Goal: Task Accomplishment & Management: Complete application form

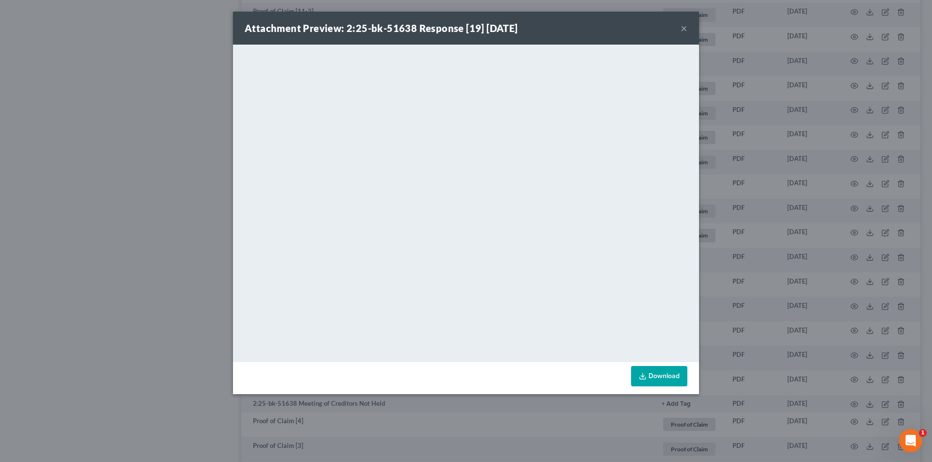
click at [685, 30] on button "×" at bounding box center [683, 28] width 7 height 12
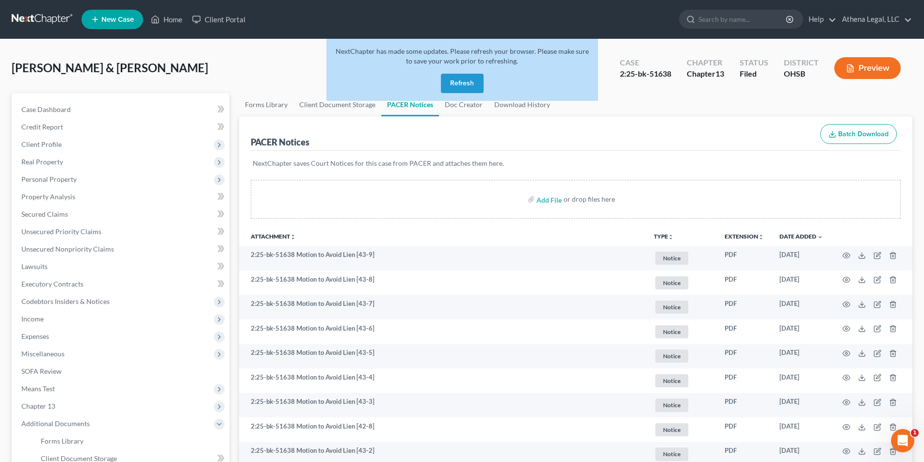
click at [468, 88] on button "Refresh" at bounding box center [462, 83] width 43 height 19
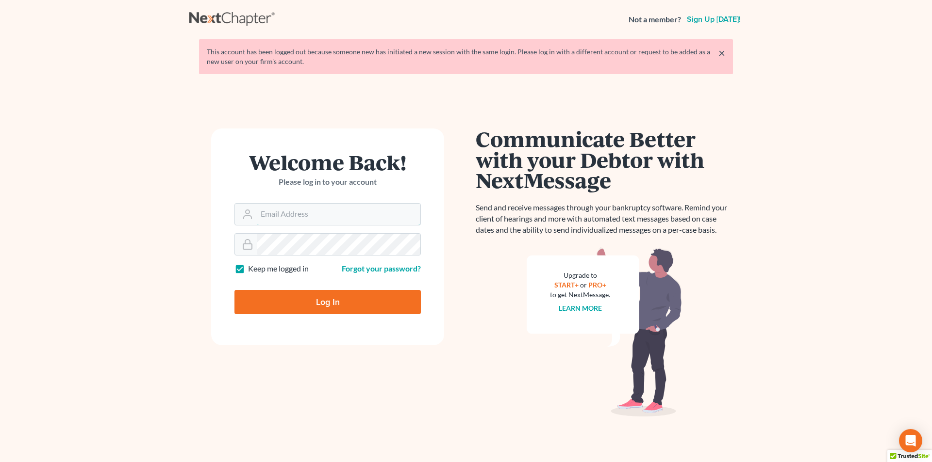
type input "Athena@AthenaLegal.com"
click at [326, 313] on input "Log In" at bounding box center [327, 302] width 186 height 24
type input "Thinking..."
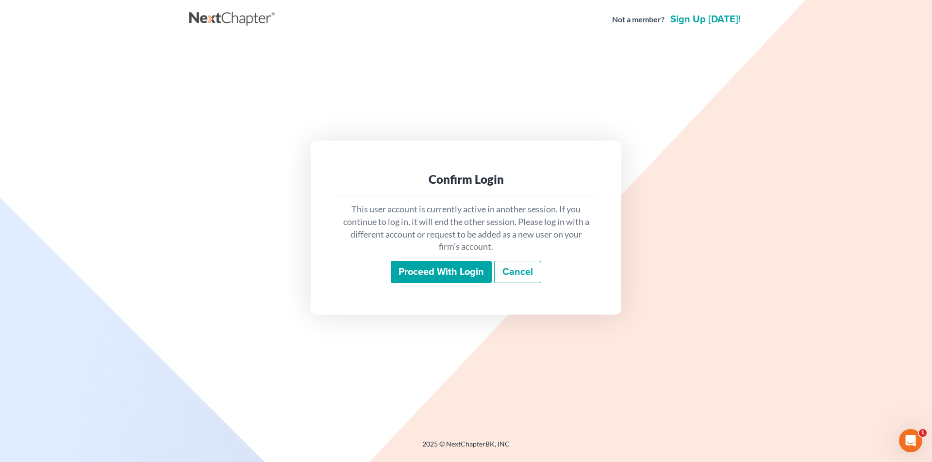
click at [439, 281] on input "Proceed with login" at bounding box center [441, 272] width 101 height 22
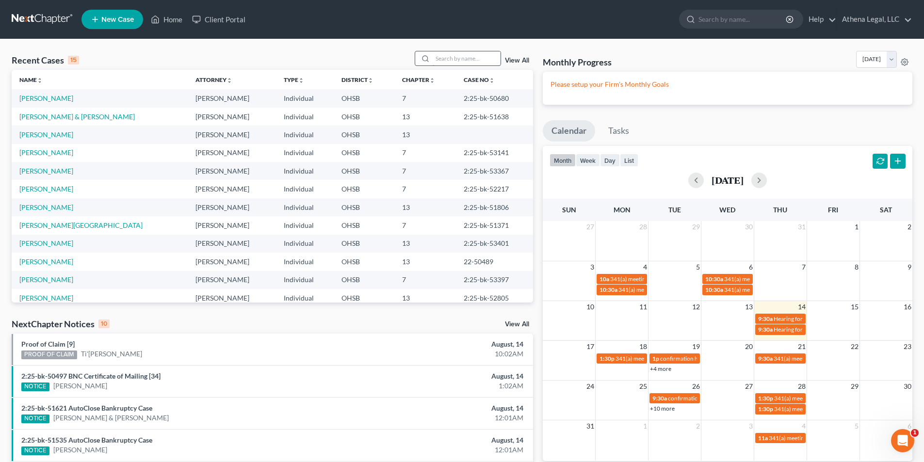
click at [454, 57] on input "search" at bounding box center [467, 58] width 68 height 14
type input "o"
type input "honesty"
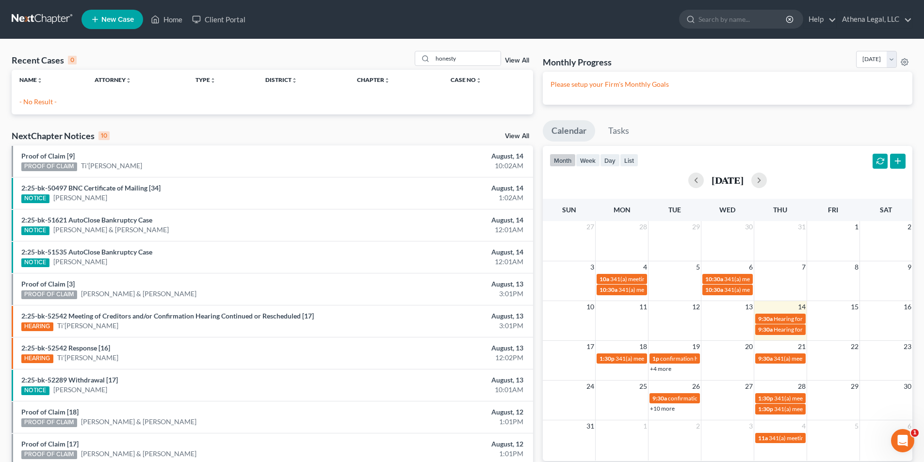
click at [101, 16] on span "New Case" at bounding box center [117, 19] width 33 height 7
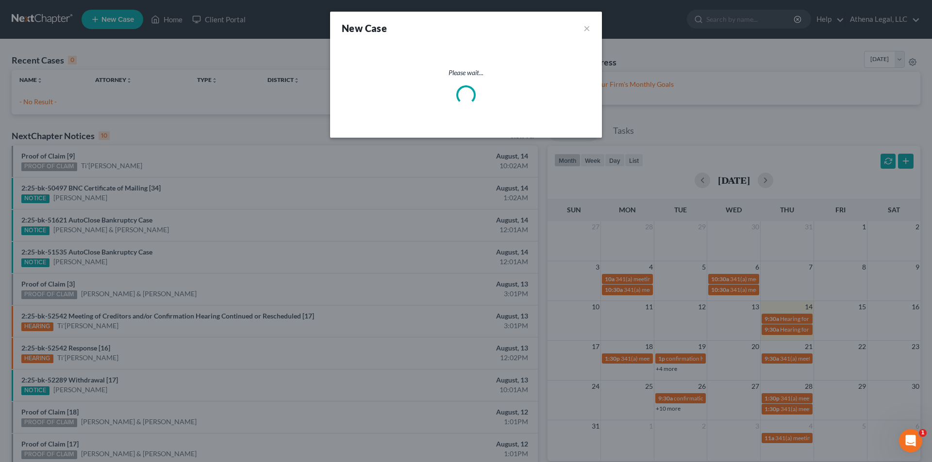
select select "62"
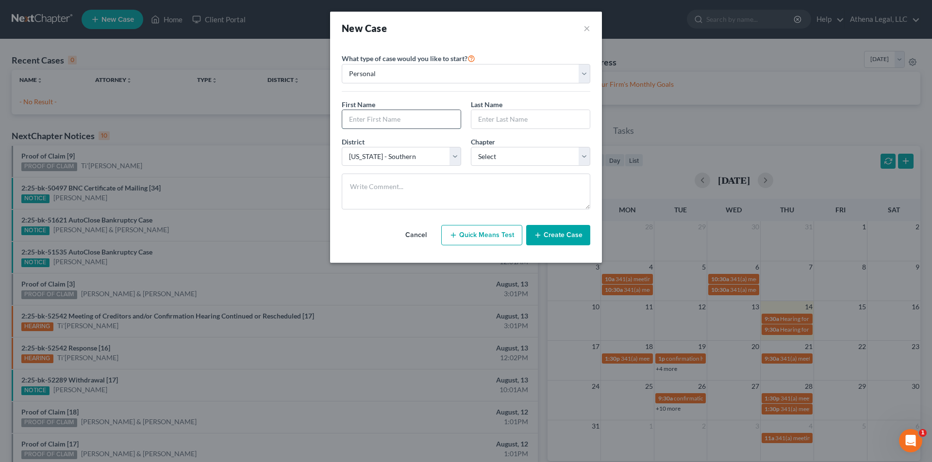
click at [392, 115] on input "text" at bounding box center [401, 119] width 118 height 18
type input "[PERSON_NAME]"
type input "Honesty"
click at [506, 158] on select "Select 7 11 12 13" at bounding box center [530, 156] width 119 height 19
select select "0"
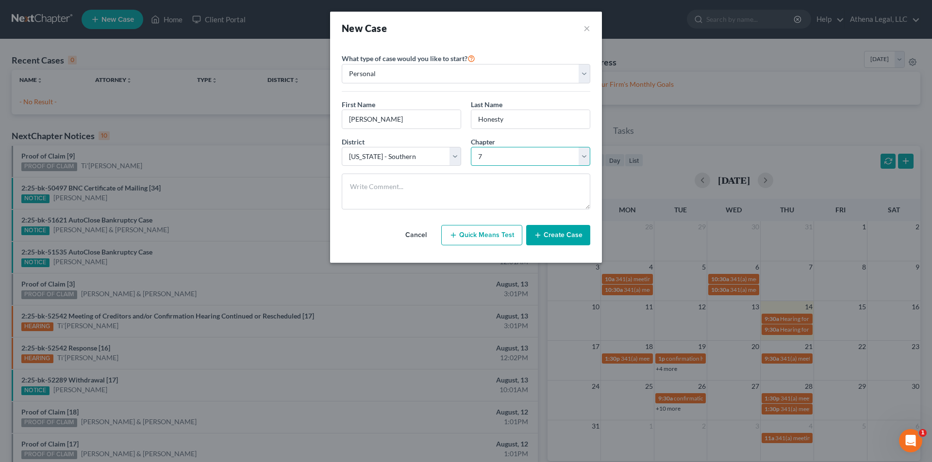
click at [471, 147] on select "Select 7 11 12 13" at bounding box center [530, 156] width 119 height 19
click at [537, 235] on icon "button" at bounding box center [538, 235] width 8 height 8
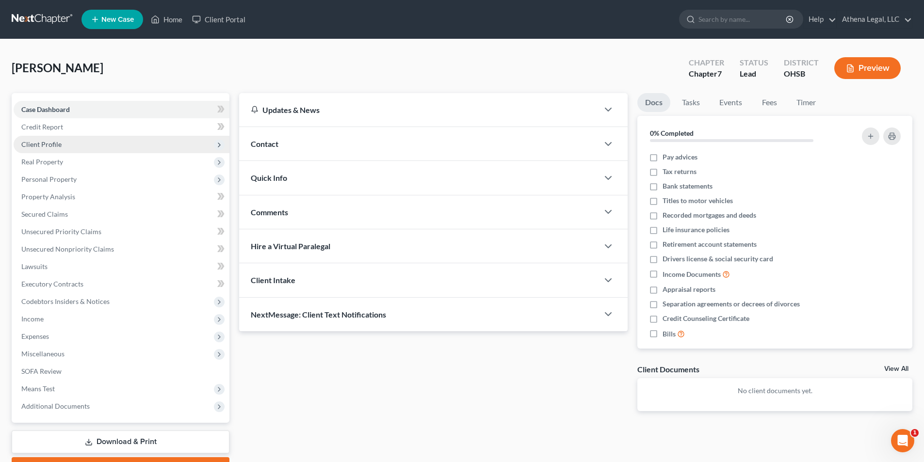
click at [52, 142] on span "Client Profile" at bounding box center [41, 144] width 40 height 8
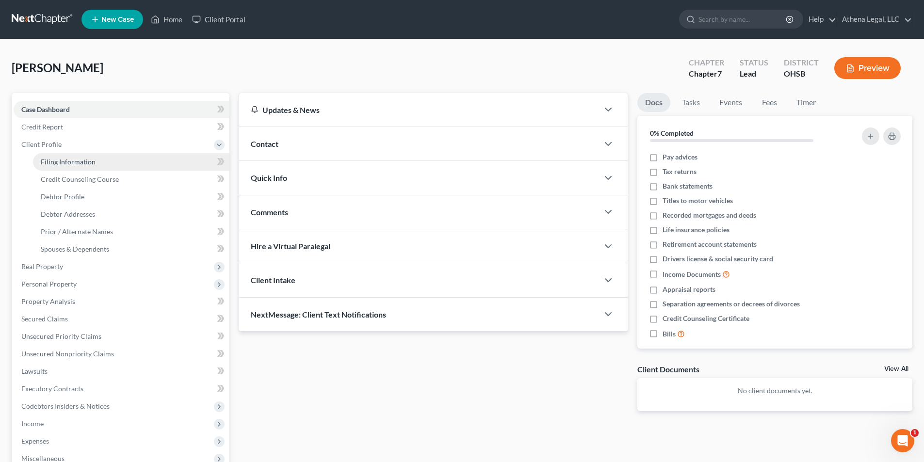
click at [61, 159] on span "Filing Information" at bounding box center [68, 162] width 55 height 8
select select "1"
select select "0"
select select "62"
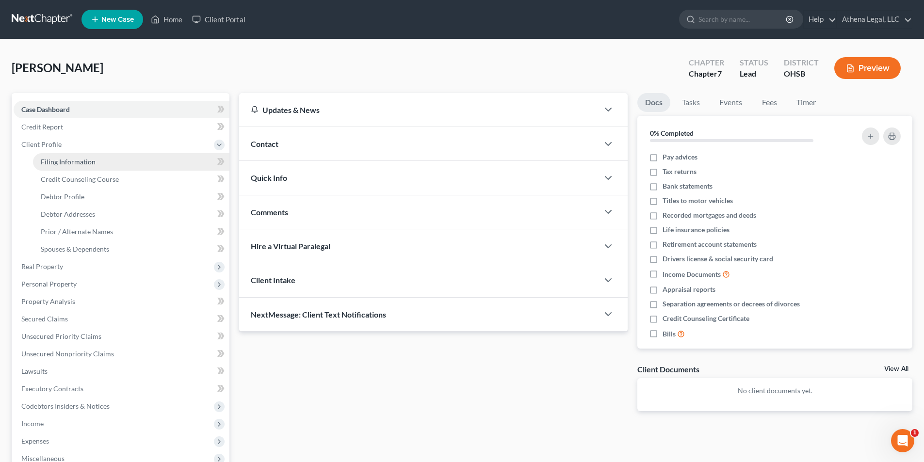
select select "0"
select select "36"
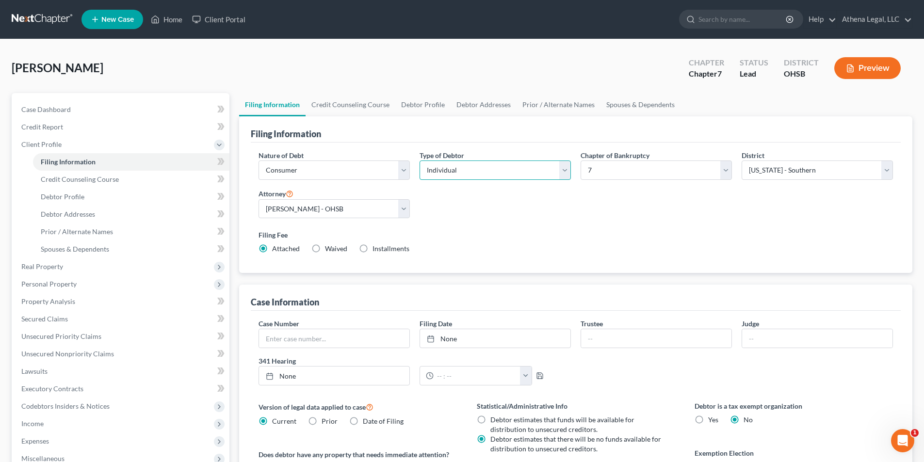
click at [451, 166] on select "Select Individual Joint" at bounding box center [495, 170] width 151 height 19
select select "1"
click at [420, 161] on select "Select Individual Joint" at bounding box center [495, 170] width 151 height 19
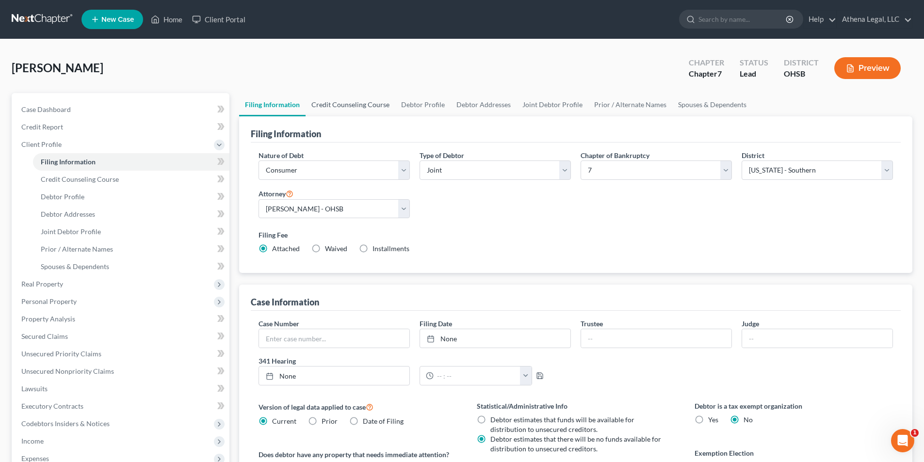
click at [360, 110] on link "Credit Counseling Course" at bounding box center [351, 104] width 90 height 23
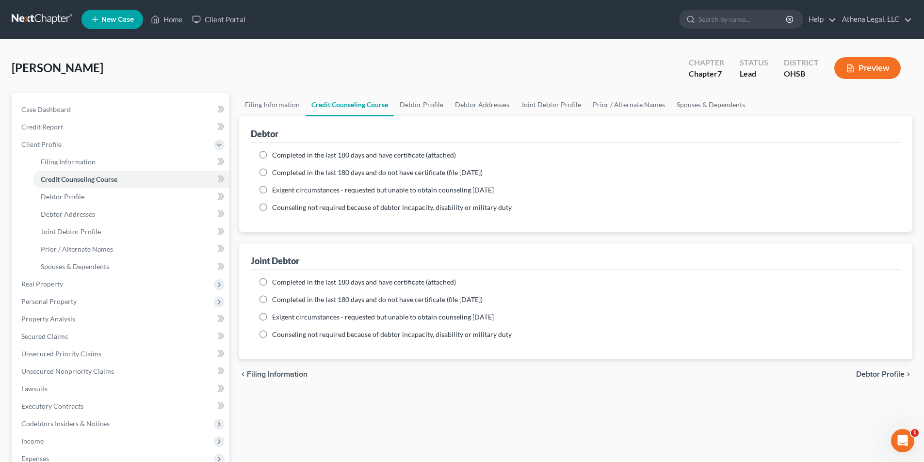
click at [272, 156] on label "Completed in the last 180 days and have certificate (attached)" at bounding box center [364, 155] width 184 height 10
click at [276, 156] on input "Completed in the last 180 days and have certificate (attached)" at bounding box center [279, 153] width 6 height 6
radio input "true"
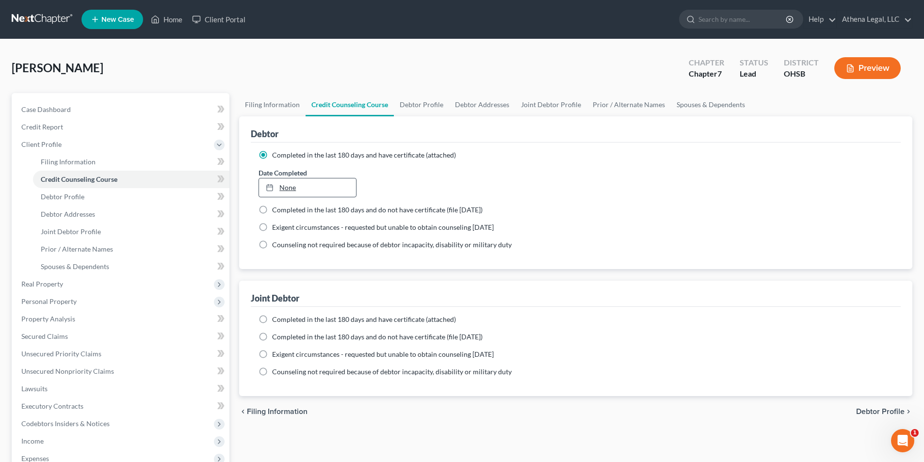
click at [290, 188] on link "None" at bounding box center [307, 188] width 97 height 18
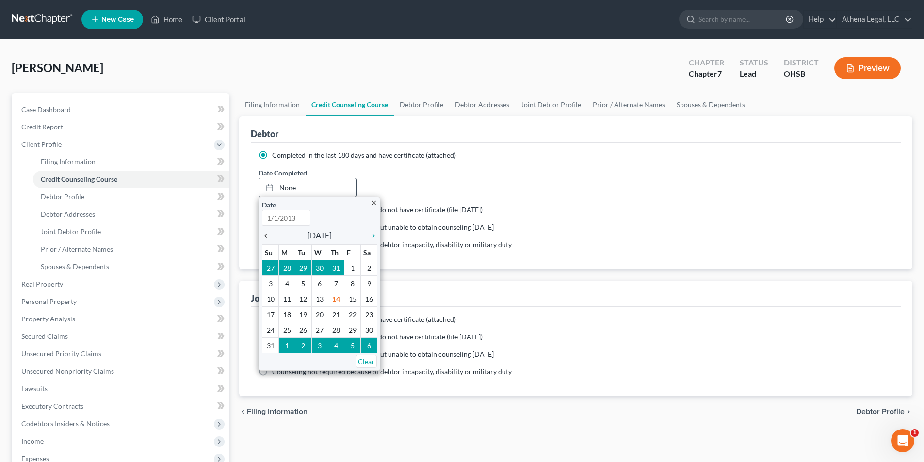
click at [265, 239] on icon "chevron_left" at bounding box center [268, 236] width 13 height 8
type input "[DATE]"
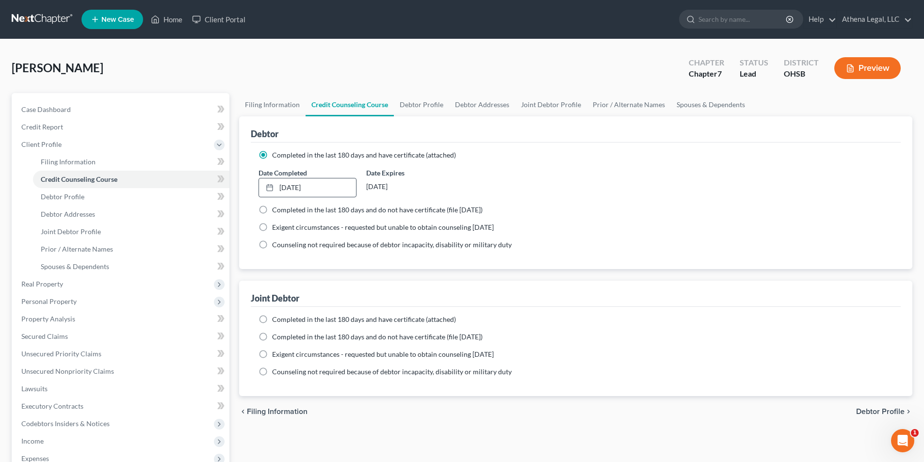
click at [272, 319] on label "Completed in the last 180 days and have certificate (attached)" at bounding box center [364, 320] width 184 height 10
click at [276, 319] on input "Completed in the last 180 days and have certificate (attached)" at bounding box center [279, 318] width 6 height 6
radio input "true"
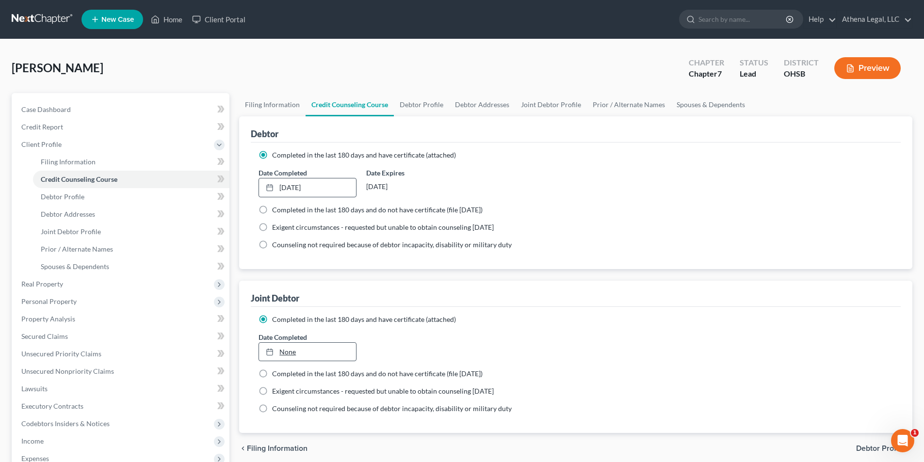
click at [291, 355] on link "None" at bounding box center [307, 352] width 97 height 18
type input "[DATE]"
click at [418, 106] on link "Debtor Profile" at bounding box center [421, 104] width 55 height 23
select select "1"
select select "0"
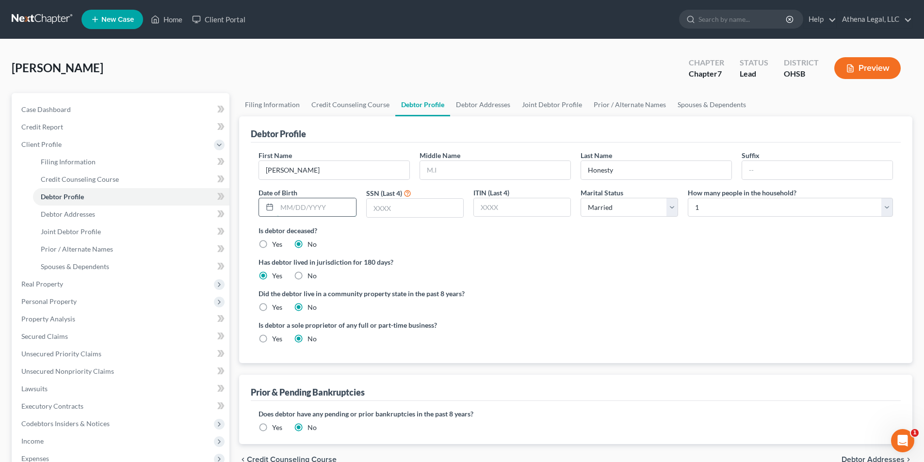
click at [317, 203] on input "text" at bounding box center [316, 207] width 79 height 18
type input "[DATE]"
click at [420, 205] on input "text" at bounding box center [415, 208] width 97 height 18
type input "1301"
click at [741, 203] on select "Select 1 2 3 4 5 6 7 8 9 10 11 12 13 14 15 16 17 18 19 20" at bounding box center [790, 207] width 205 height 19
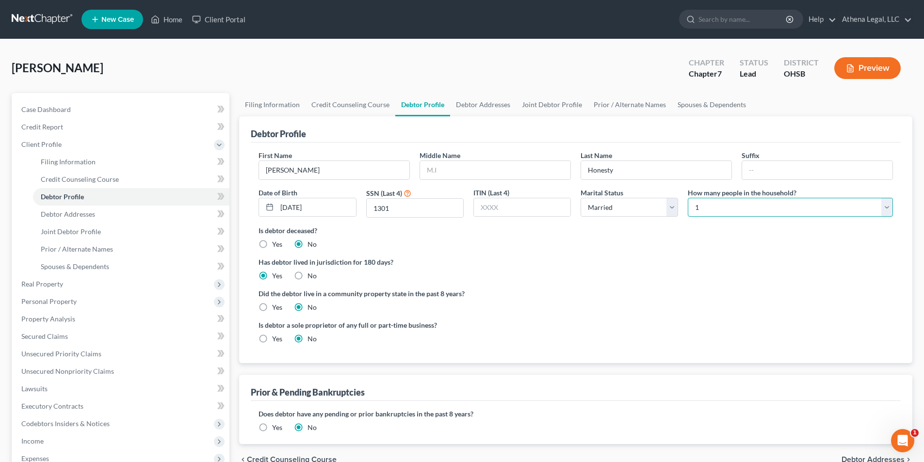
select select "2"
click at [688, 198] on select "Select 1 2 3 4 5 6 7 8 9 10 11 12 13 14 15 16 17 18 19 20" at bounding box center [790, 207] width 205 height 19
click at [471, 105] on link "Debtor Addresses" at bounding box center [483, 104] width 66 height 23
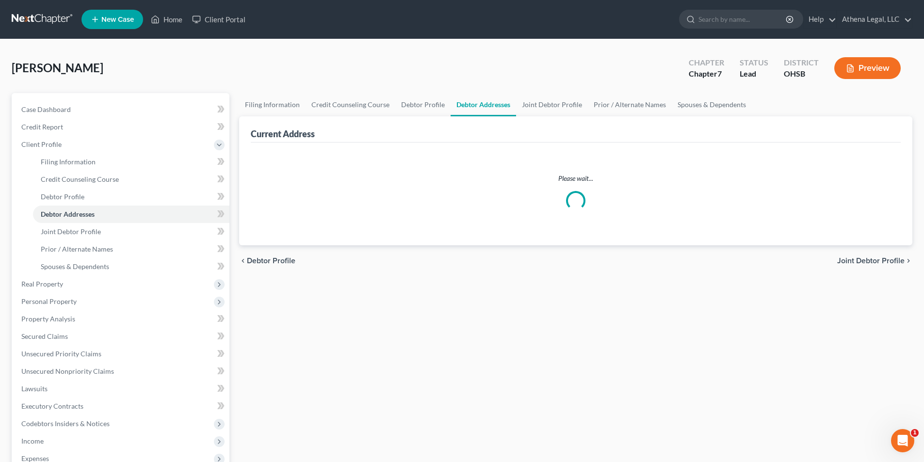
select select "0"
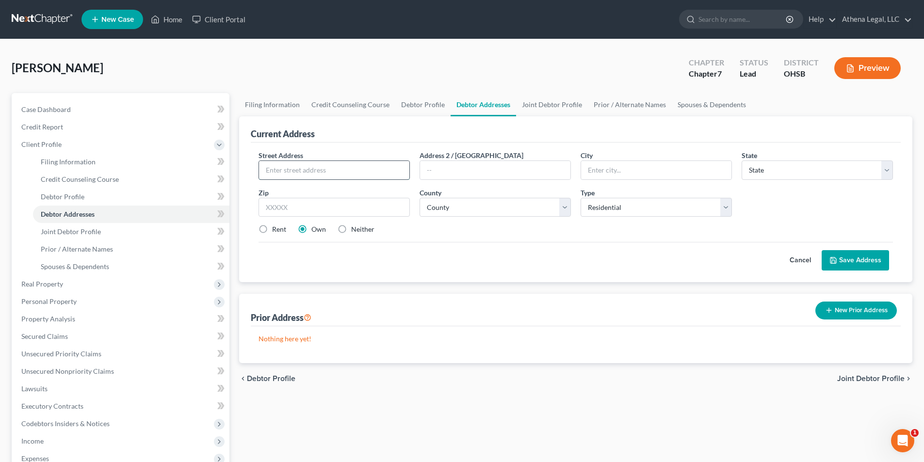
click at [371, 168] on input "text" at bounding box center [334, 170] width 150 height 18
type input "[STREET_ADDRESS]"
type input "[GEOGRAPHIC_DATA]"
select select "36"
type input "43123"
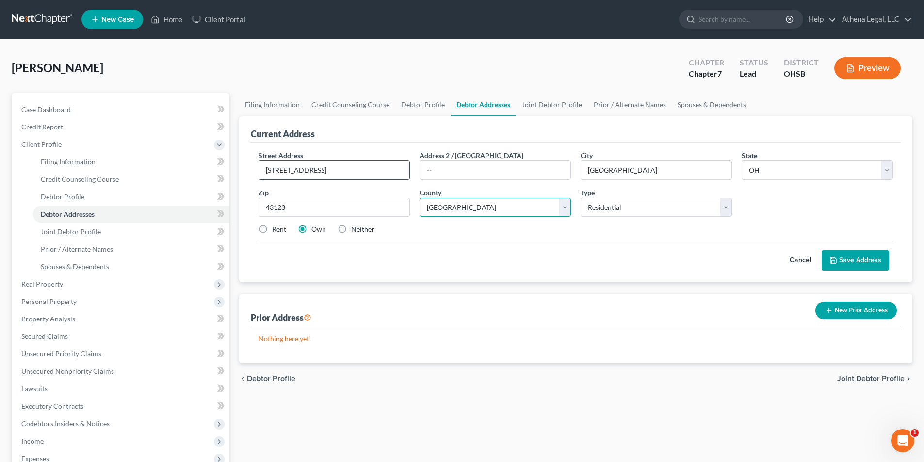
select select "24"
click at [272, 230] on label "Rent" at bounding box center [279, 230] width 14 height 10
click at [276, 230] on input "Rent" at bounding box center [279, 228] width 6 height 6
radio input "true"
click at [847, 263] on button "Save Address" at bounding box center [855, 260] width 67 height 20
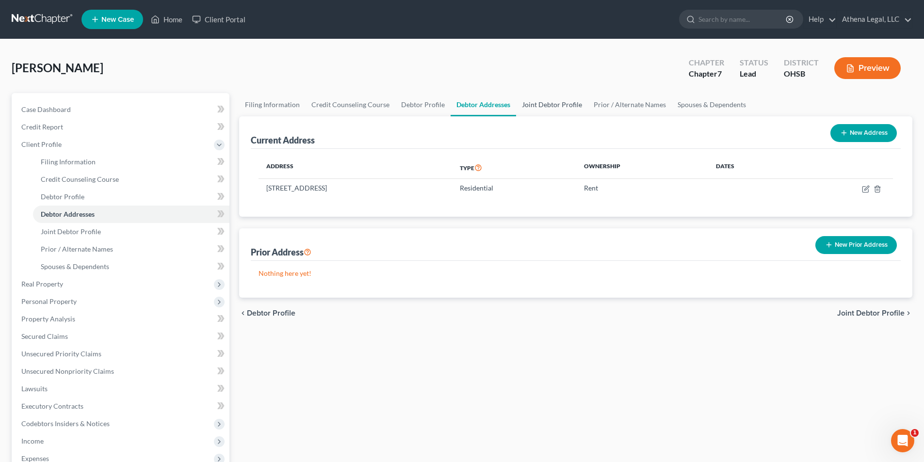
click at [531, 105] on link "Joint Debtor Profile" at bounding box center [552, 104] width 72 height 23
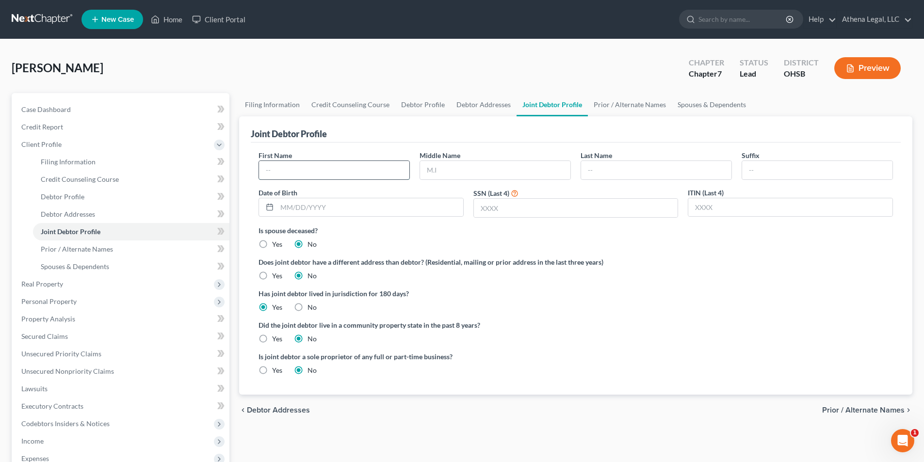
click at [279, 176] on input "text" at bounding box center [334, 170] width 150 height 18
type input "[PERSON_NAME]"
type input "Honesty"
click at [291, 208] on input "text" at bounding box center [370, 207] width 186 height 18
type input "[DATE]"
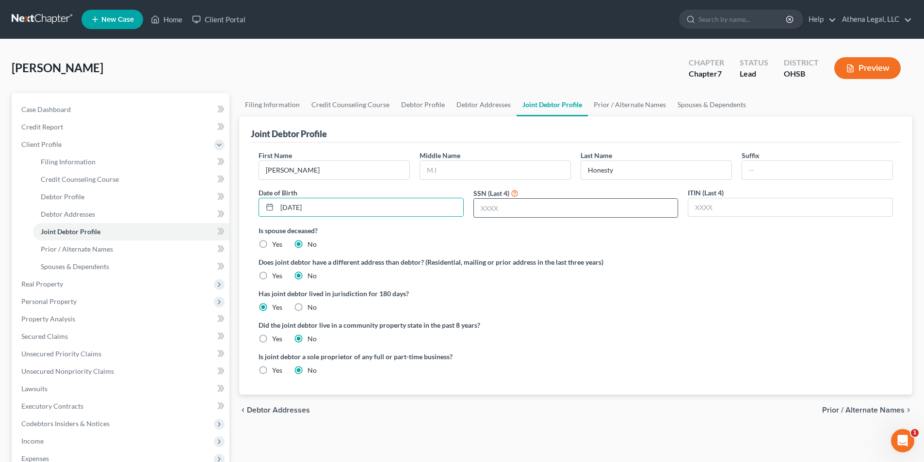
click at [491, 210] on input "text" at bounding box center [576, 208] width 204 height 18
click at [489, 207] on input "text" at bounding box center [576, 208] width 204 height 18
type input "9116"
click at [867, 414] on span "Prior / Alternate Names" at bounding box center [863, 411] width 82 height 8
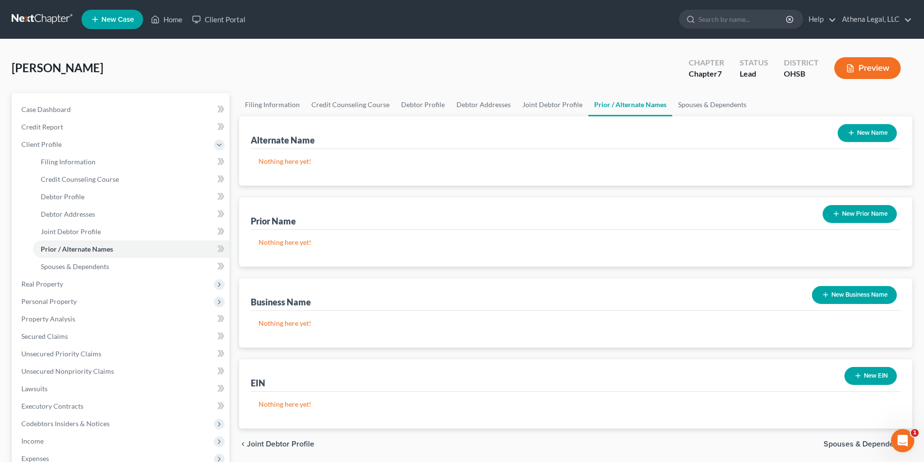
scroll to position [49, 0]
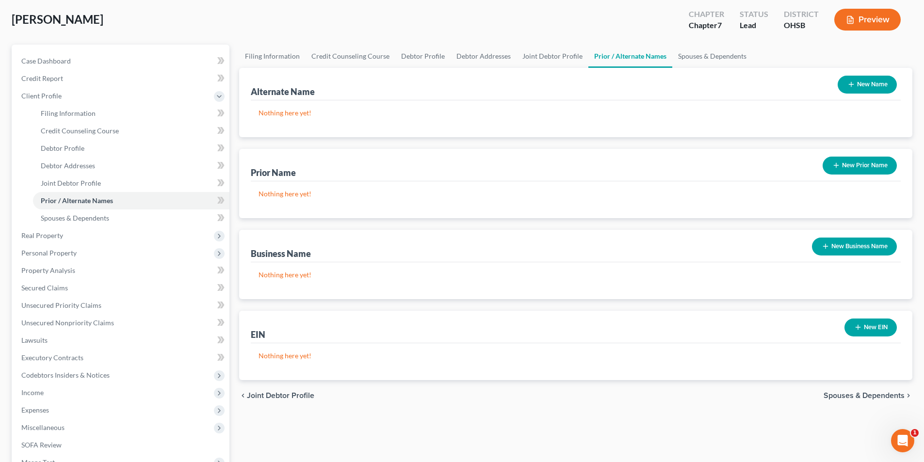
click at [877, 90] on button "New Name" at bounding box center [867, 85] width 59 height 18
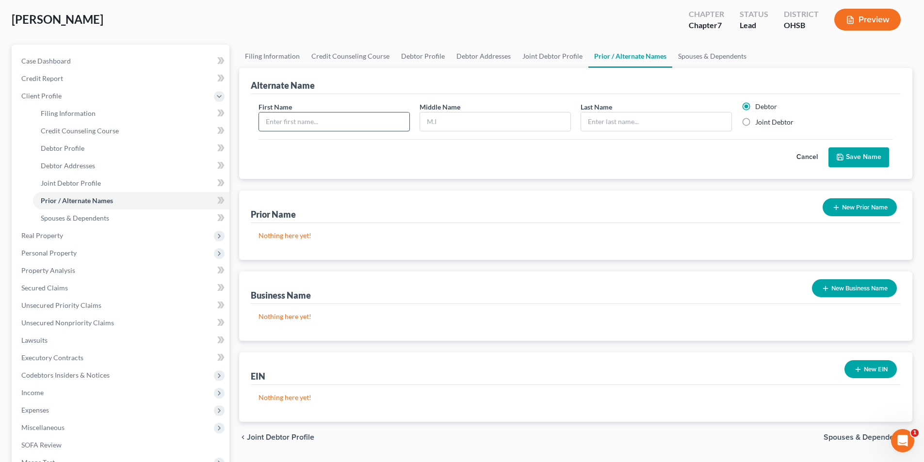
click at [324, 117] on input "text" at bounding box center [334, 122] width 150 height 18
type input "[PERSON_NAME]"
type input "Lane"
click at [755, 121] on label "Joint Debtor" at bounding box center [774, 122] width 38 height 10
click at [759, 121] on input "Joint Debtor" at bounding box center [762, 120] width 6 height 6
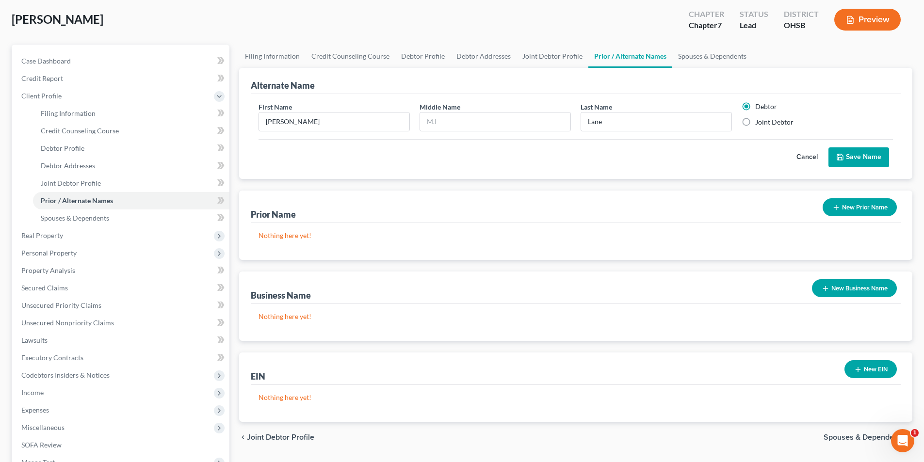
radio input "true"
radio input "false"
click at [875, 154] on button "Save Name" at bounding box center [859, 158] width 61 height 20
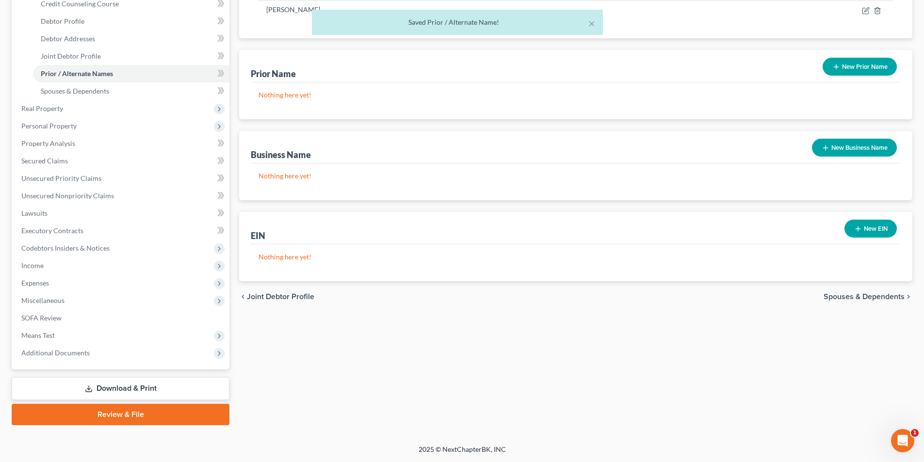
click at [860, 298] on span "Spouses & Dependents" at bounding box center [864, 297] width 81 height 8
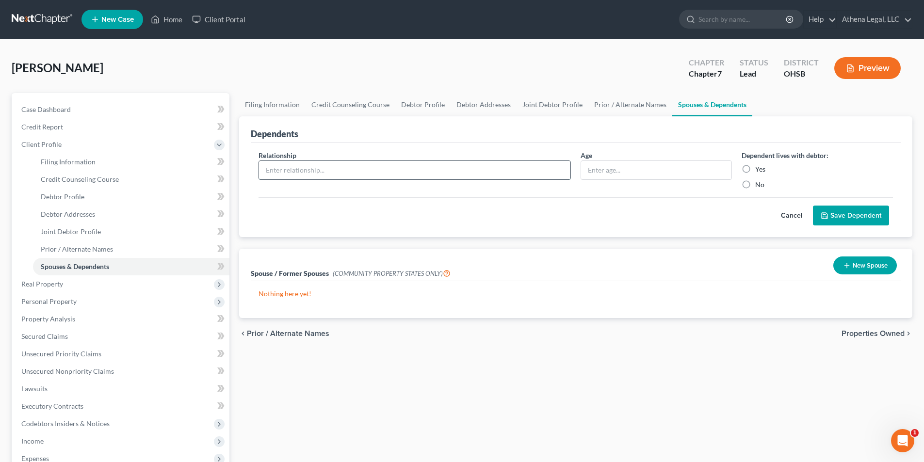
click at [357, 174] on input "text" at bounding box center [415, 170] width 312 height 18
type input "Dependent"
click at [632, 171] on input "text" at bounding box center [656, 170] width 150 height 18
type input "3 years"
click at [755, 170] on label "Yes" at bounding box center [760, 169] width 10 height 10
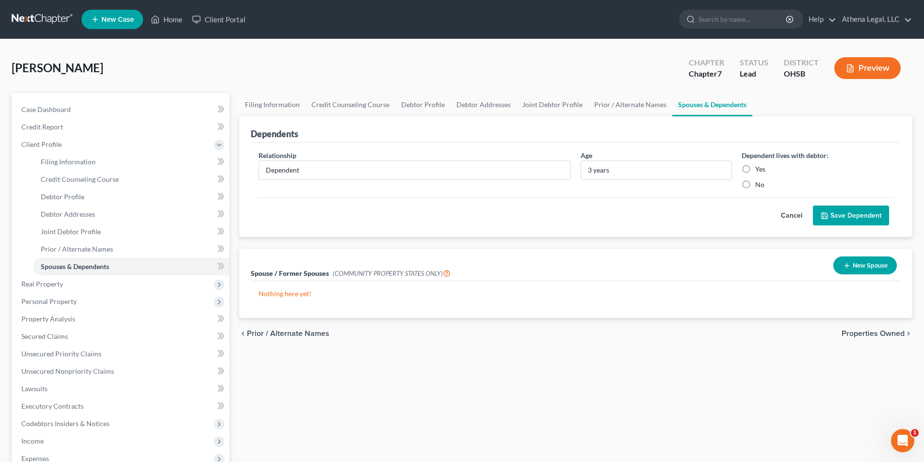
click at [759, 170] on input "Yes" at bounding box center [762, 167] width 6 height 6
radio input "true"
click at [864, 213] on button "Save Dependent" at bounding box center [851, 216] width 76 height 20
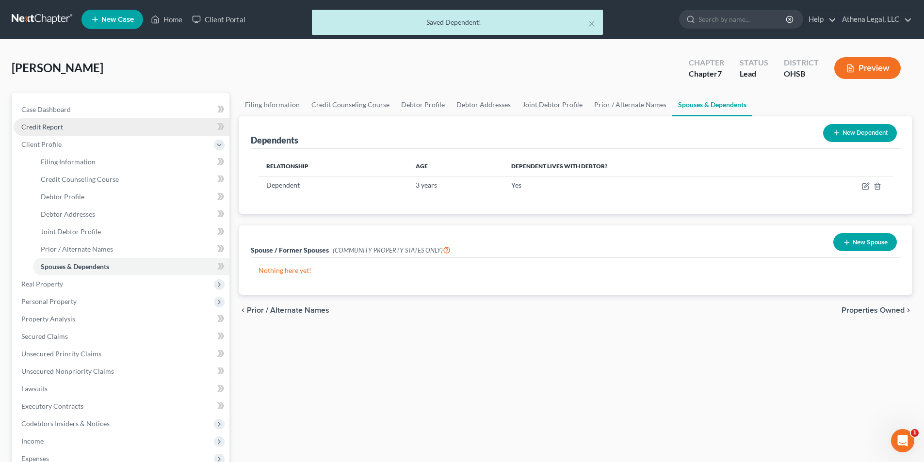
click at [36, 127] on span "Credit Report" at bounding box center [42, 127] width 42 height 8
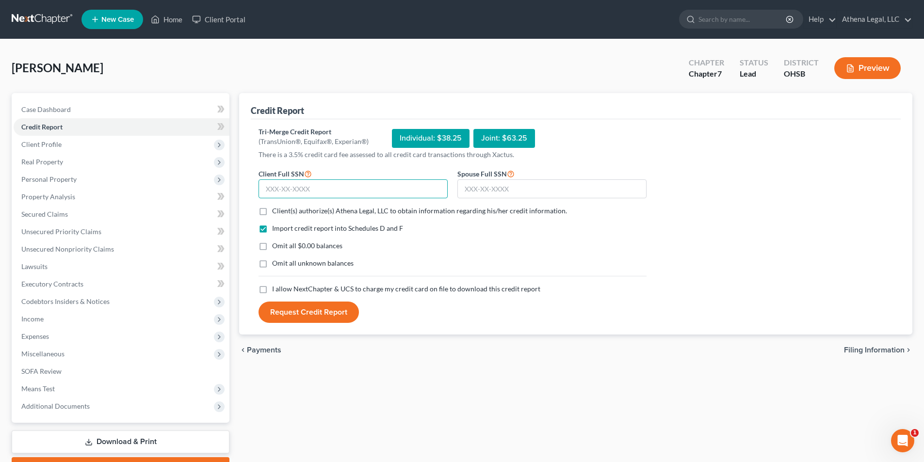
click at [289, 182] on input "text" at bounding box center [353, 189] width 189 height 19
type input "272-90-1301"
click at [507, 196] on input "text" at bounding box center [552, 189] width 189 height 19
type input "277-94-9116"
click at [272, 213] on label "Client(s) authorize(s) Athena Legal, LLC to obtain information regarding his/he…" at bounding box center [419, 211] width 295 height 10
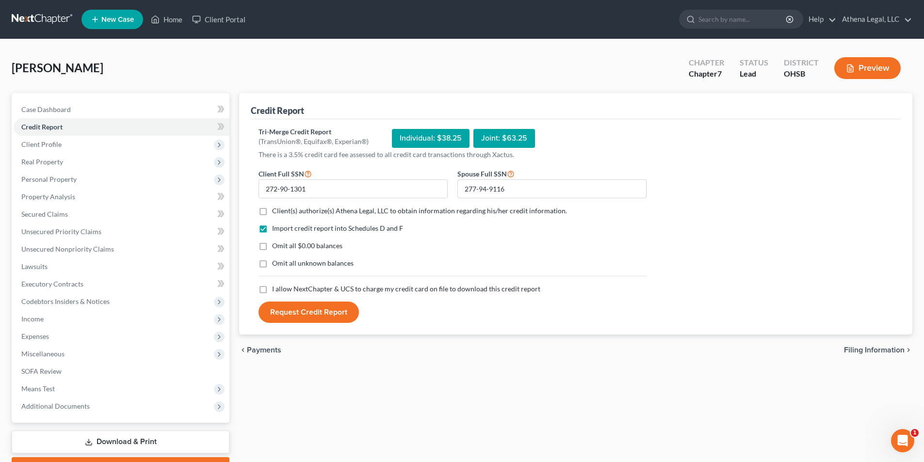
click at [276, 213] on input "Client(s) authorize(s) Athena Legal, LLC to obtain information regarding his/he…" at bounding box center [279, 209] width 6 height 6
checkbox input "true"
click at [272, 290] on label "I allow NextChapter & UCS to charge my credit card on file to download this cre…" at bounding box center [406, 289] width 268 height 10
click at [276, 290] on input "I allow NextChapter & UCS to charge my credit card on file to download this cre…" at bounding box center [279, 287] width 6 height 6
checkbox input "true"
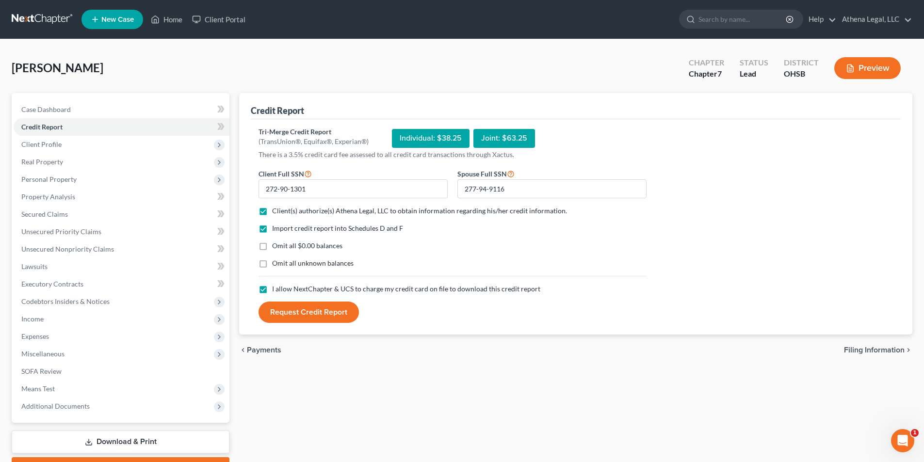
click at [311, 314] on button "Request Credit Report" at bounding box center [309, 312] width 100 height 21
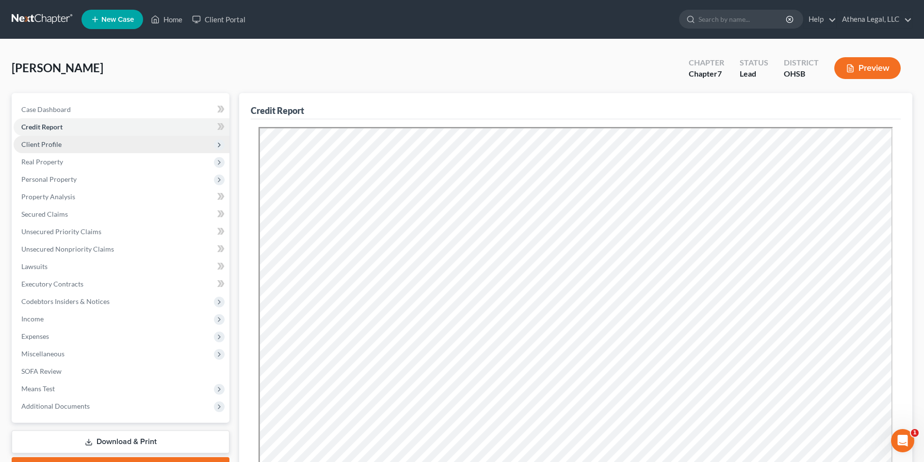
click at [42, 146] on span "Client Profile" at bounding box center [41, 144] width 40 height 8
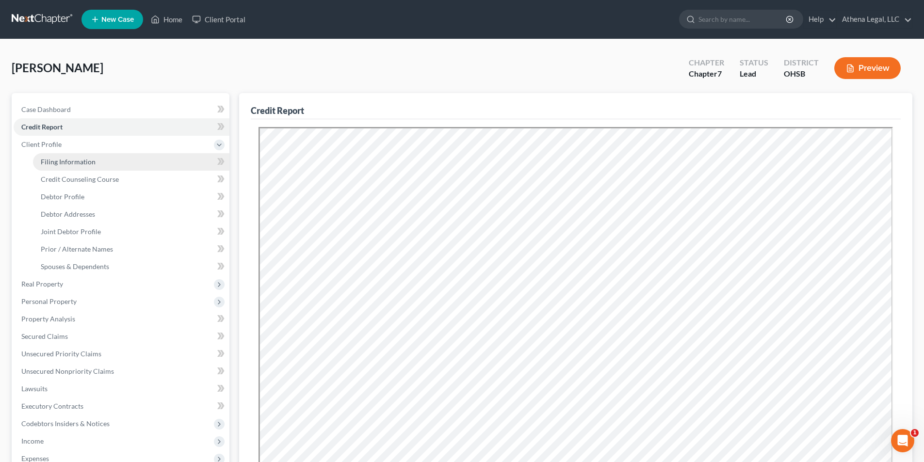
click at [62, 165] on span "Filing Information" at bounding box center [68, 162] width 55 height 8
select select "1"
select select "0"
select select "62"
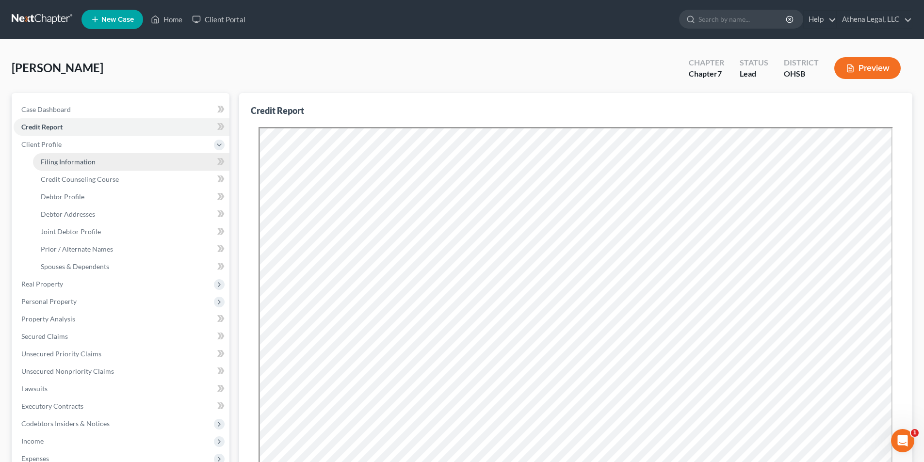
select select "0"
select select "36"
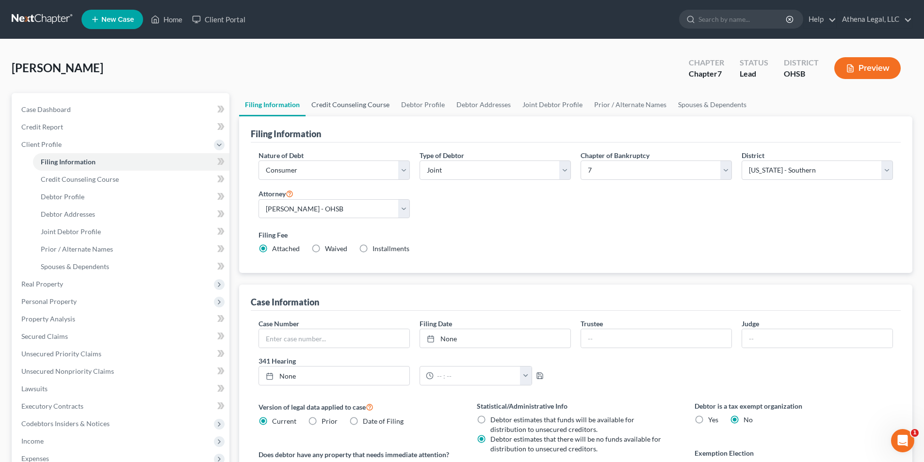
click at [363, 111] on link "Credit Counseling Course" at bounding box center [351, 104] width 90 height 23
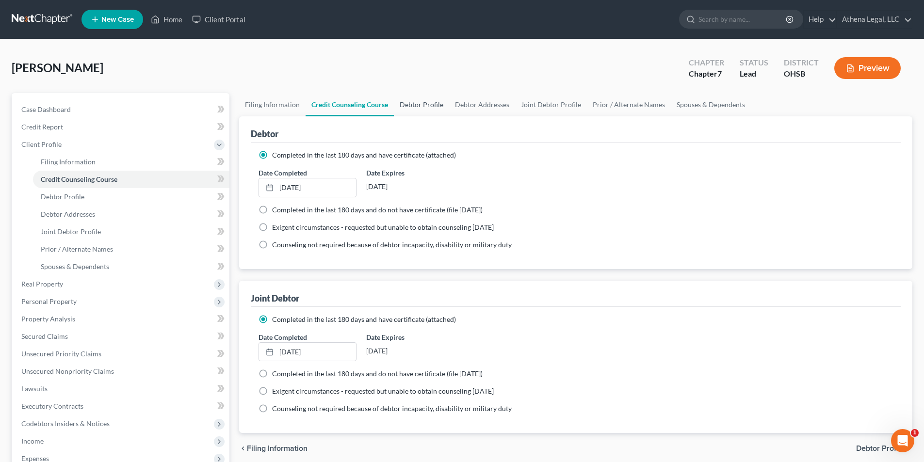
click at [417, 100] on link "Debtor Profile" at bounding box center [421, 104] width 55 height 23
select select "1"
select select "2"
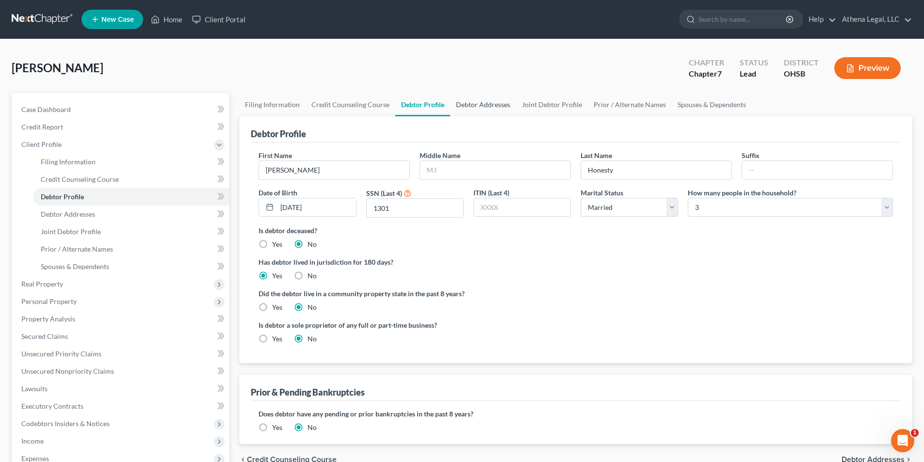
click at [487, 109] on link "Debtor Addresses" at bounding box center [483, 104] width 66 height 23
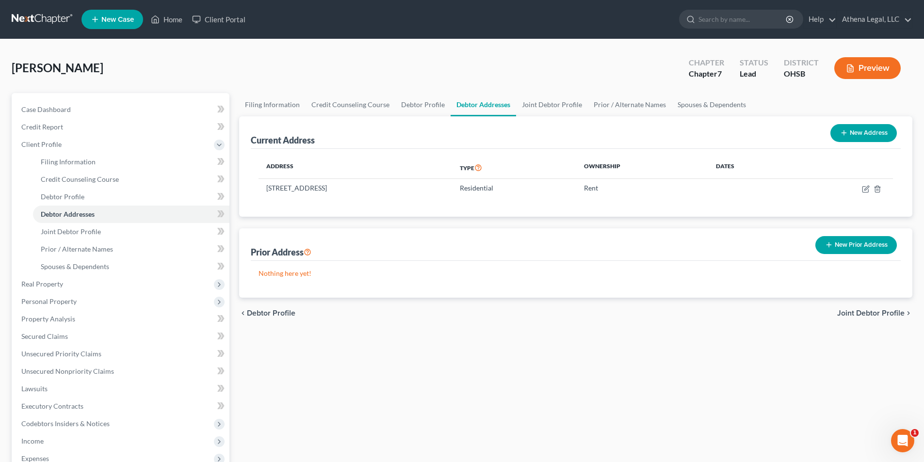
click at [862, 317] on span "Joint Debtor Profile" at bounding box center [870, 314] width 67 height 8
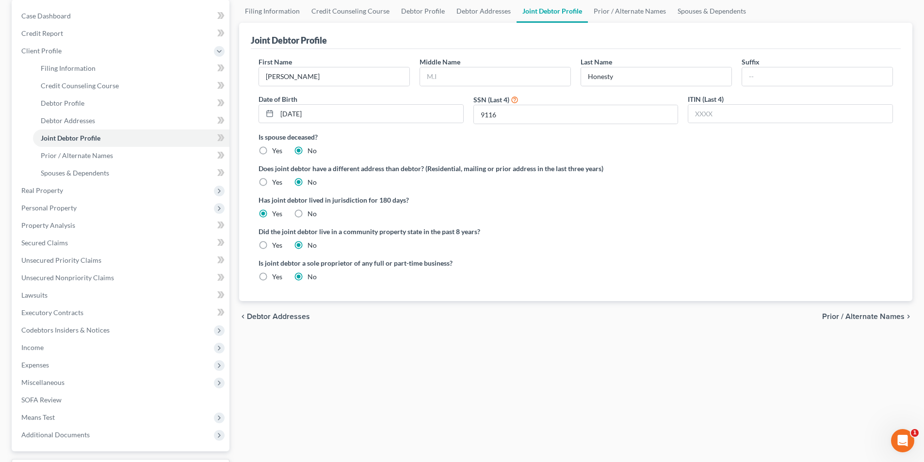
scroll to position [97, 0]
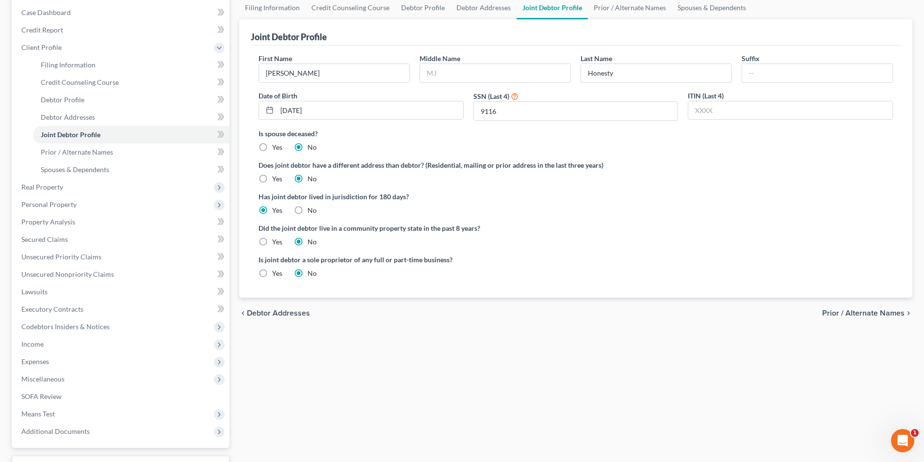
click at [836, 314] on span "Prior / Alternate Names" at bounding box center [863, 314] width 82 height 8
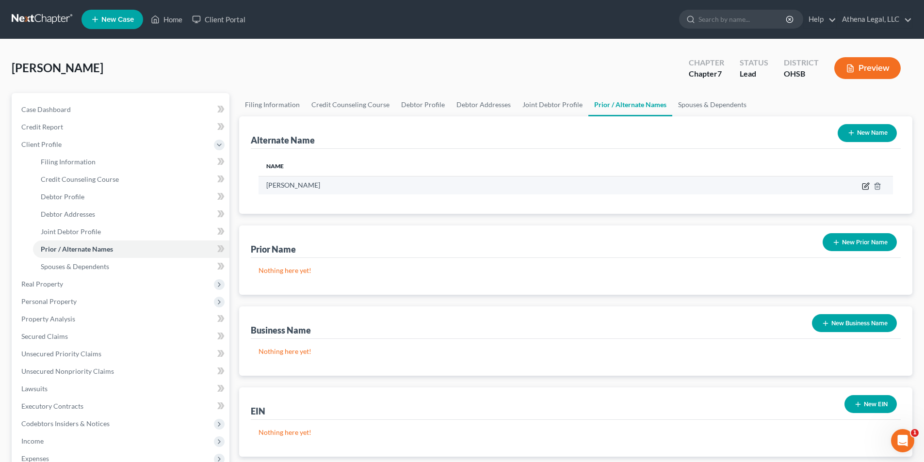
click at [865, 187] on icon at bounding box center [866, 186] width 8 height 8
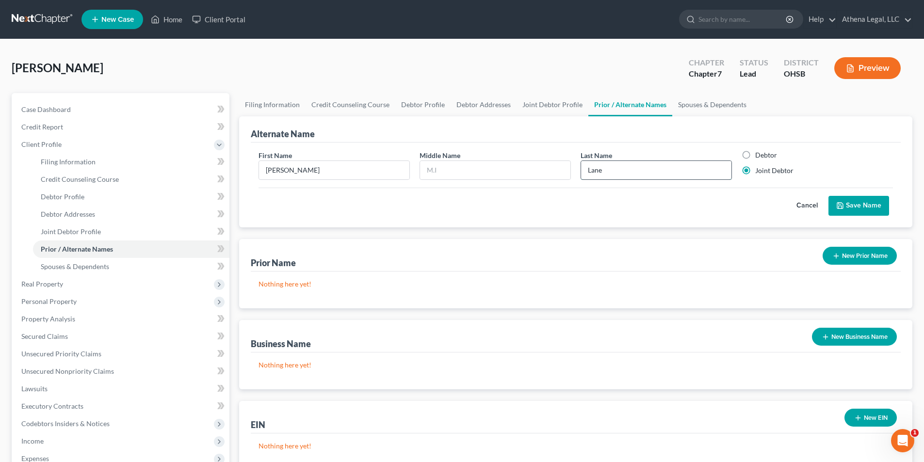
click at [613, 176] on input "Lane" at bounding box center [656, 170] width 150 height 18
type input "Long"
click at [847, 202] on button "Save Name" at bounding box center [859, 206] width 61 height 20
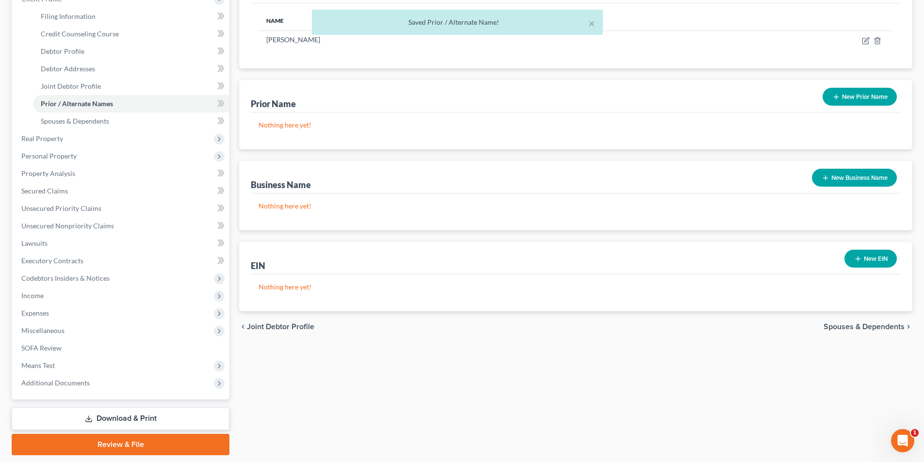
click at [874, 327] on span "Spouses & Dependents" at bounding box center [864, 327] width 81 height 8
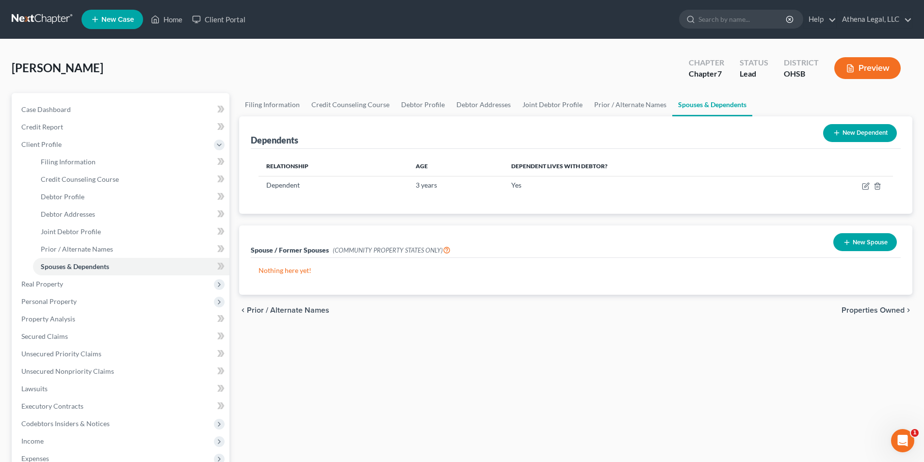
click at [881, 310] on span "Properties Owned" at bounding box center [873, 311] width 63 height 8
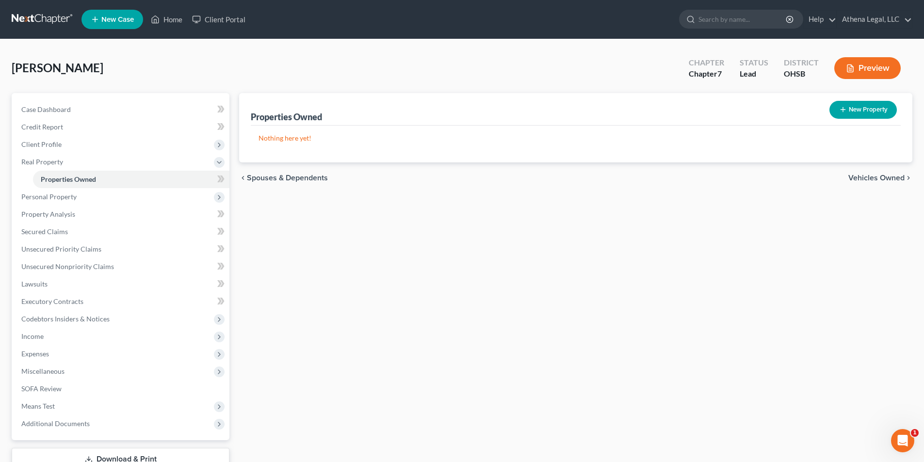
click at [857, 180] on span "Vehicles Owned" at bounding box center [877, 178] width 56 height 8
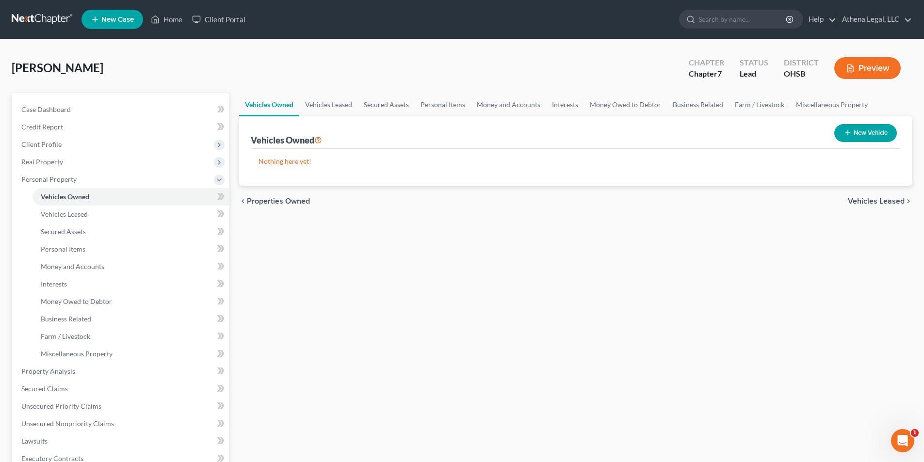
click at [850, 130] on icon "button" at bounding box center [848, 133] width 8 height 8
select select "0"
select select "2"
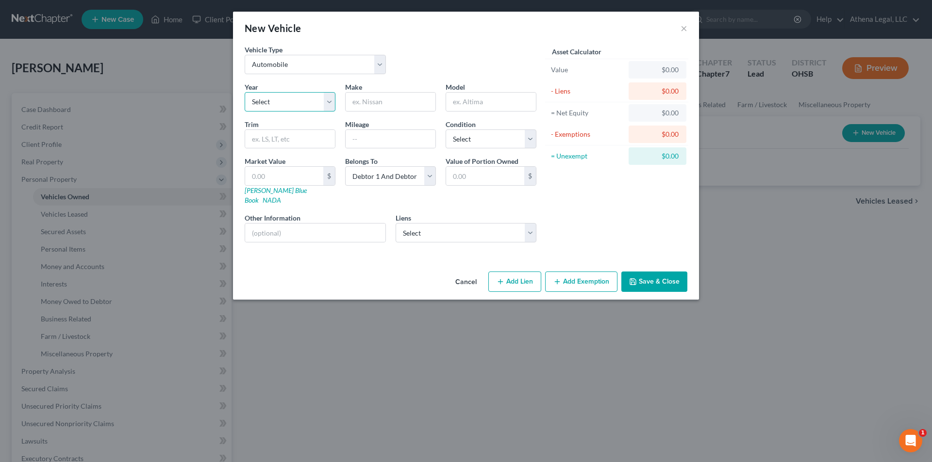
click at [316, 110] on select "Select 2026 2025 2024 2023 2022 2021 2020 2019 2018 2017 2016 2015 2014 2013 20…" at bounding box center [290, 101] width 91 height 19
click at [318, 103] on select "Select 2026 2025 2024 2023 2022 2021 2020 2019 2018 2017 2016 2015 2014 2013 20…" at bounding box center [290, 101] width 91 height 19
select select "12"
click at [245, 92] on select "Select 2026 2025 2024 2023 2022 2021 2020 2019 2018 2017 2016 2015 2014 2013 20…" at bounding box center [290, 101] width 91 height 19
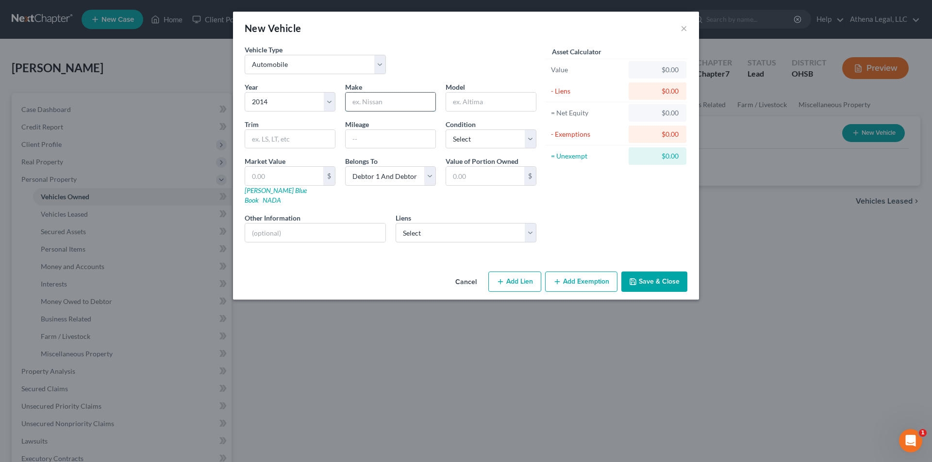
click at [360, 98] on input "text" at bounding box center [390, 102] width 90 height 18
type input "Chevy"
type input "Impala"
click at [402, 185] on select "Select Debtor 1 Only Debtor 2 Only Debtor 1 And Debtor 2 Only At Least One Of T…" at bounding box center [390, 175] width 91 height 19
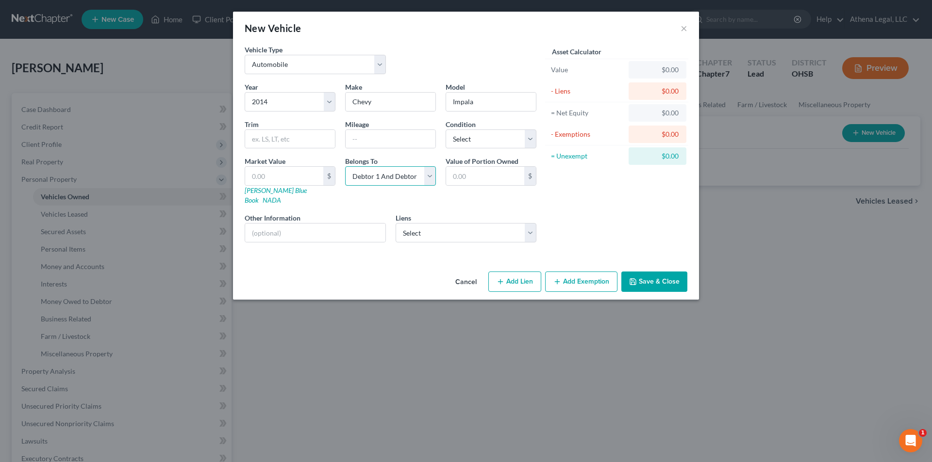
click at [402, 185] on select "Select Debtor 1 Only Debtor 2 Only Debtor 1 And Debtor 2 Only At Least One Of T…" at bounding box center [390, 175] width 91 height 19
select select "0"
click at [345, 166] on select "Select Debtor 1 Only Debtor 2 Only Debtor 1 And Debtor 2 Only At Least One Of T…" at bounding box center [390, 175] width 91 height 19
click at [660, 276] on button "Save & Close" at bounding box center [654, 282] width 66 height 20
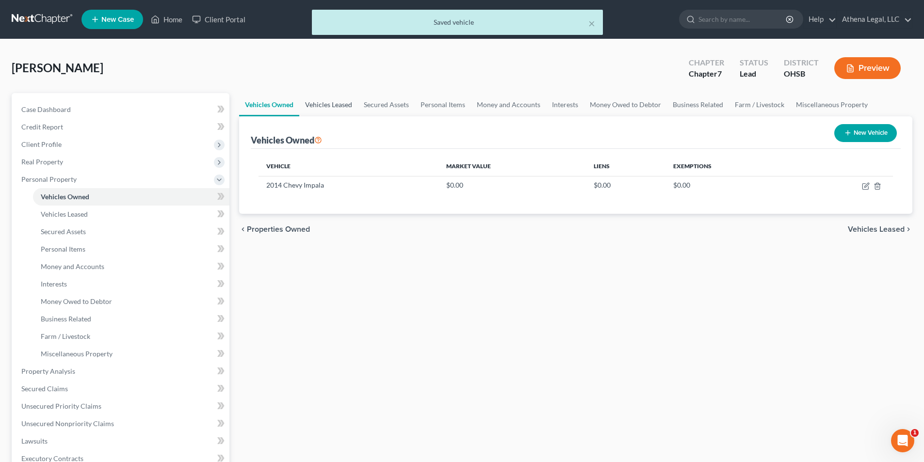
click at [321, 107] on link "Vehicles Leased" at bounding box center [328, 104] width 59 height 23
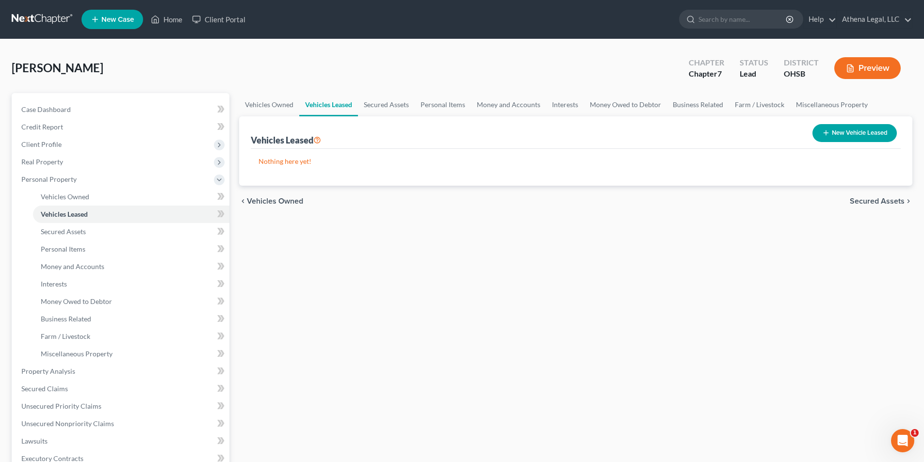
click at [850, 137] on button "New Vehicle Leased" at bounding box center [855, 133] width 84 height 18
select select "2"
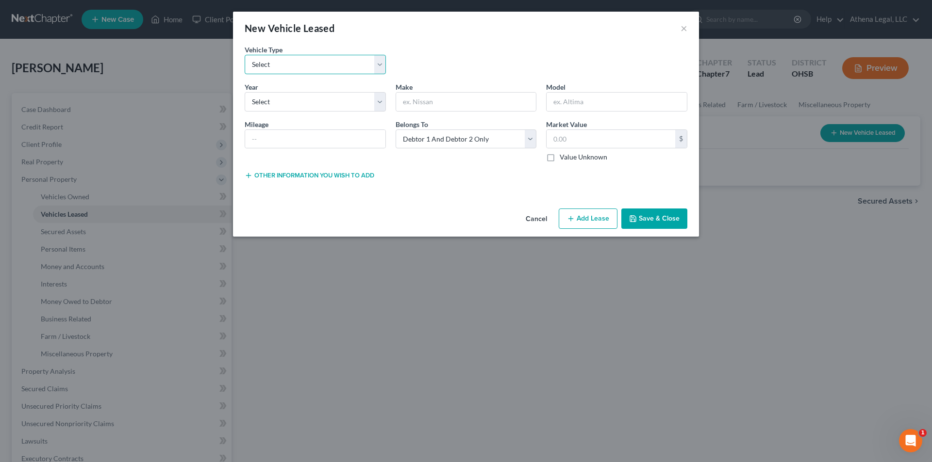
click at [326, 73] on select "Select Automobile Truck Trailer Watercraft Aircraft Motor Home Atv Other Vehicle" at bounding box center [315, 64] width 141 height 19
select select "0"
click at [245, 55] on select "Select Automobile Truck Trailer Watercraft Aircraft Motor Home Atv Other Vehicle" at bounding box center [315, 64] width 141 height 19
click at [282, 99] on select "Select 2026 2025 2024 2023 2022 2021 2020 2019 2018 2017 2016 2015 2014 2013 20…" at bounding box center [315, 101] width 141 height 19
select select "3"
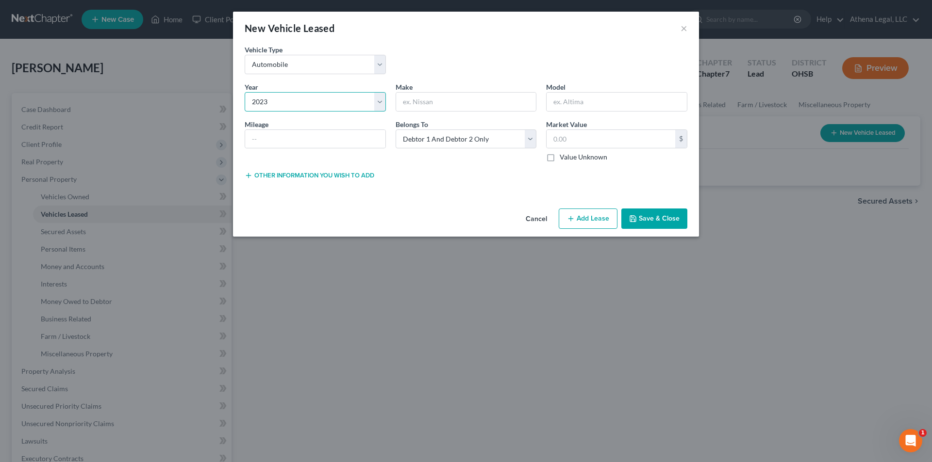
click at [245, 92] on select "Select 2026 2025 2024 2023 2022 2021 2020 2019 2018 2017 2016 2015 2014 2013 20…" at bounding box center [315, 101] width 141 height 19
click at [407, 99] on input "text" at bounding box center [466, 102] width 140 height 18
type input "Hyundai"
type input "Santa Fe"
click at [470, 142] on select "Select Debtor 1 Only Debtor 2 Only Debtor 1 And Debtor 2 Only At Least One Of T…" at bounding box center [465, 139] width 141 height 19
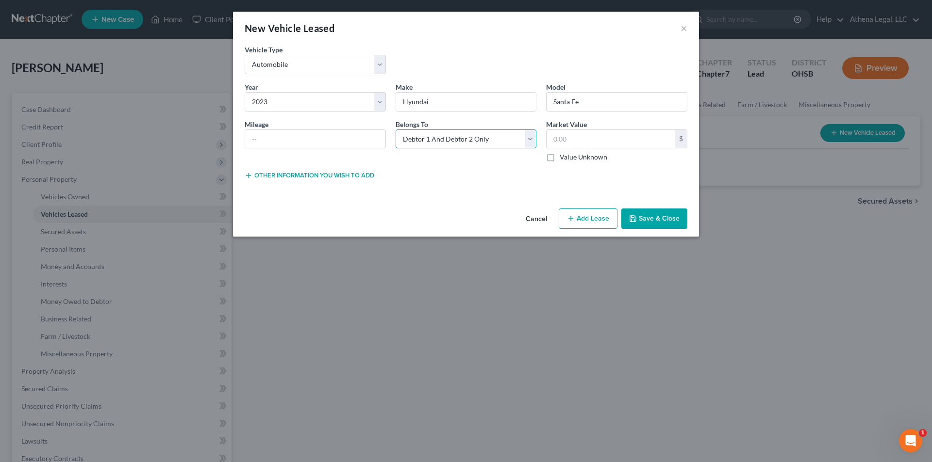
click at [470, 142] on select "Select Debtor 1 Only Debtor 2 Only Debtor 1 And Debtor 2 Only At Least One Of T…" at bounding box center [465, 139] width 141 height 19
select select "1"
click at [395, 130] on select "Select Debtor 1 Only Debtor 2 Only Debtor 1 And Debtor 2 Only At Least One Of T…" at bounding box center [465, 139] width 141 height 19
click at [663, 224] on button "Save & Close" at bounding box center [654, 219] width 66 height 20
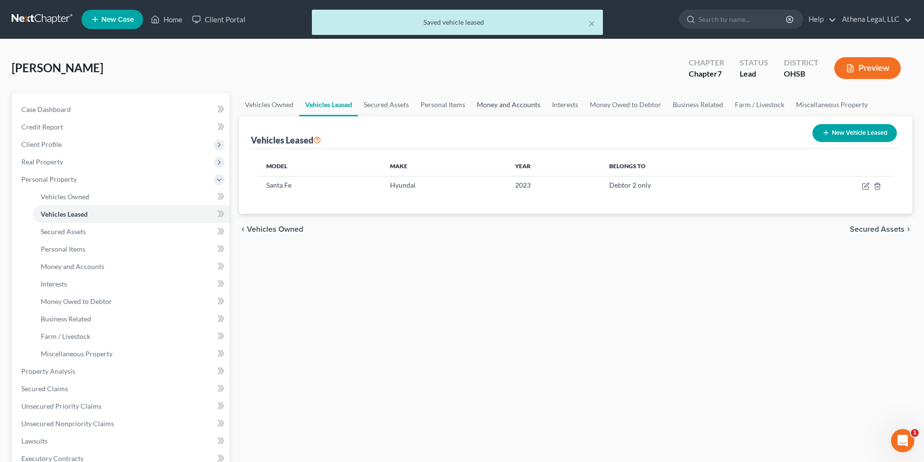
click at [518, 105] on link "Money and Accounts" at bounding box center [508, 104] width 75 height 23
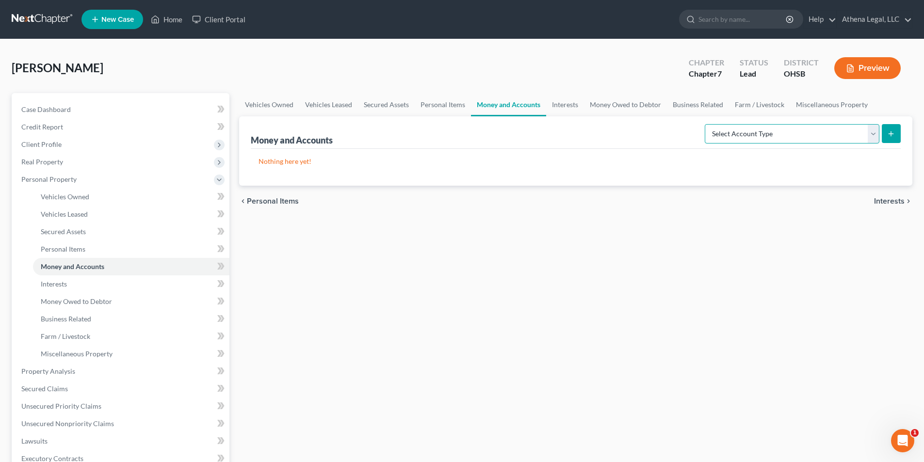
click at [810, 136] on select "Select Account Type Brokerage Cash on Hand Certificates of Deposit Checking Acc…" at bounding box center [792, 133] width 175 height 19
select select "checking"
click at [707, 124] on select "Select Account Type Brokerage Cash on Hand Certificates of Deposit Checking Acc…" at bounding box center [792, 133] width 175 height 19
click at [890, 138] on button "submit" at bounding box center [891, 133] width 19 height 19
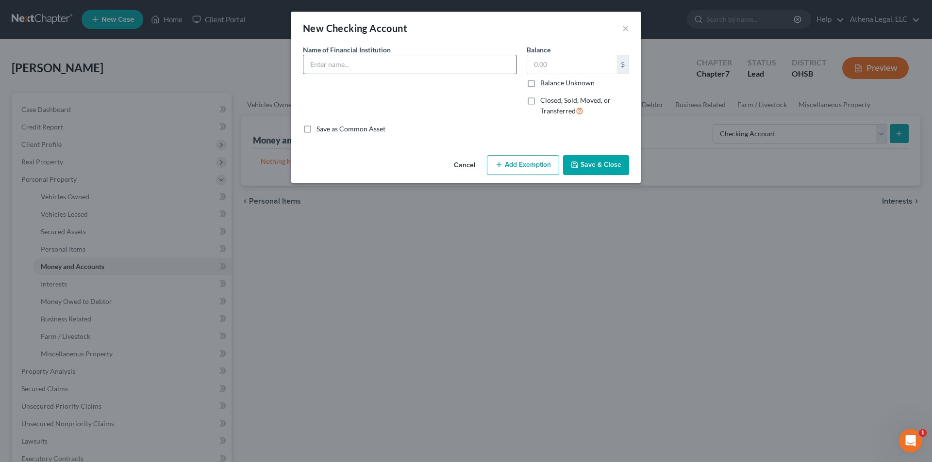
click at [355, 72] on input "text" at bounding box center [409, 64] width 213 height 18
type input "Checking - hers"
click at [580, 156] on button "Save & Close" at bounding box center [596, 165] width 66 height 20
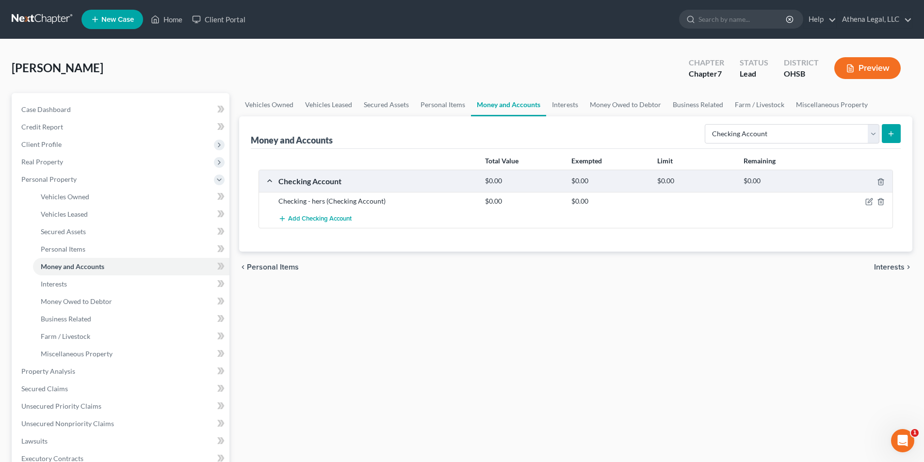
click at [899, 138] on button "submit" at bounding box center [891, 133] width 19 height 19
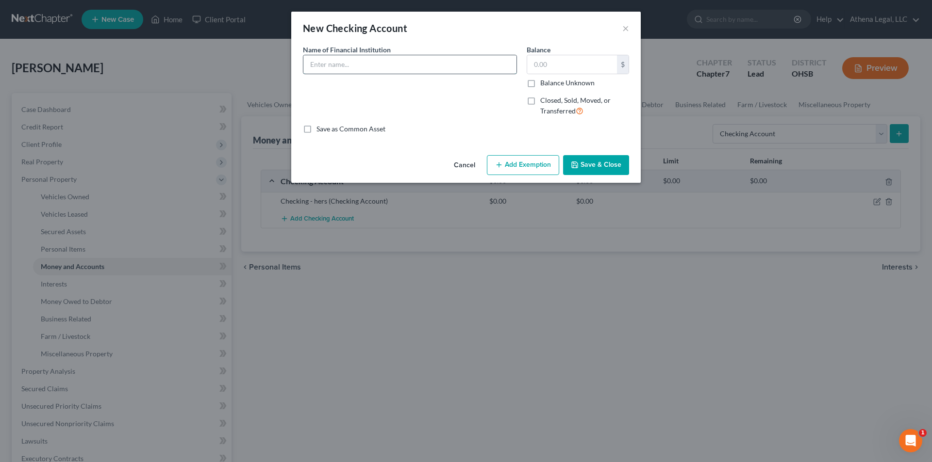
click at [369, 62] on input "text" at bounding box center [409, 64] width 213 height 18
type input "Checking - his"
click at [598, 169] on button "Save & Close" at bounding box center [596, 165] width 66 height 20
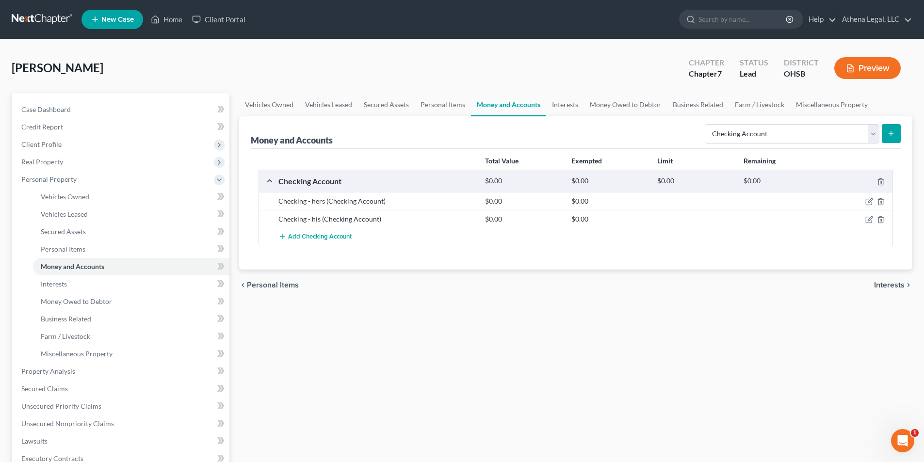
click at [891, 136] on line "submit" at bounding box center [891, 133] width 0 height 4
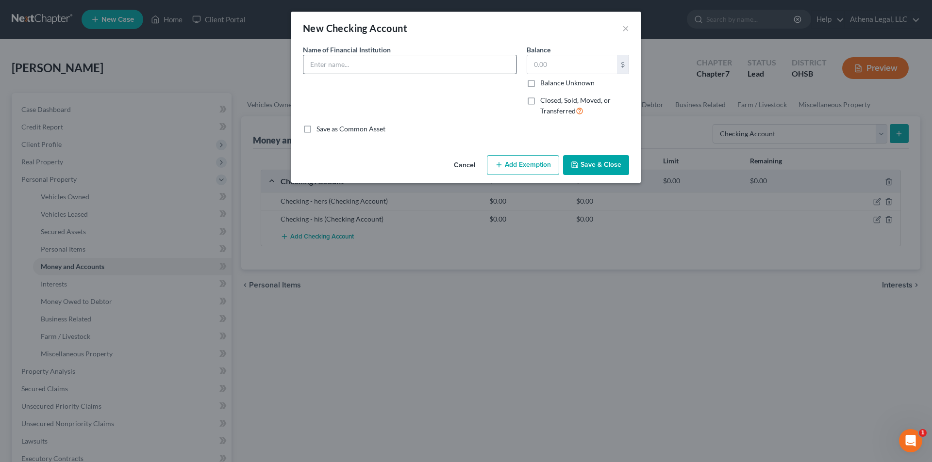
drag, startPoint x: 420, startPoint y: 49, endPoint x: 416, endPoint y: 60, distance: 11.5
click at [419, 51] on div "Name of Financial Institution *" at bounding box center [410, 60] width 214 height 30
click at [416, 61] on input "text" at bounding box center [409, 64] width 213 height 18
type input "Checking - his"
click at [600, 161] on button "Save & Close" at bounding box center [596, 165] width 66 height 20
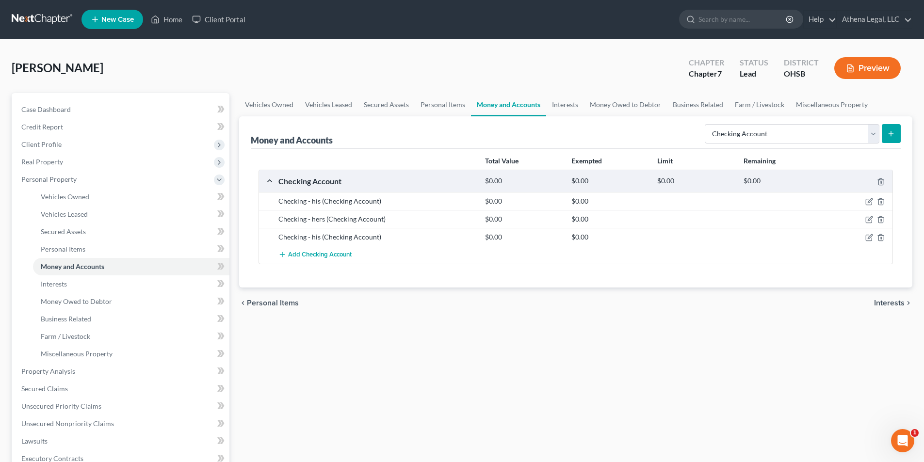
click at [896, 136] on button "submit" at bounding box center [891, 133] width 19 height 19
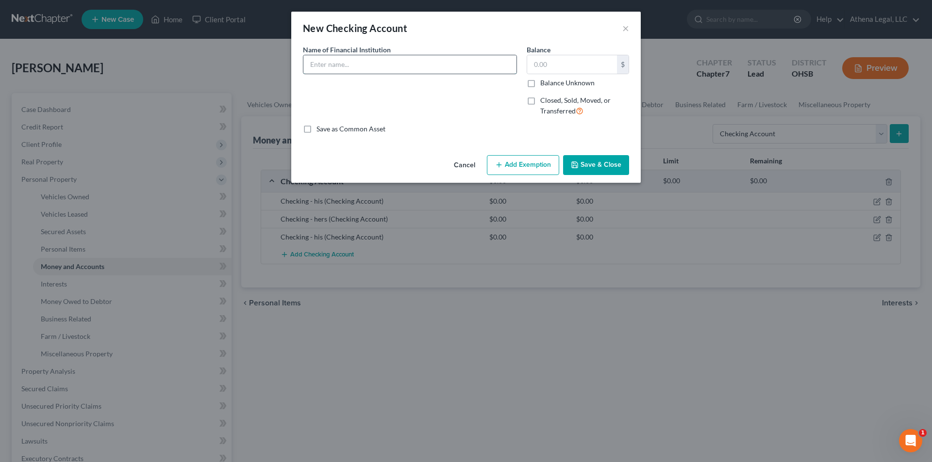
click at [387, 64] on input "text" at bounding box center [409, 64] width 213 height 18
type input "Custodial Account"
click at [582, 167] on button "Save & Close" at bounding box center [596, 165] width 66 height 20
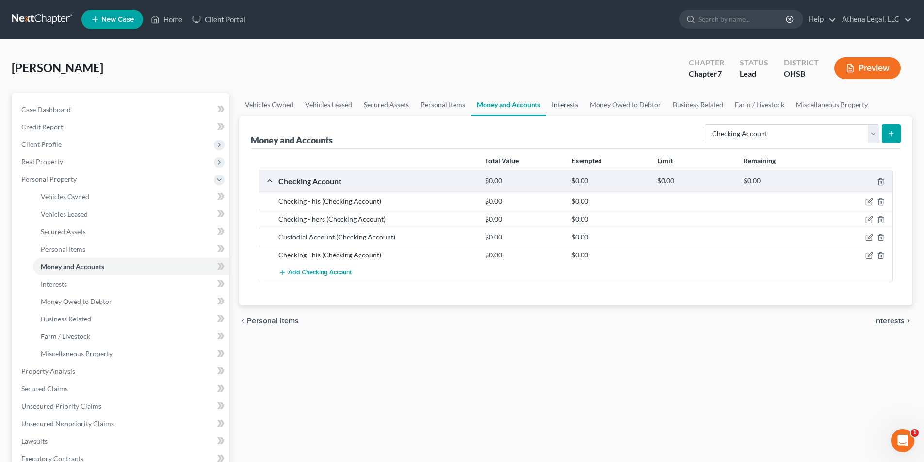
click at [574, 108] on link "Interests" at bounding box center [565, 104] width 38 height 23
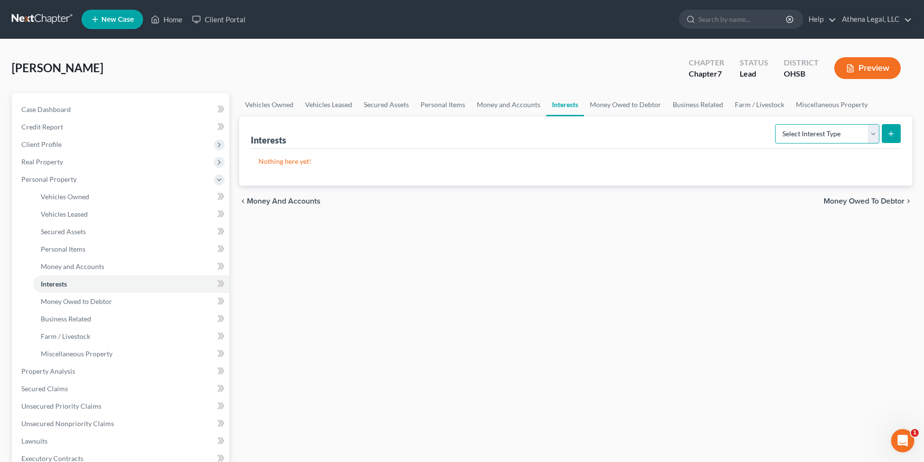
click at [804, 134] on select "Select Interest Type 401K Annuity Bond Education IRA Government Bond Government…" at bounding box center [827, 133] width 104 height 19
select select "whole_life_insurance"
click at [776, 124] on select "Select Interest Type 401K Annuity Bond Education IRA Government Bond Government…" at bounding box center [827, 133] width 104 height 19
click at [898, 139] on button "submit" at bounding box center [891, 133] width 19 height 19
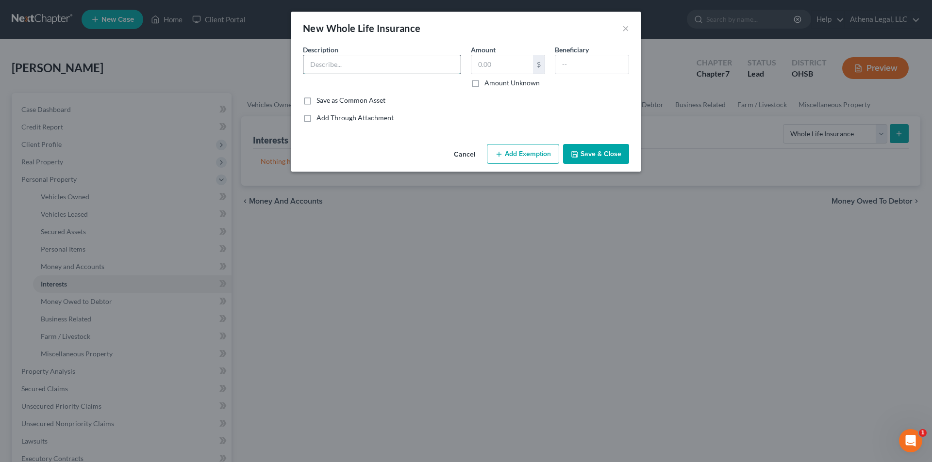
click at [376, 57] on input "text" at bounding box center [381, 64] width 157 height 18
type input "Whole"
click at [610, 162] on button "Save & Close" at bounding box center [596, 154] width 66 height 20
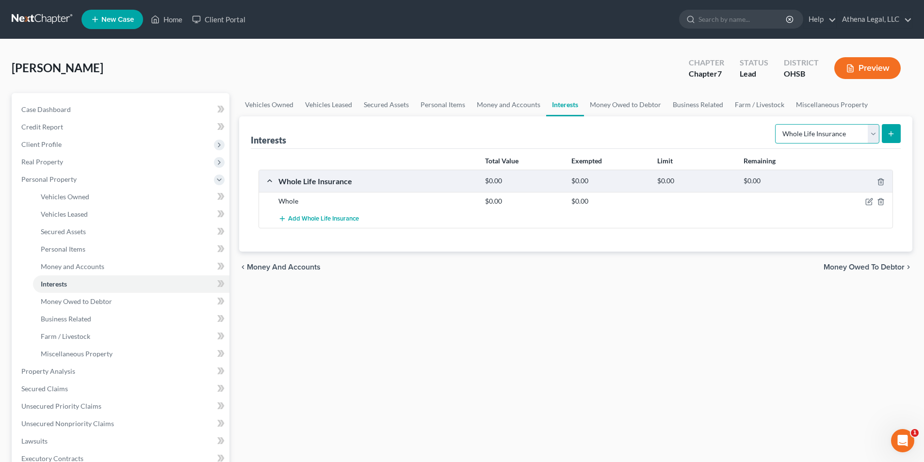
click at [815, 133] on select "Select Interest Type 401K Annuity Bond Education IRA Government Bond Government…" at bounding box center [827, 133] width 104 height 19
select select "401k"
click at [776, 124] on select "Select Interest Type 401K Annuity Bond Education IRA Government Bond Government…" at bounding box center [827, 133] width 104 height 19
click at [899, 130] on button "submit" at bounding box center [891, 133] width 19 height 19
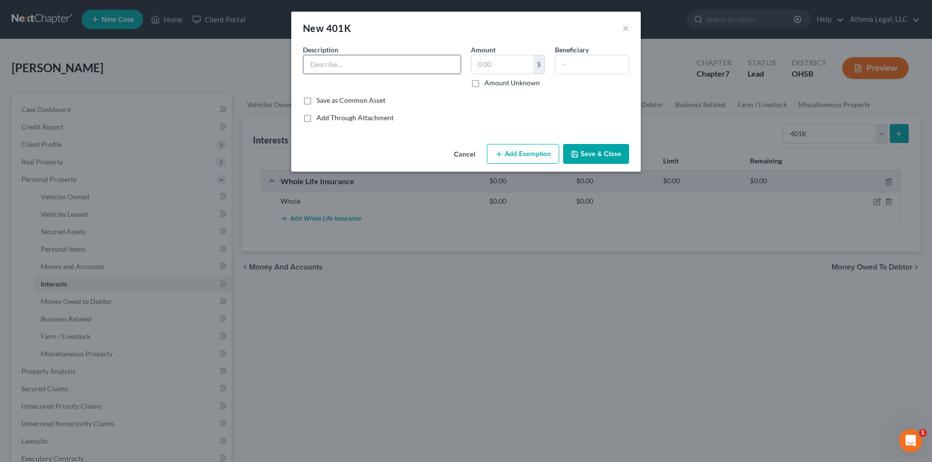
click at [417, 65] on input "text" at bounding box center [381, 64] width 157 height 18
type input "401k"
click at [612, 155] on button "Save & Close" at bounding box center [596, 154] width 66 height 20
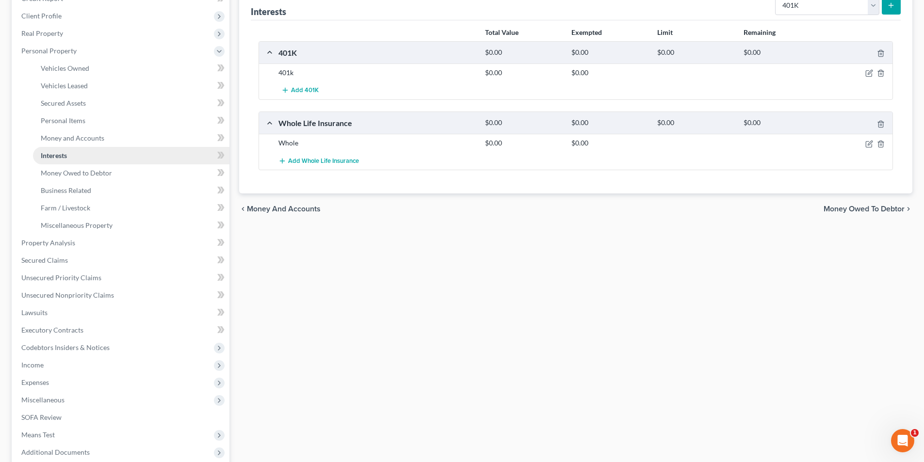
scroll to position [146, 0]
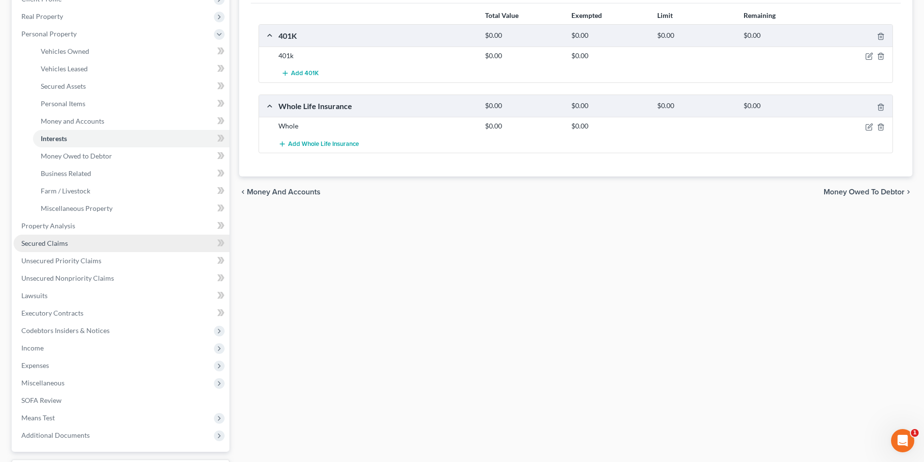
click at [59, 246] on span "Secured Claims" at bounding box center [44, 243] width 47 height 8
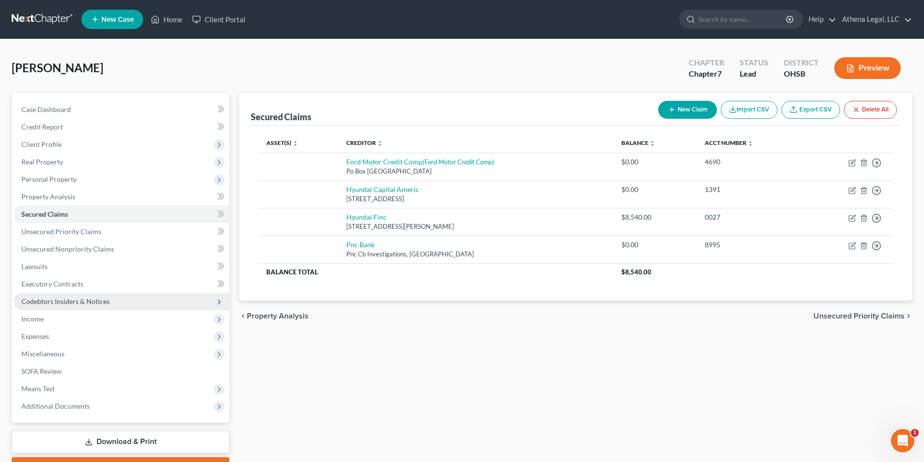
click at [68, 305] on span "Codebtors Insiders & Notices" at bounding box center [65, 301] width 88 height 8
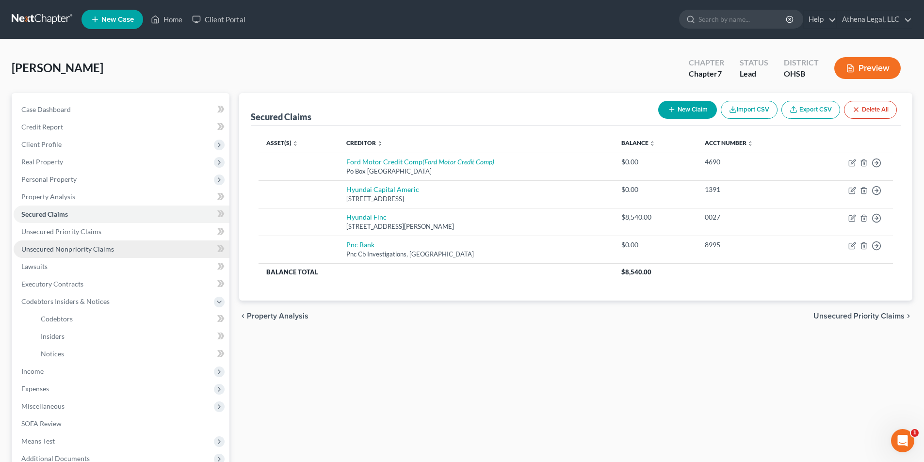
click at [78, 252] on span "Unsecured Nonpriority Claims" at bounding box center [67, 249] width 93 height 8
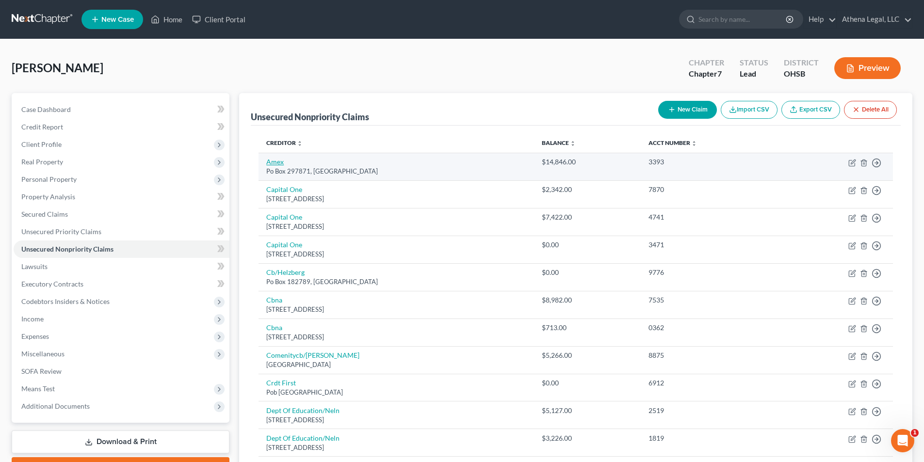
click at [273, 161] on link "Amex" at bounding box center [274, 162] width 17 height 8
select select "9"
select select "2"
select select "0"
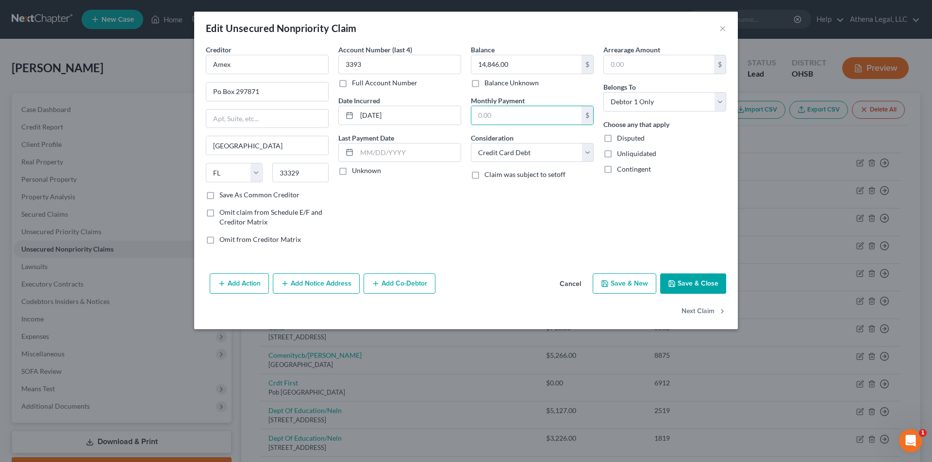
click at [682, 286] on button "Save & Close" at bounding box center [693, 284] width 66 height 20
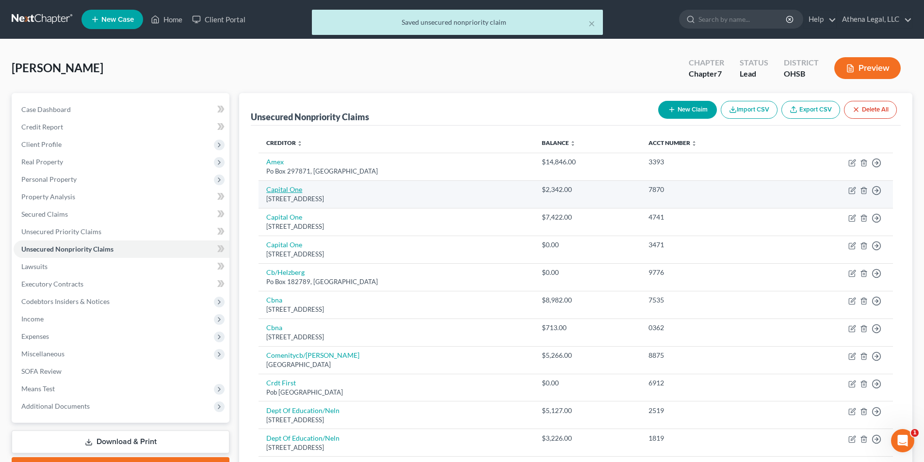
click at [282, 188] on link "Capital One" at bounding box center [284, 189] width 36 height 8
select select "46"
select select "2"
select select "0"
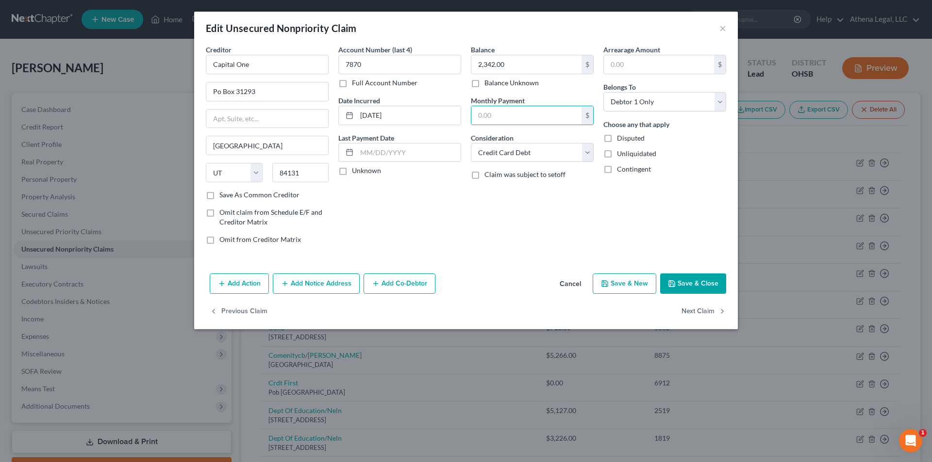
click at [680, 288] on button "Save & Close" at bounding box center [693, 284] width 66 height 20
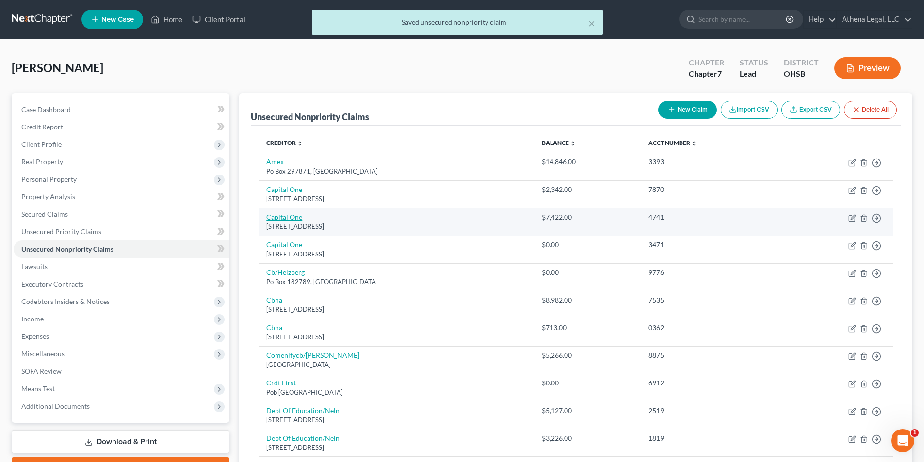
click at [275, 217] on link "Capital One" at bounding box center [284, 217] width 36 height 8
select select "46"
select select "2"
select select "0"
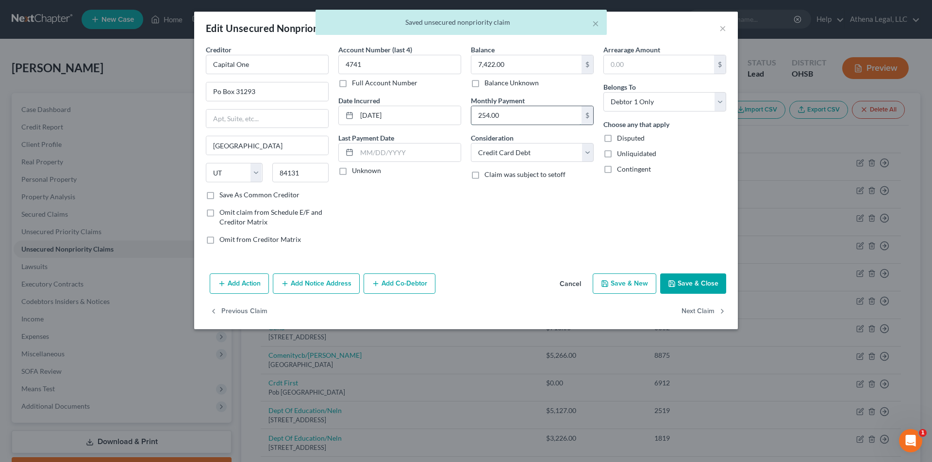
click at [514, 113] on input "254.00" at bounding box center [526, 115] width 110 height 18
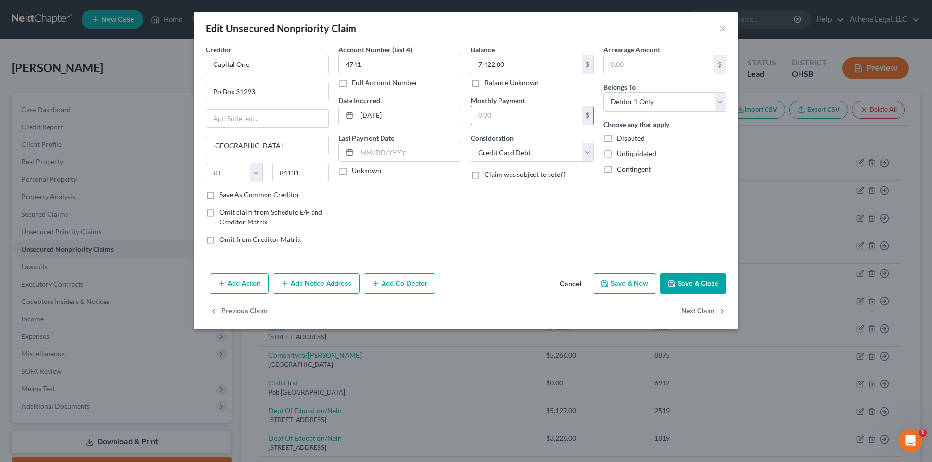
click at [690, 277] on button "Save & Close" at bounding box center [693, 284] width 66 height 20
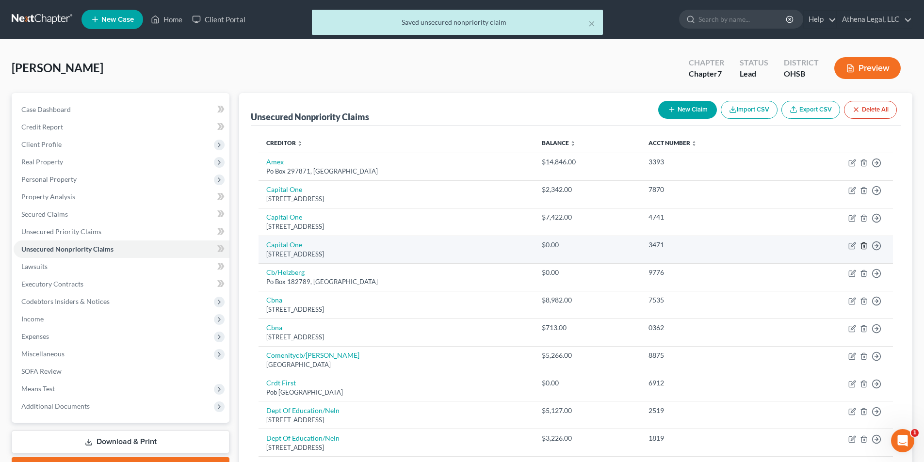
click at [864, 248] on icon "button" at bounding box center [864, 246] width 8 height 8
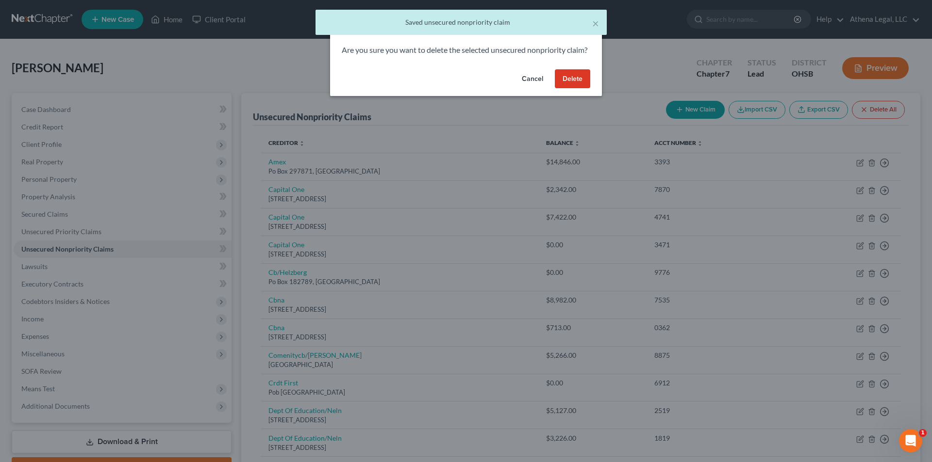
click at [584, 89] on button "Delete" at bounding box center [572, 78] width 35 height 19
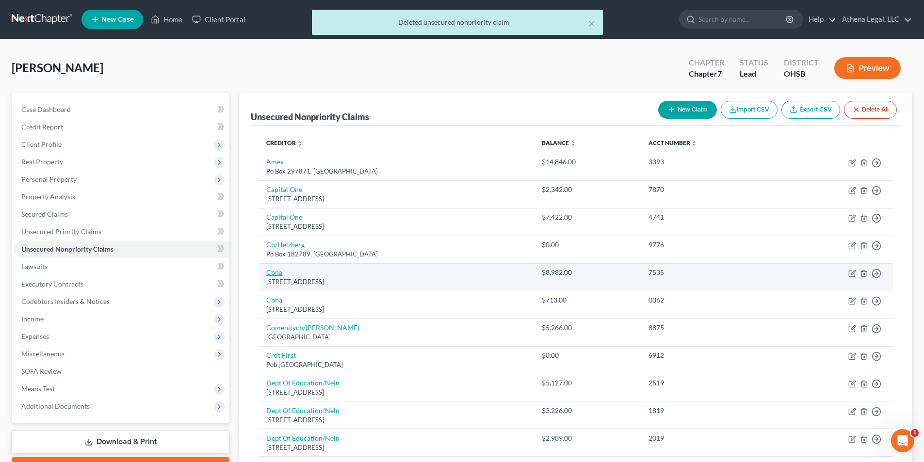
click at [278, 273] on link "Cbna" at bounding box center [274, 272] width 16 height 8
select select "14"
select select "2"
select select "1"
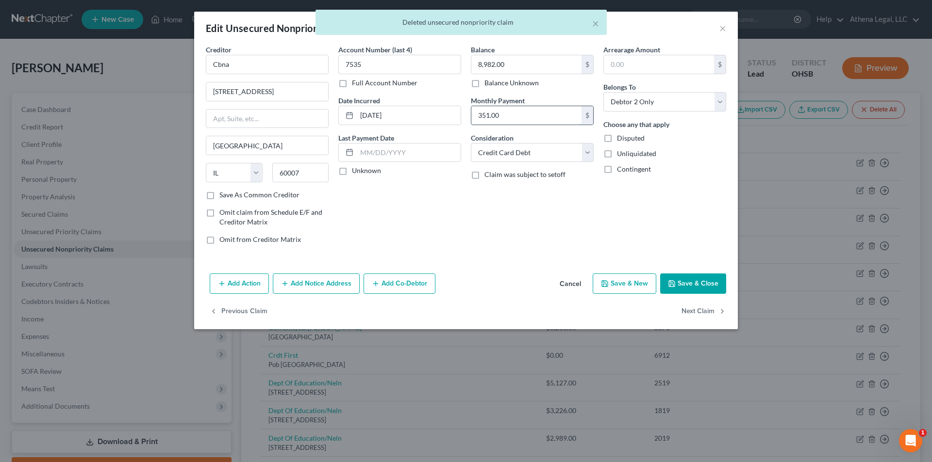
click at [516, 120] on input "351.00" at bounding box center [526, 115] width 110 height 18
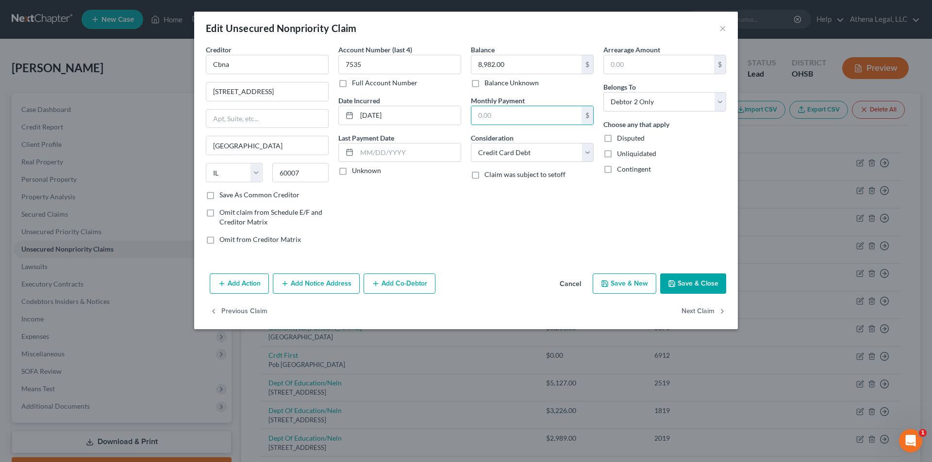
click at [681, 282] on button "Save & Close" at bounding box center [693, 284] width 66 height 20
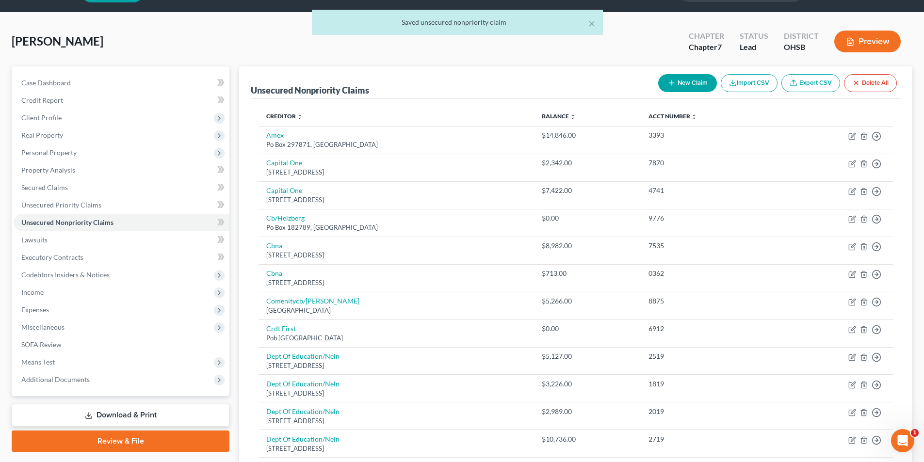
scroll to position [49, 0]
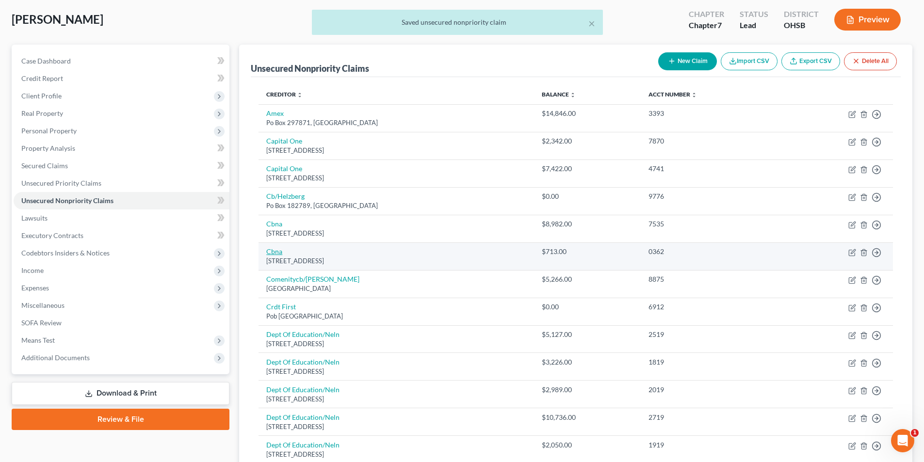
click at [274, 254] on link "Cbna" at bounding box center [274, 251] width 16 height 8
select select "14"
select select "2"
select select "0"
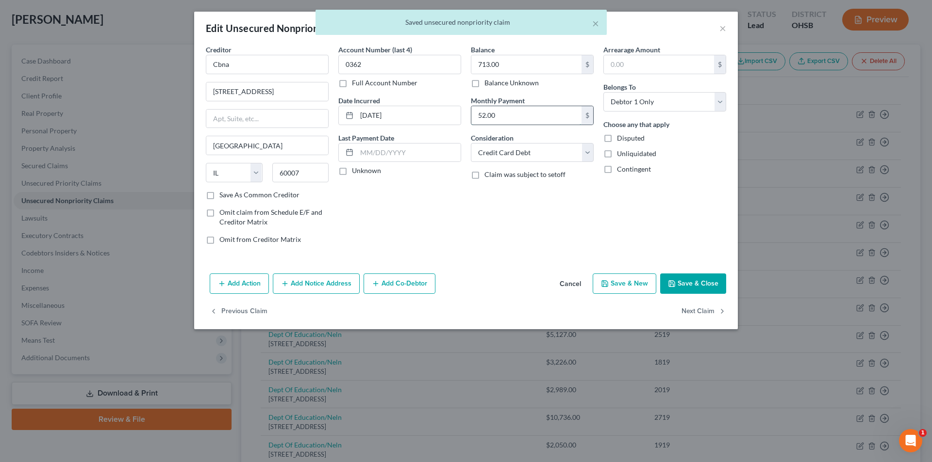
click at [505, 117] on input "52.00" at bounding box center [526, 115] width 110 height 18
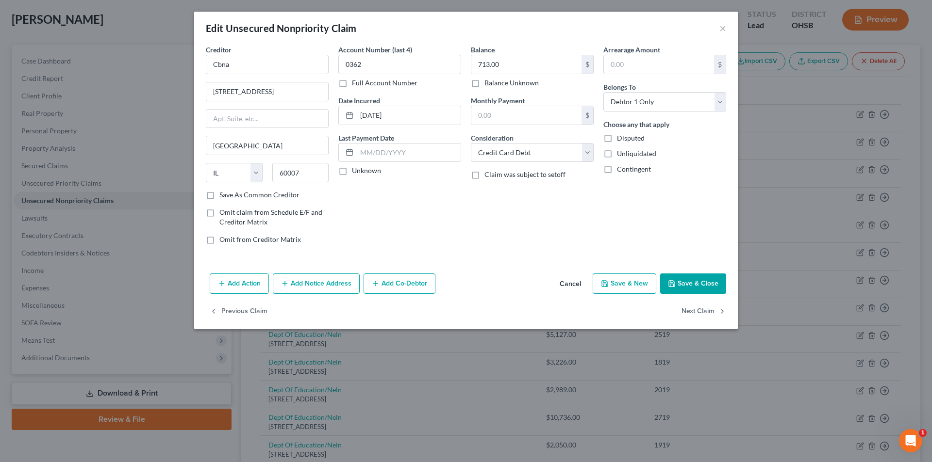
click at [690, 280] on button "Save & Close" at bounding box center [693, 284] width 66 height 20
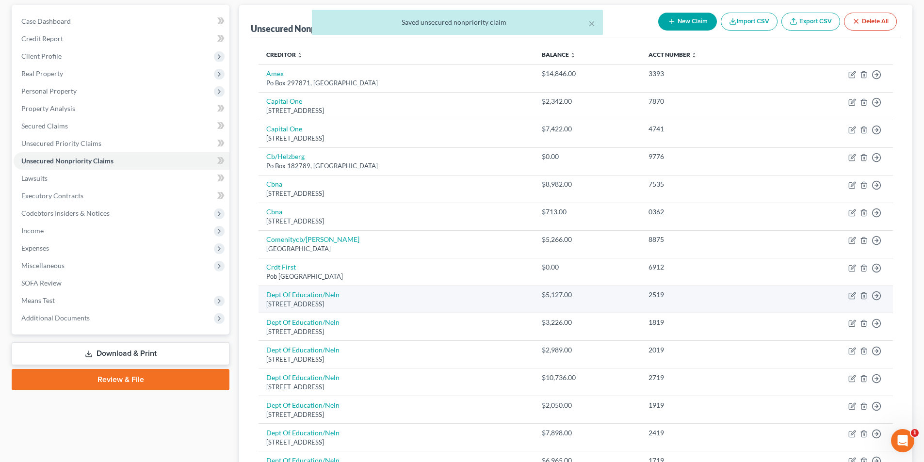
scroll to position [97, 0]
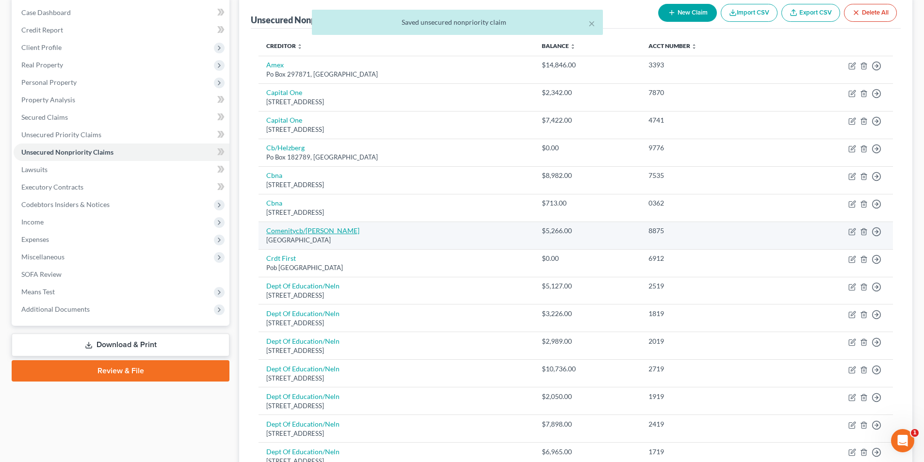
click at [313, 234] on link "Comenitycb/[PERSON_NAME]" at bounding box center [312, 231] width 93 height 8
select select "36"
select select "2"
select select "1"
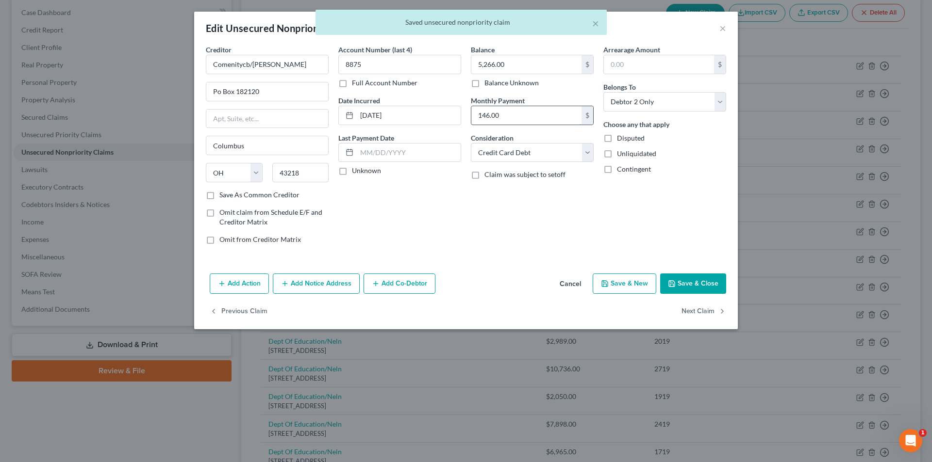
click at [511, 119] on input "146.00" at bounding box center [526, 115] width 110 height 18
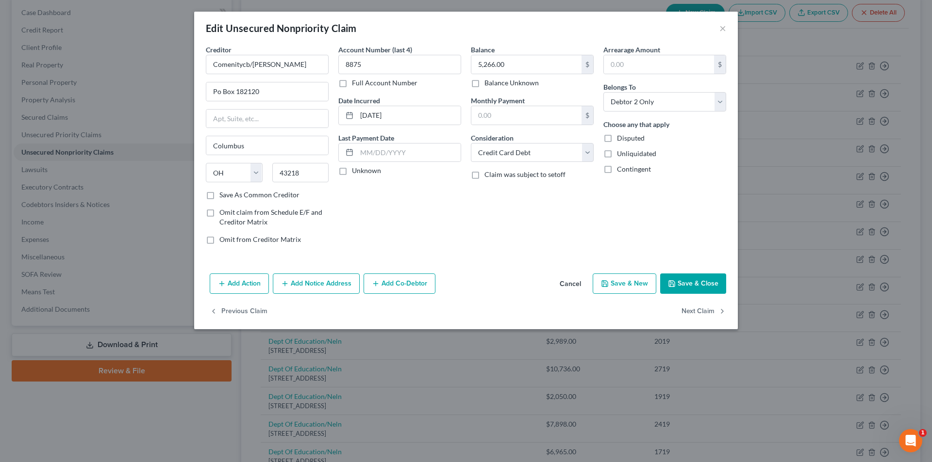
click at [696, 279] on button "Save & Close" at bounding box center [693, 284] width 66 height 20
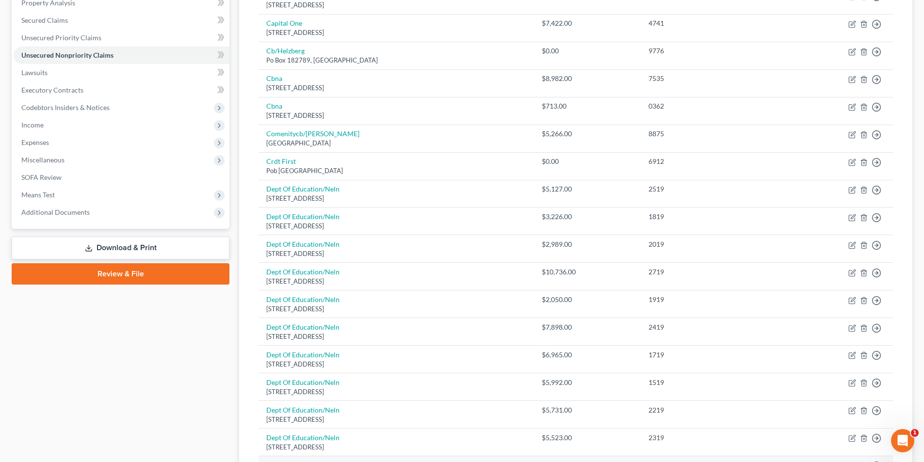
scroll to position [146, 0]
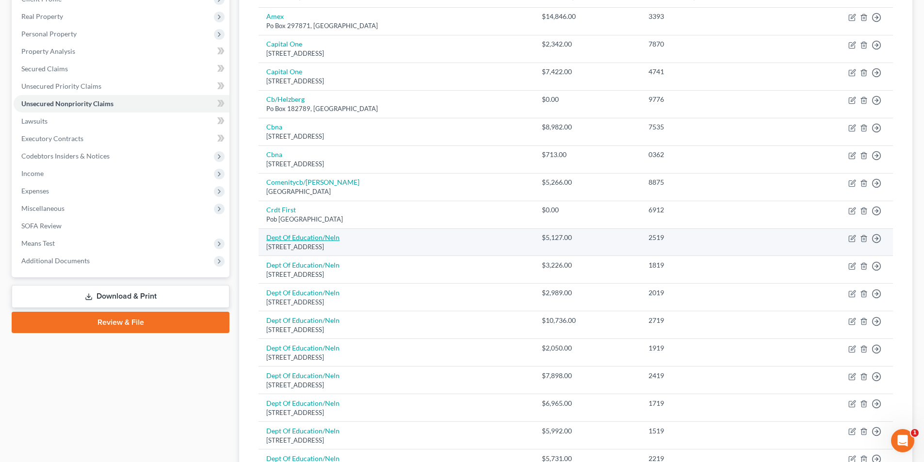
click at [287, 238] on link "Dept Of Education/Neln" at bounding box center [302, 237] width 73 height 8
select select "30"
select select "17"
select select "1"
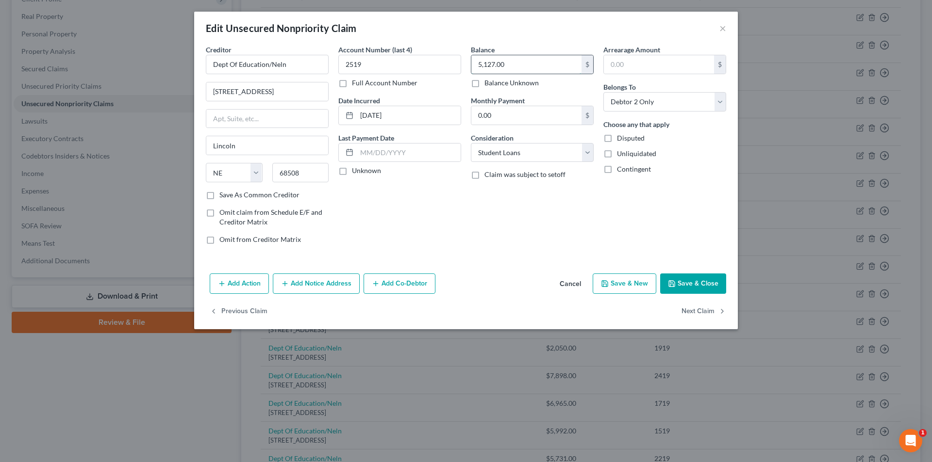
click at [504, 67] on input "5,127.00" at bounding box center [526, 64] width 110 height 18
type input "66,943"
click at [685, 281] on button "Save & Close" at bounding box center [693, 284] width 66 height 20
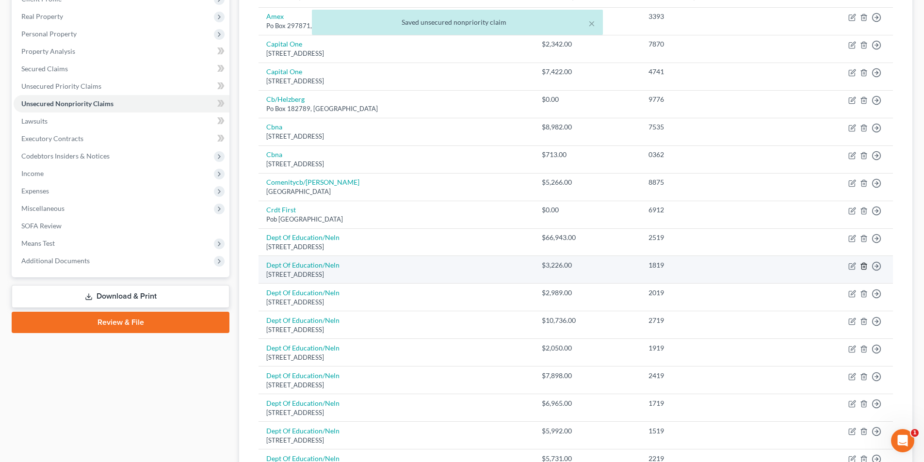
click at [864, 267] on icon "button" at bounding box center [864, 266] width 8 height 8
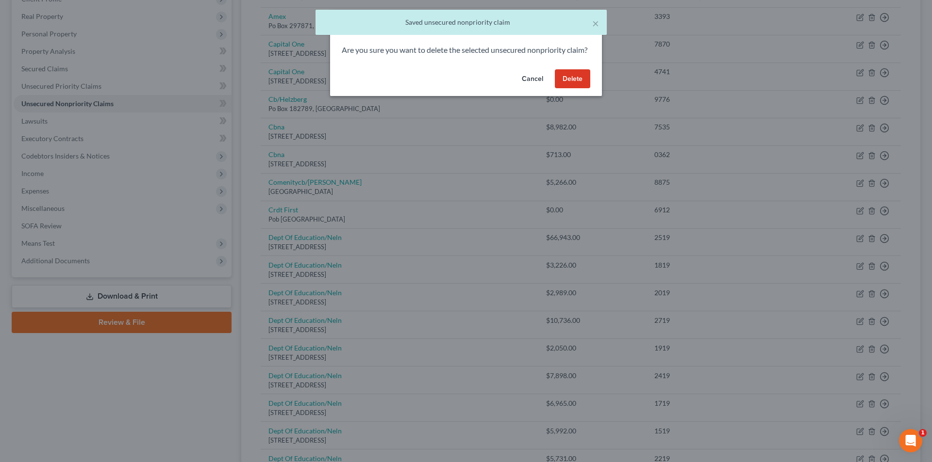
click at [583, 89] on button "Delete" at bounding box center [572, 78] width 35 height 19
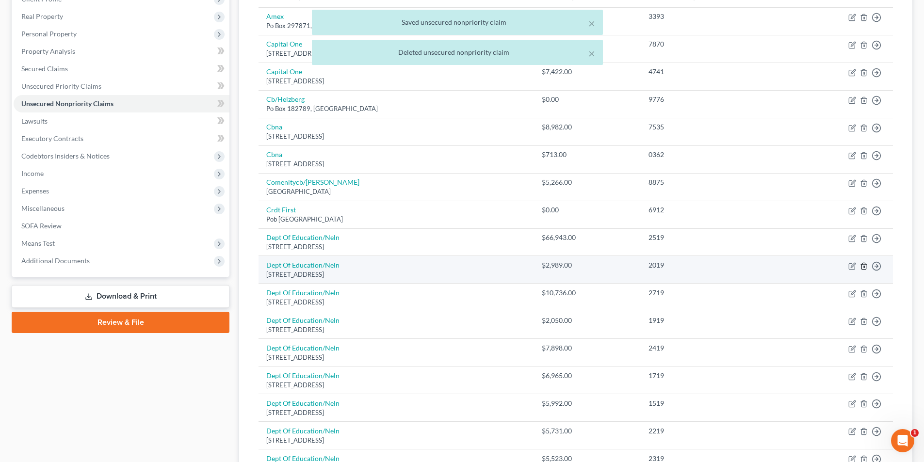
click at [861, 267] on icon "button" at bounding box center [864, 266] width 8 height 8
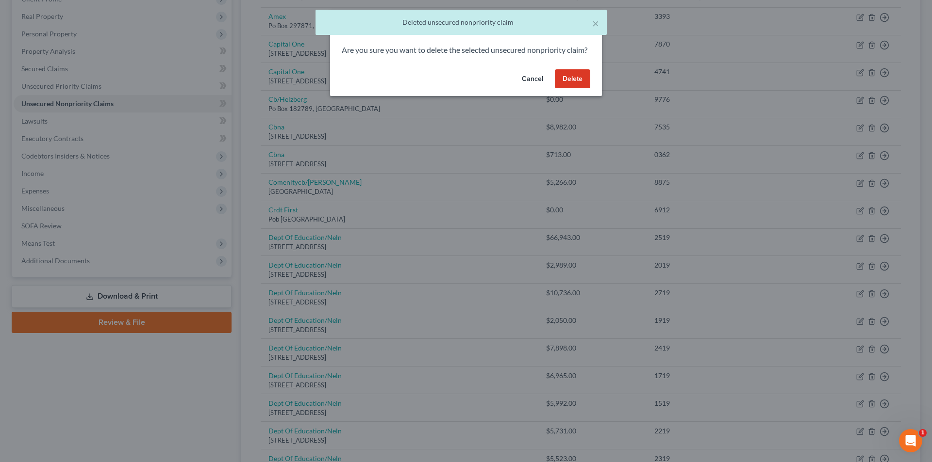
click at [571, 89] on button "Delete" at bounding box center [572, 78] width 35 height 19
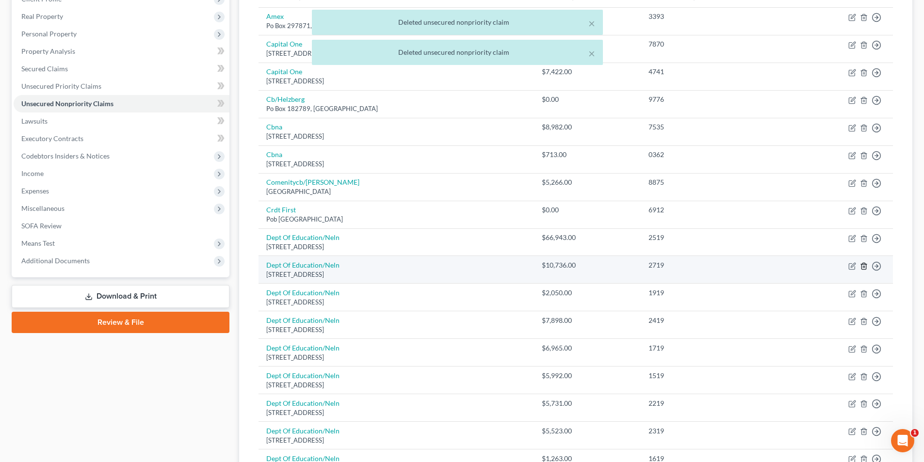
click at [864, 265] on icon "button" at bounding box center [864, 266] width 8 height 8
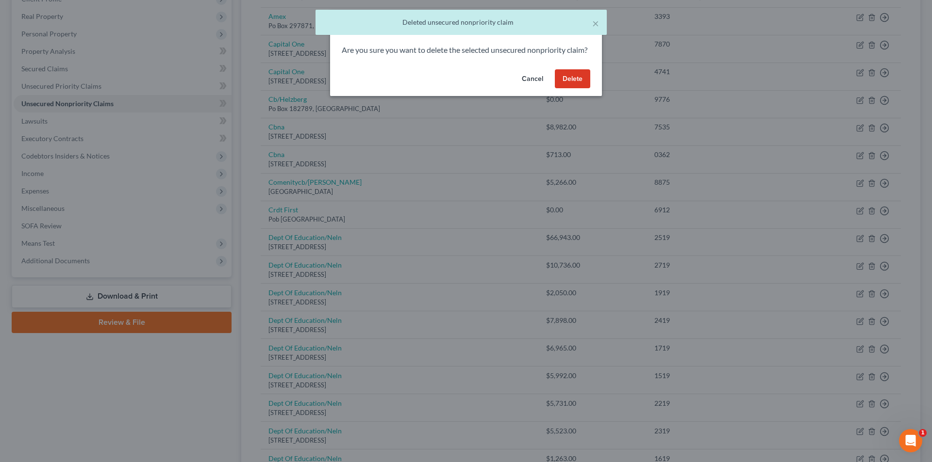
click at [578, 89] on button "Delete" at bounding box center [572, 78] width 35 height 19
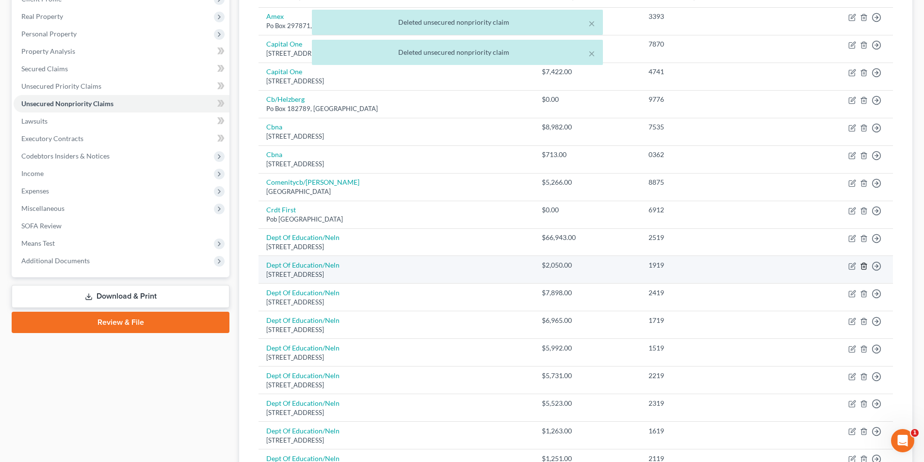
click at [866, 267] on icon "button" at bounding box center [864, 266] width 4 height 6
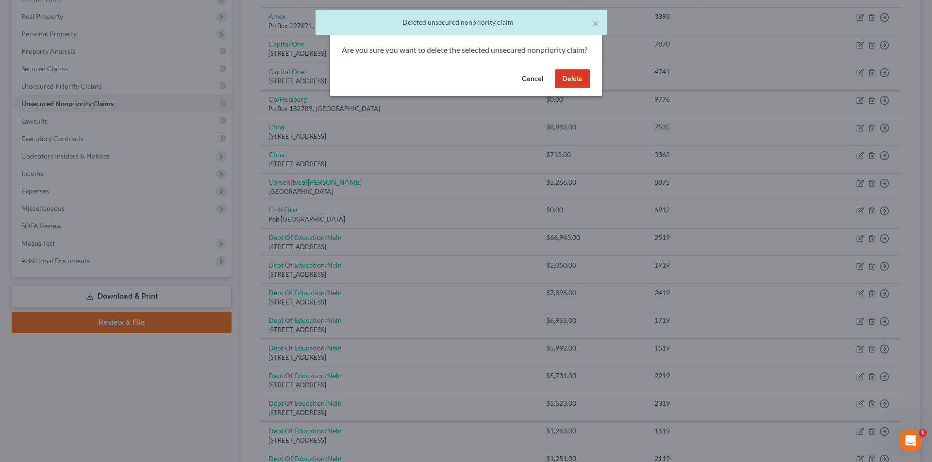
click at [578, 89] on button "Delete" at bounding box center [572, 78] width 35 height 19
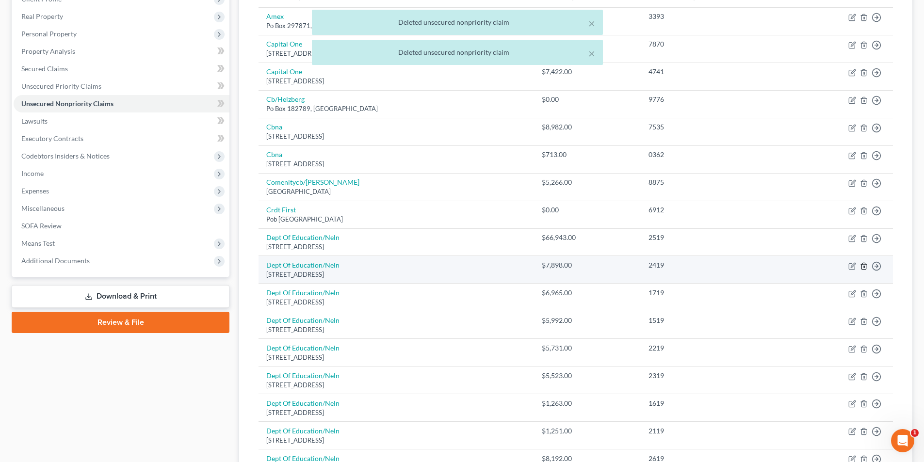
click at [864, 267] on line "button" at bounding box center [864, 267] width 0 height 2
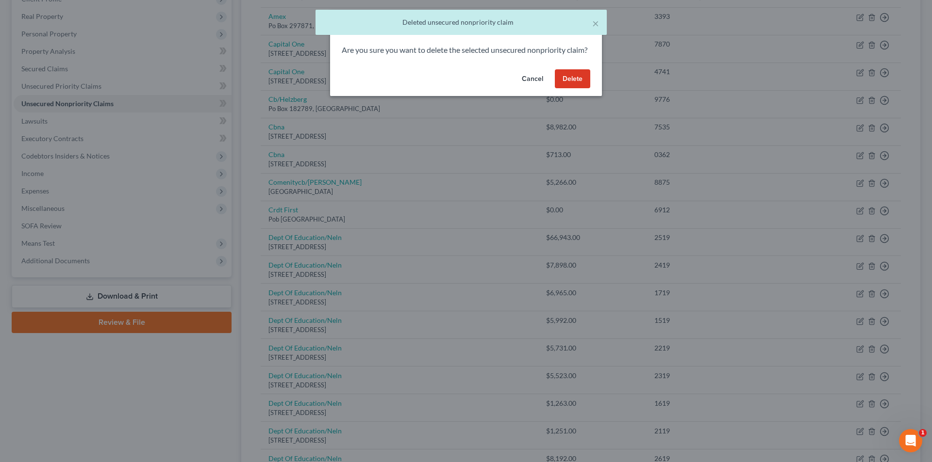
click at [563, 87] on button "Delete" at bounding box center [572, 78] width 35 height 19
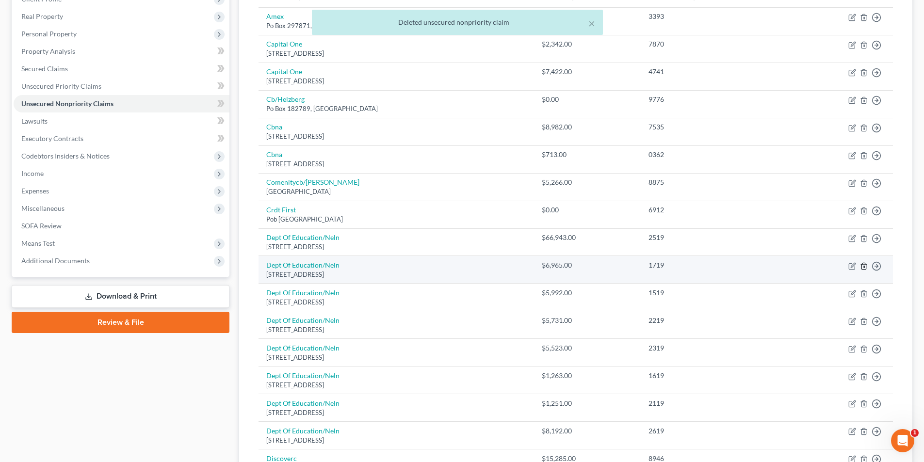
click at [866, 269] on icon "button" at bounding box center [864, 266] width 4 height 6
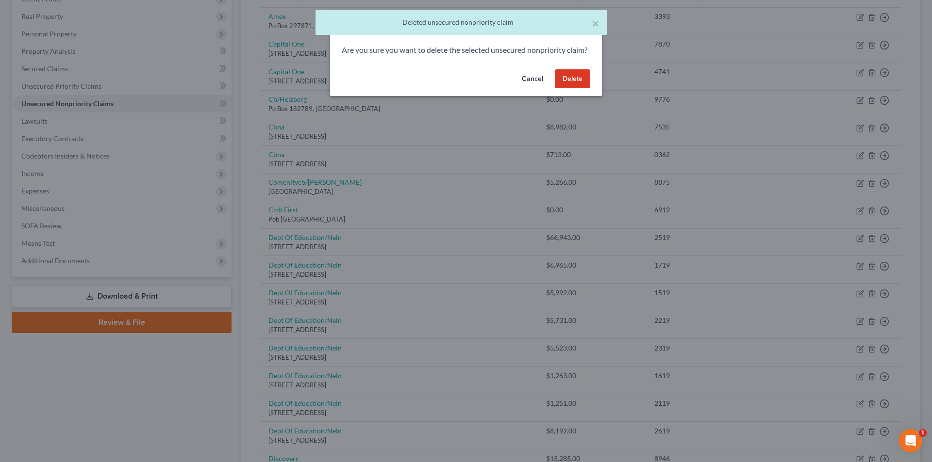
click at [583, 89] on button "Delete" at bounding box center [572, 78] width 35 height 19
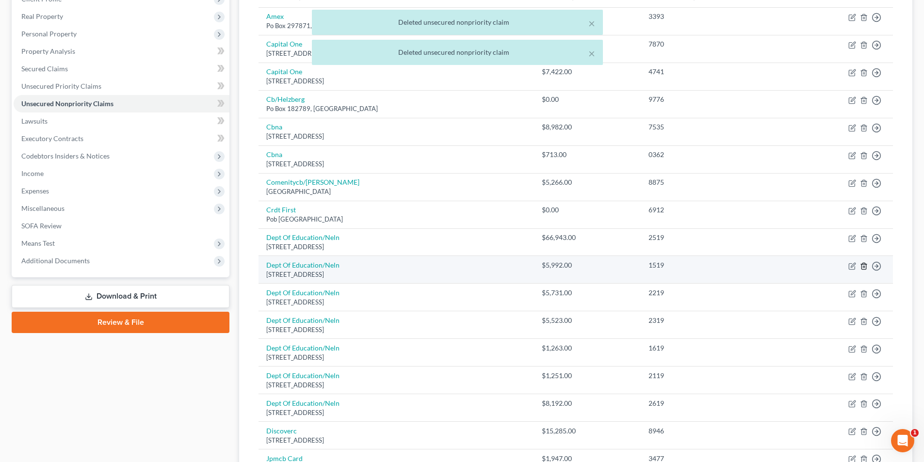
click at [863, 265] on icon "button" at bounding box center [864, 266] width 8 height 8
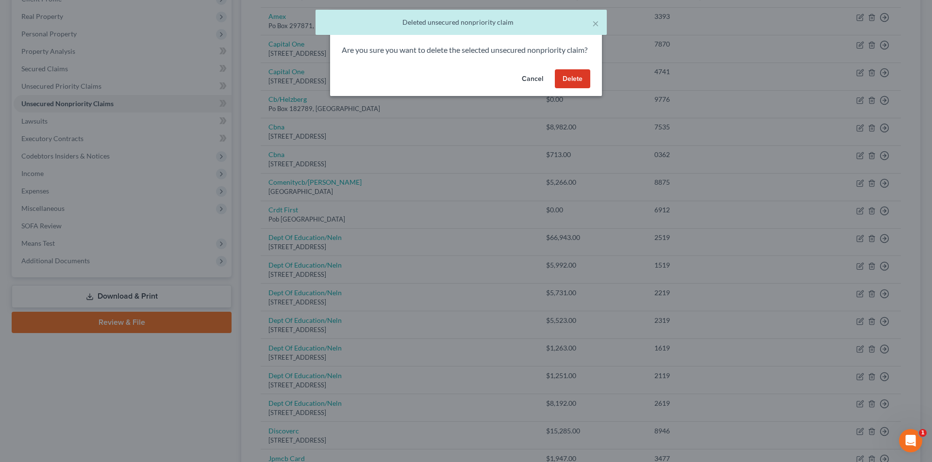
click at [570, 86] on button "Delete" at bounding box center [572, 78] width 35 height 19
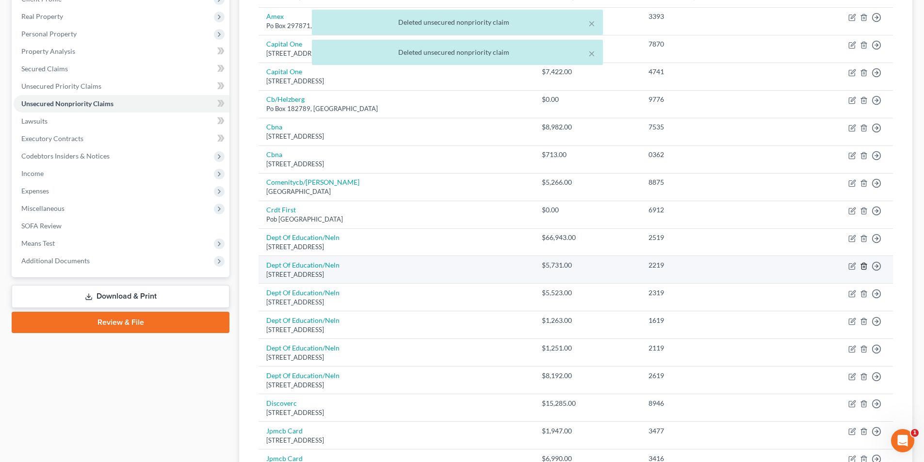
click at [865, 264] on polyline "button" at bounding box center [864, 264] width 6 height 0
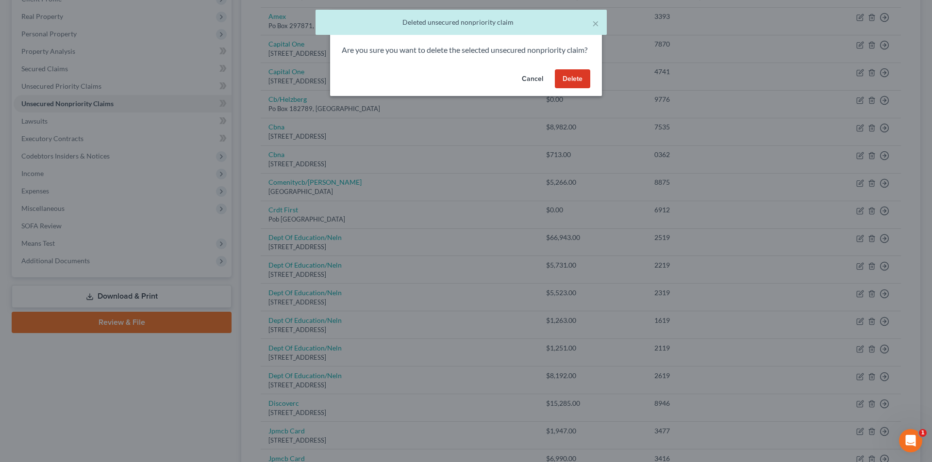
click at [571, 89] on button "Delete" at bounding box center [572, 78] width 35 height 19
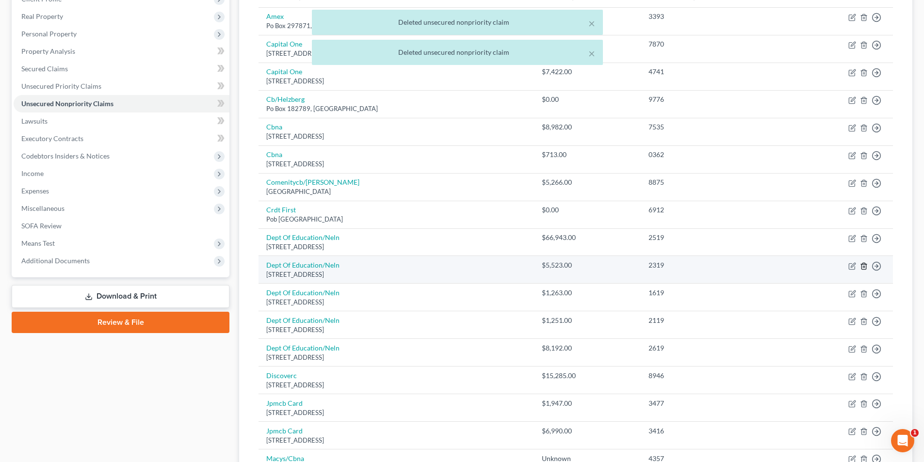
click at [865, 268] on icon "button" at bounding box center [864, 266] width 8 height 8
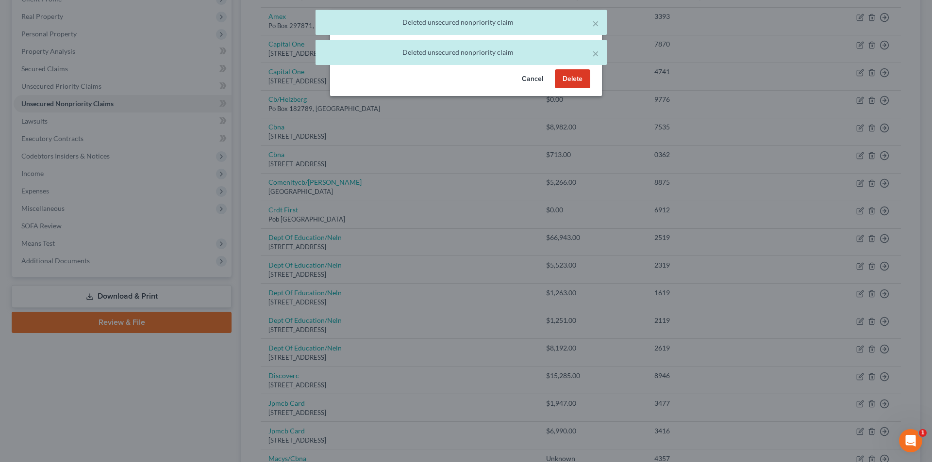
click at [577, 89] on button "Delete" at bounding box center [572, 78] width 35 height 19
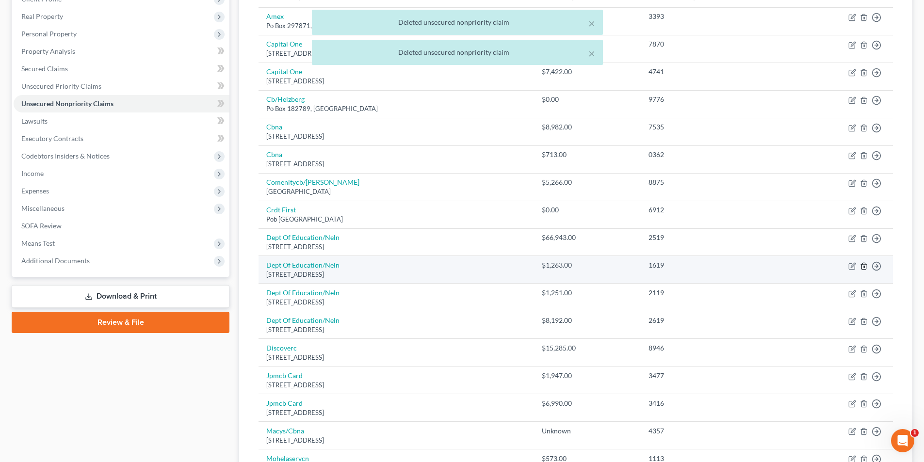
click at [864, 265] on icon "button" at bounding box center [864, 266] width 8 height 8
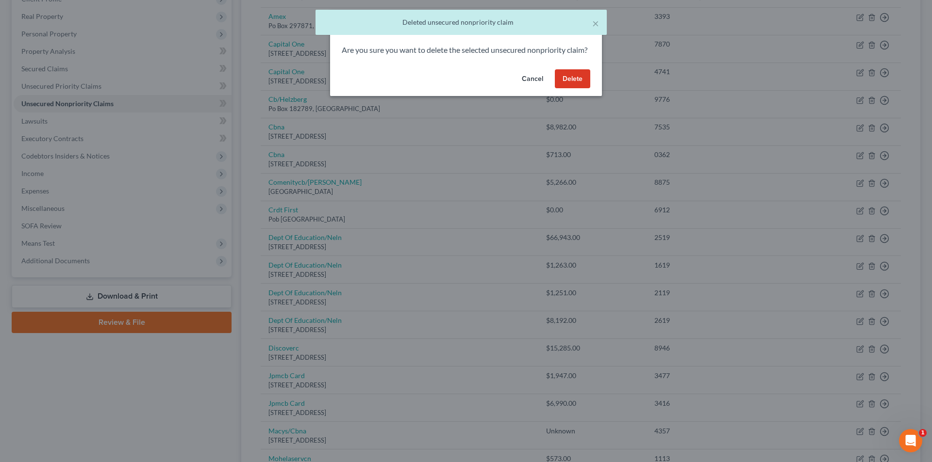
click at [559, 89] on button "Delete" at bounding box center [572, 78] width 35 height 19
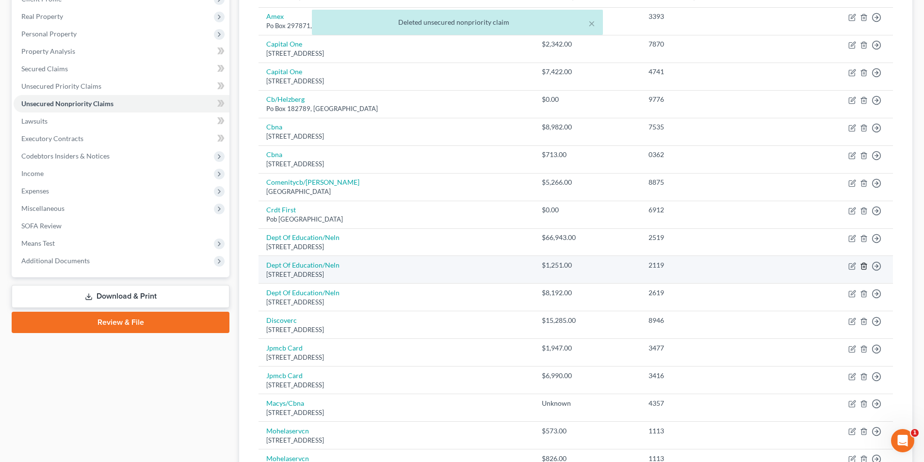
click at [863, 266] on icon "button" at bounding box center [864, 266] width 8 height 8
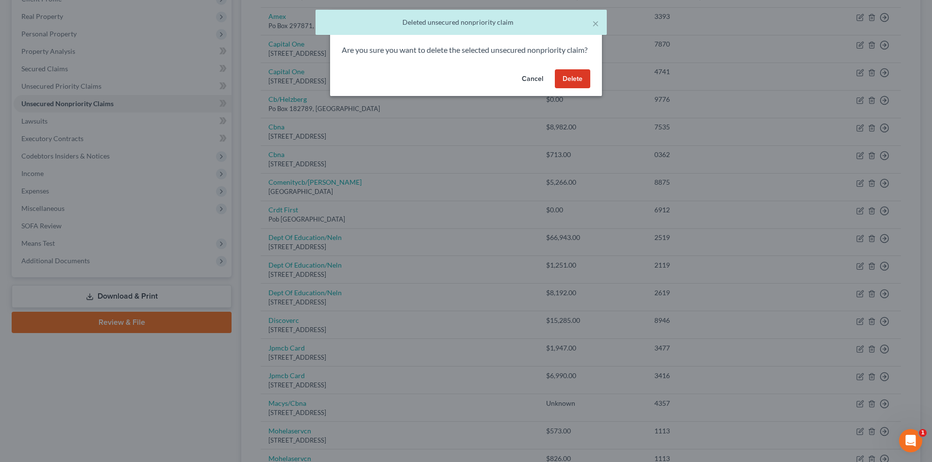
click at [588, 89] on button "Delete" at bounding box center [572, 78] width 35 height 19
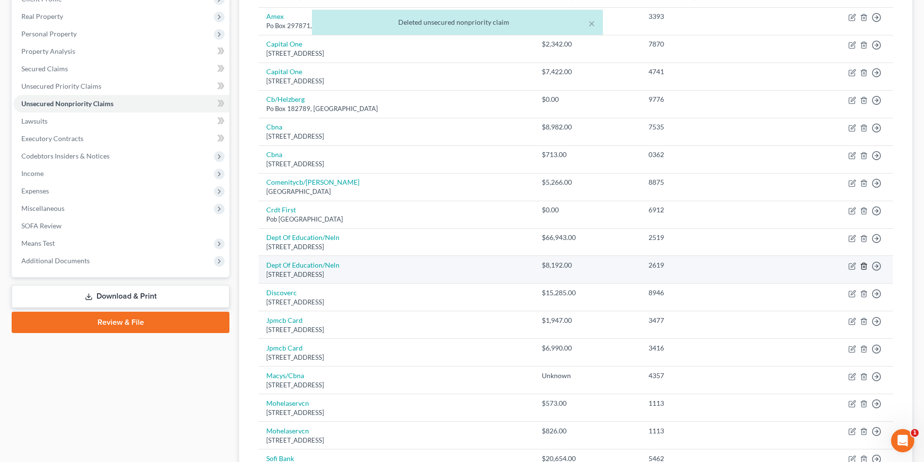
click at [865, 268] on icon "button" at bounding box center [864, 266] width 8 height 8
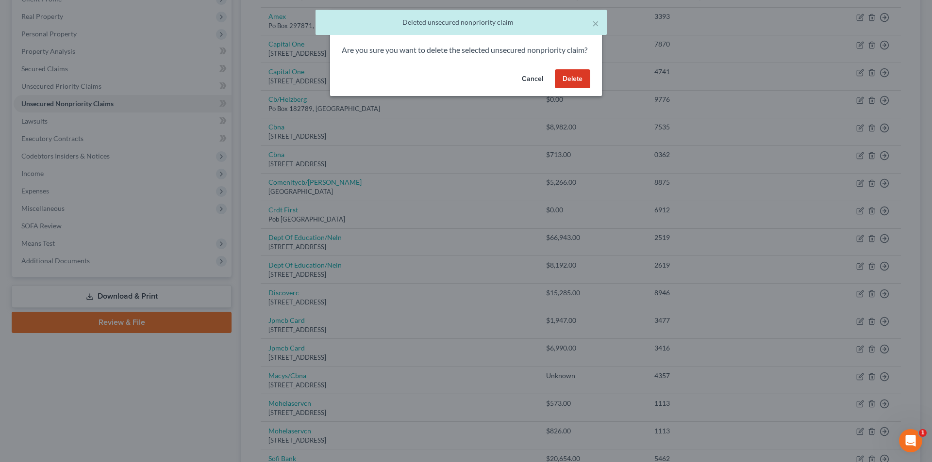
click at [572, 89] on button "Delete" at bounding box center [572, 78] width 35 height 19
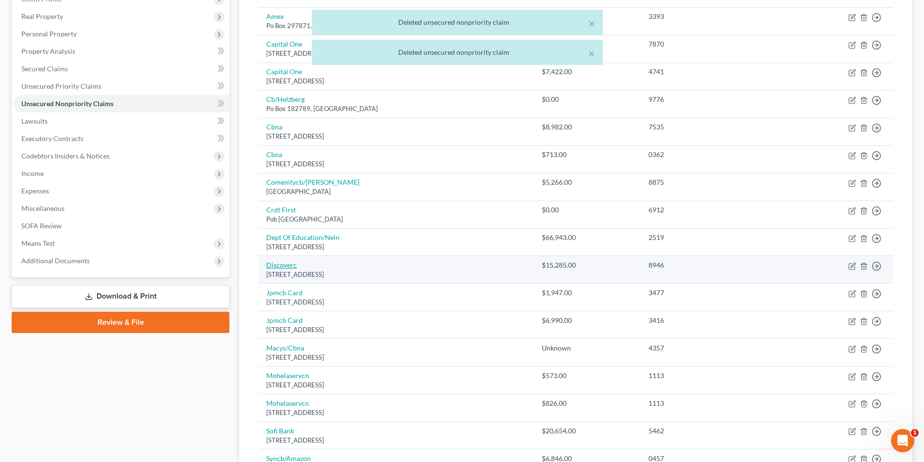
click at [274, 264] on link "Discoverc" at bounding box center [281, 265] width 31 height 8
select select "46"
select select "2"
select select "1"
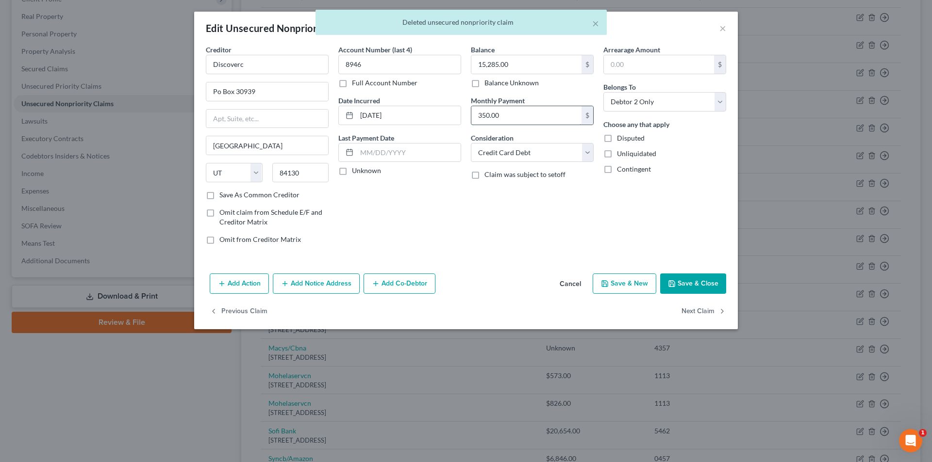
click at [506, 123] on input "350.00" at bounding box center [526, 115] width 110 height 18
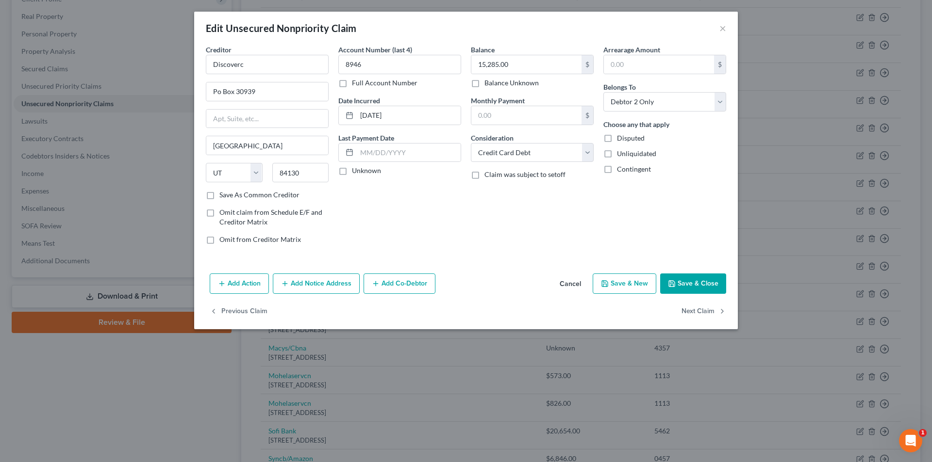
click at [674, 282] on icon "button" at bounding box center [672, 284] width 8 height 8
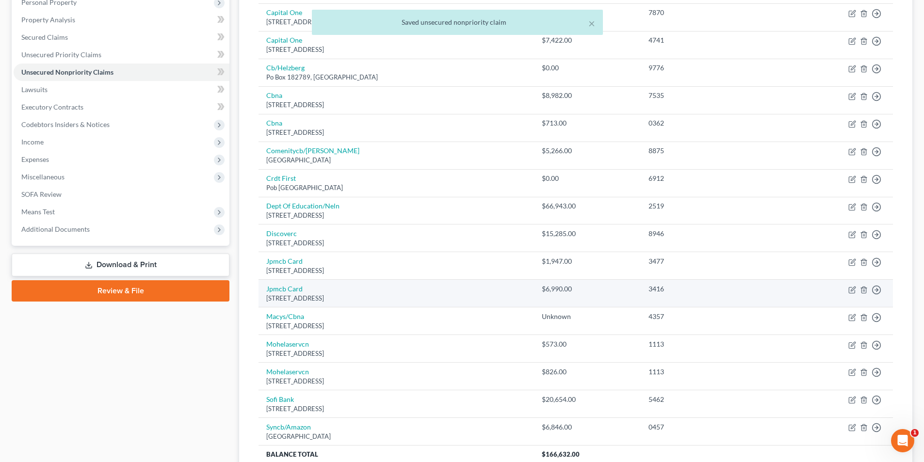
scroll to position [194, 0]
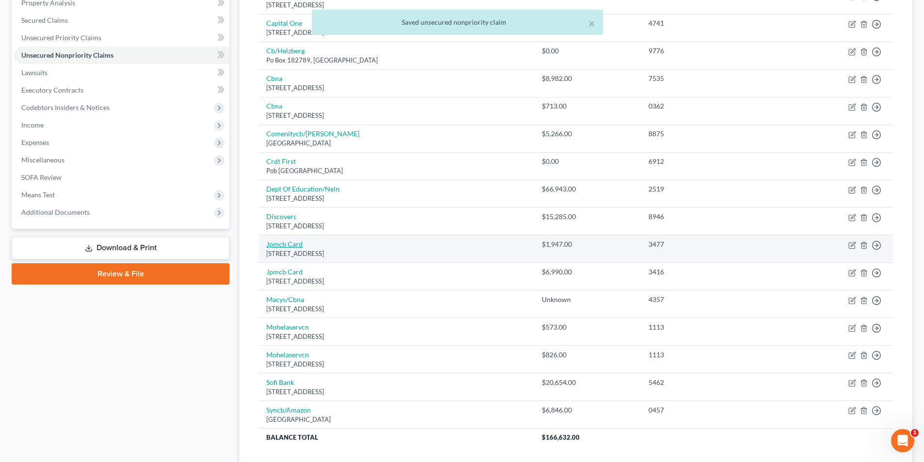
click at [288, 244] on link "Jpmcb Card" at bounding box center [284, 244] width 36 height 8
select select "7"
select select "0"
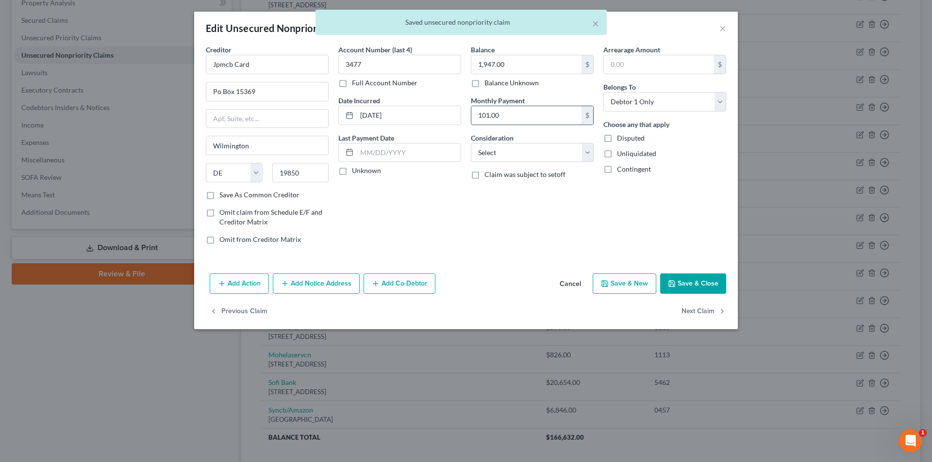
click at [510, 117] on input "101.00" at bounding box center [526, 115] width 110 height 18
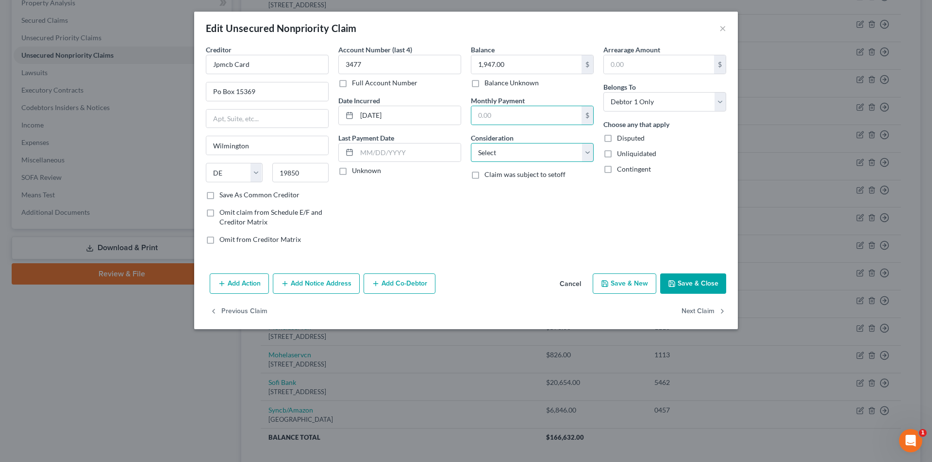
click at [499, 157] on select "Select Cable / Satellite Services Collection Agency Credit Card Debt Debt Couns…" at bounding box center [532, 152] width 123 height 19
select select "2"
click at [471, 143] on select "Select Cable / Satellite Services Collection Agency Credit Card Debt Debt Couns…" at bounding box center [532, 152] width 123 height 19
click at [675, 286] on icon "button" at bounding box center [672, 284] width 8 height 8
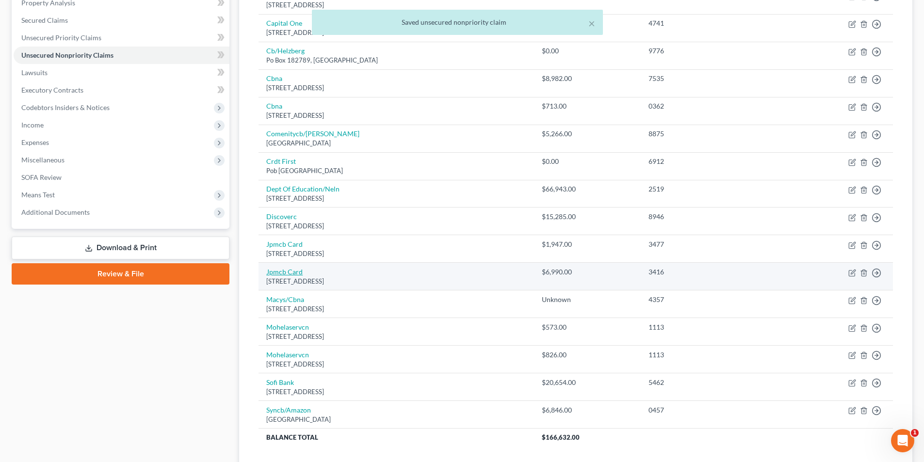
click at [286, 272] on link "Jpmcb Card" at bounding box center [284, 272] width 36 height 8
select select "7"
select select "0"
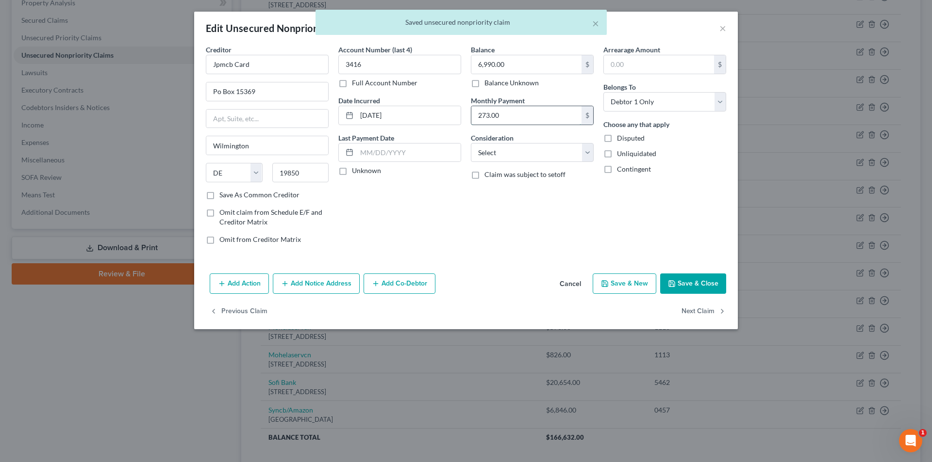
click at [499, 118] on input "273.00" at bounding box center [526, 115] width 110 height 18
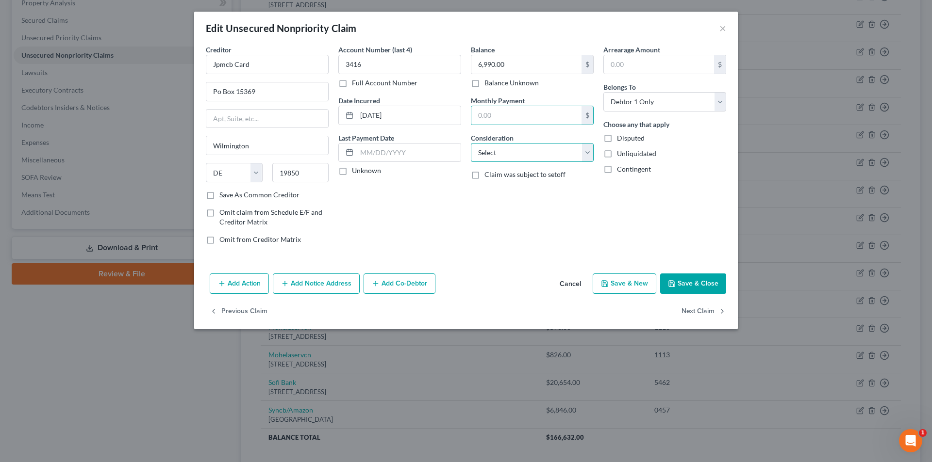
drag, startPoint x: 500, startPoint y: 148, endPoint x: 500, endPoint y: 157, distance: 9.2
click at [500, 148] on select "Select Cable / Satellite Services Collection Agency Credit Card Debt Debt Couns…" at bounding box center [532, 152] width 123 height 19
select select "2"
click at [471, 143] on select "Select Cable / Satellite Services Collection Agency Credit Card Debt Debt Couns…" at bounding box center [532, 152] width 123 height 19
click at [690, 286] on button "Save & Close" at bounding box center [693, 284] width 66 height 20
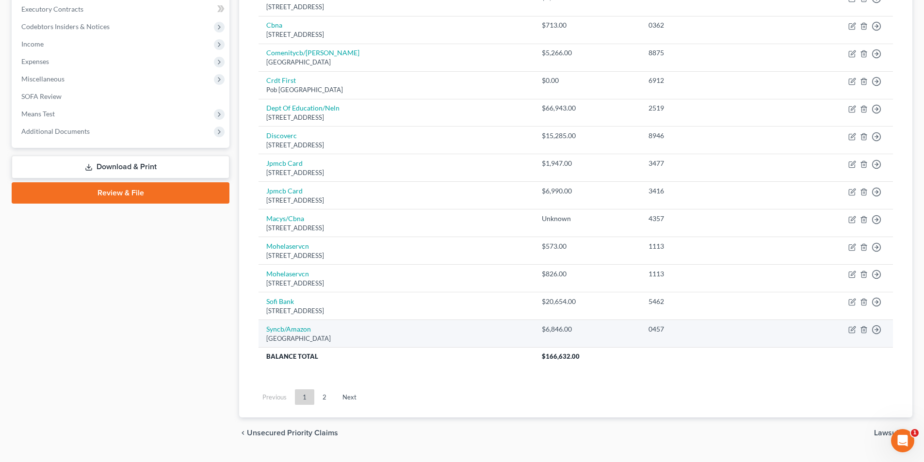
scroll to position [291, 0]
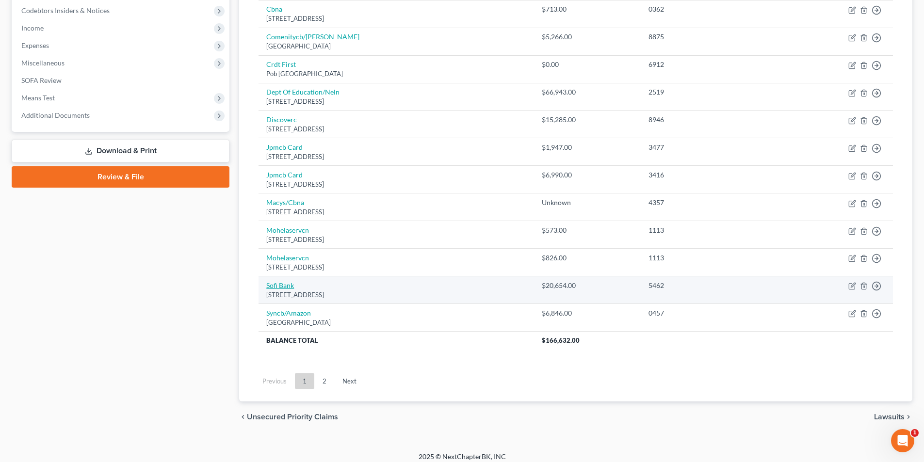
click at [278, 285] on link "Sofi Bank" at bounding box center [280, 285] width 28 height 8
select select "46"
select select "0"
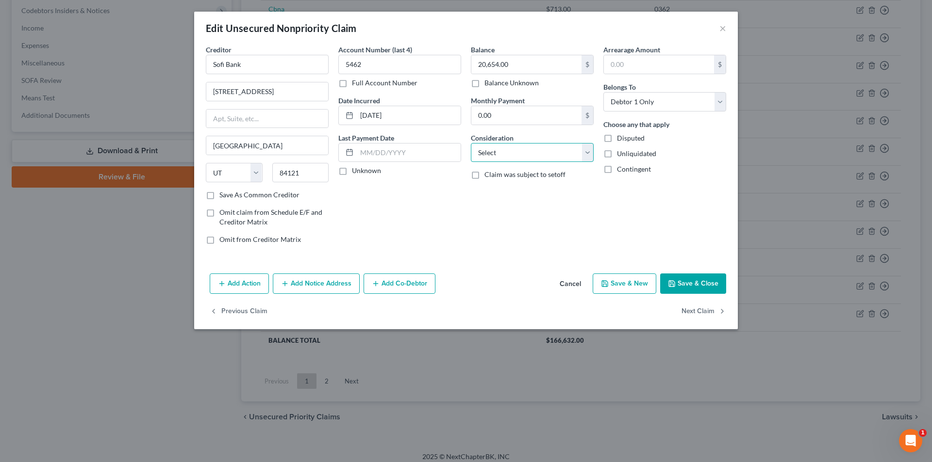
click at [504, 155] on select "Select Cable / Satellite Services Collection Agency Credit Card Debt Debt Couns…" at bounding box center [532, 152] width 123 height 19
select select "10"
click at [471, 143] on select "Select Cable / Satellite Services Collection Agency Credit Card Debt Debt Couns…" at bounding box center [532, 152] width 123 height 19
click at [684, 288] on button "Save & Close" at bounding box center [693, 284] width 66 height 20
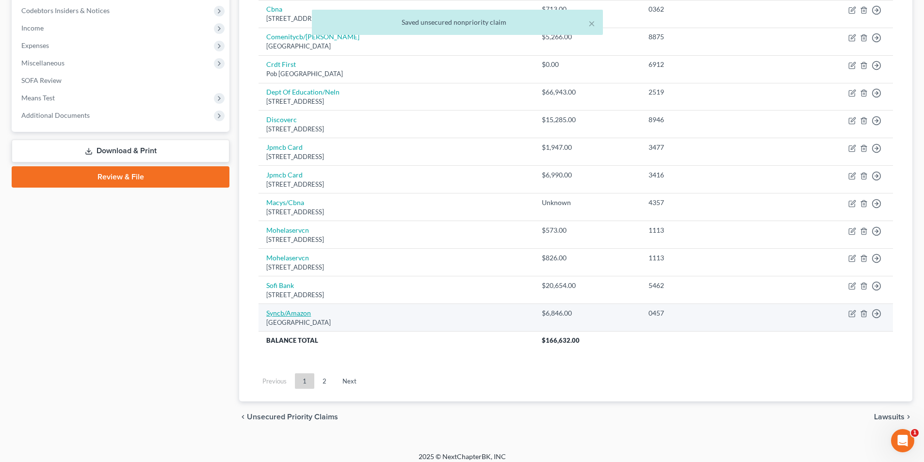
click at [283, 312] on link "Syncb/Amazon" at bounding box center [288, 313] width 45 height 8
select select "39"
select select "2"
select select "1"
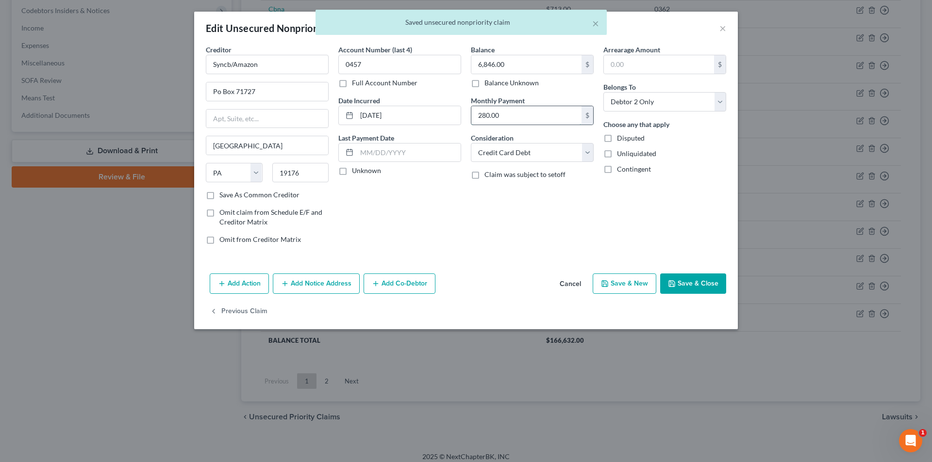
click at [499, 115] on input "280.00" at bounding box center [526, 115] width 110 height 18
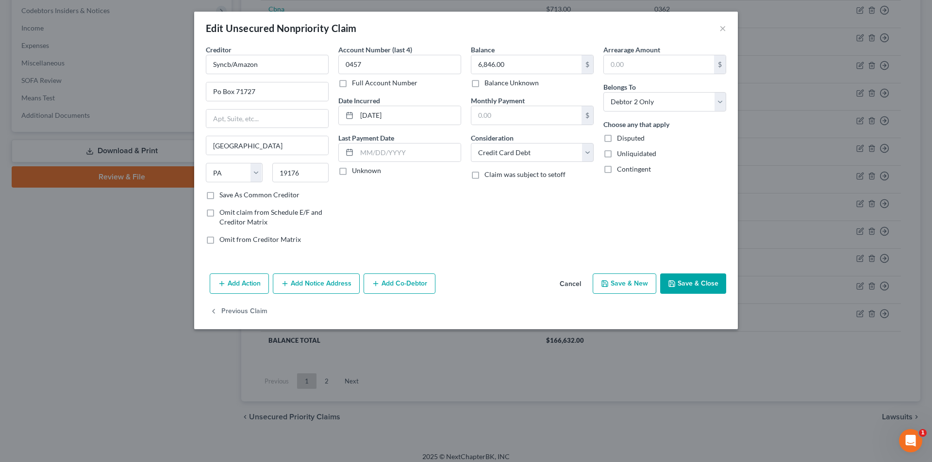
click at [689, 275] on button "Save & Close" at bounding box center [693, 284] width 66 height 20
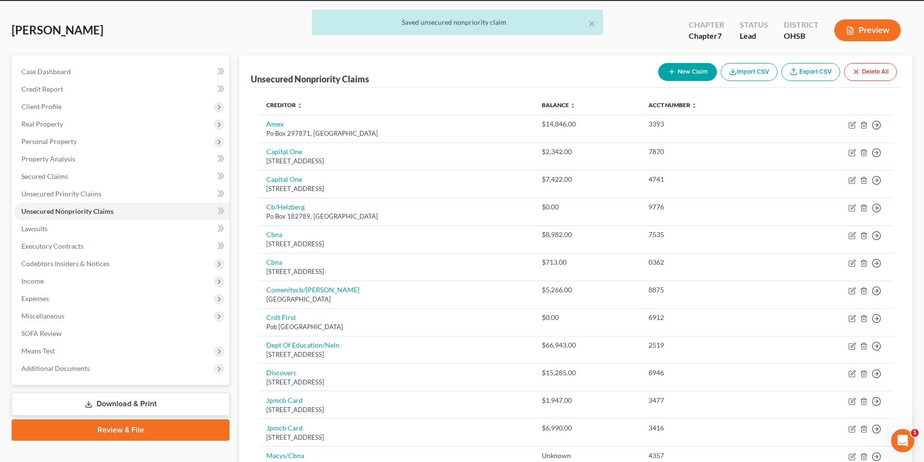
scroll to position [0, 0]
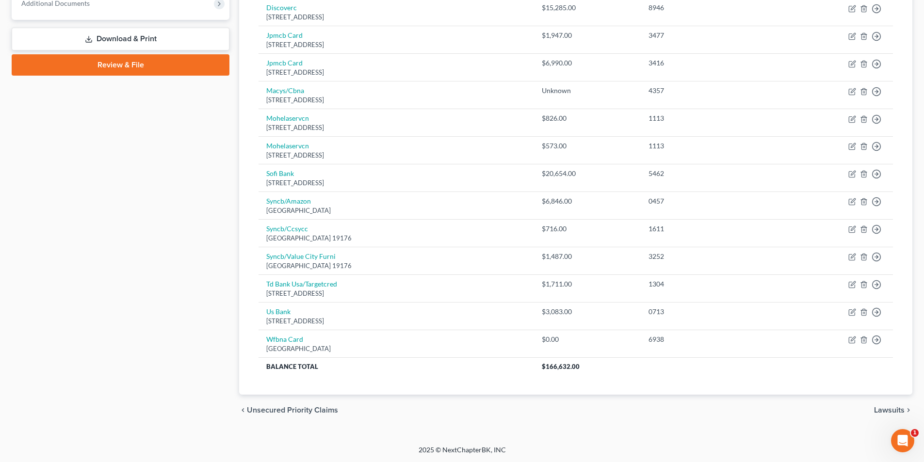
scroll to position [404, 0]
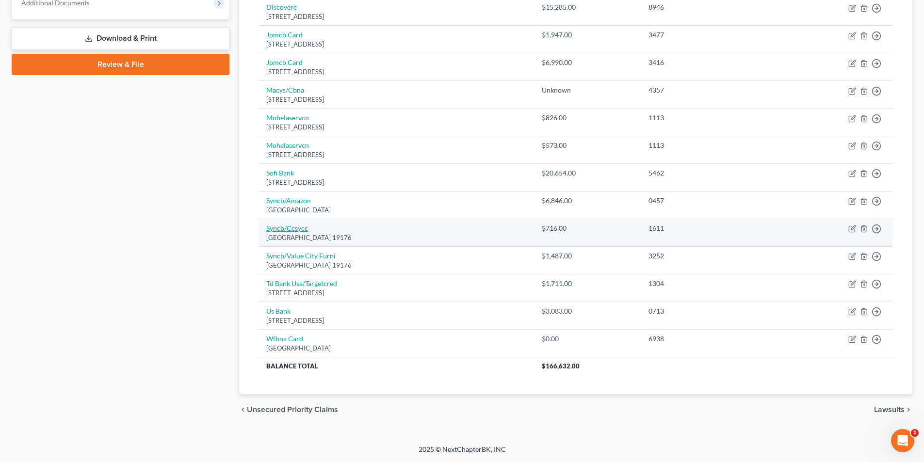
click at [283, 225] on link "Syncb/Ccsycc" at bounding box center [287, 228] width 42 height 8
select select "39"
select select "2"
select select "0"
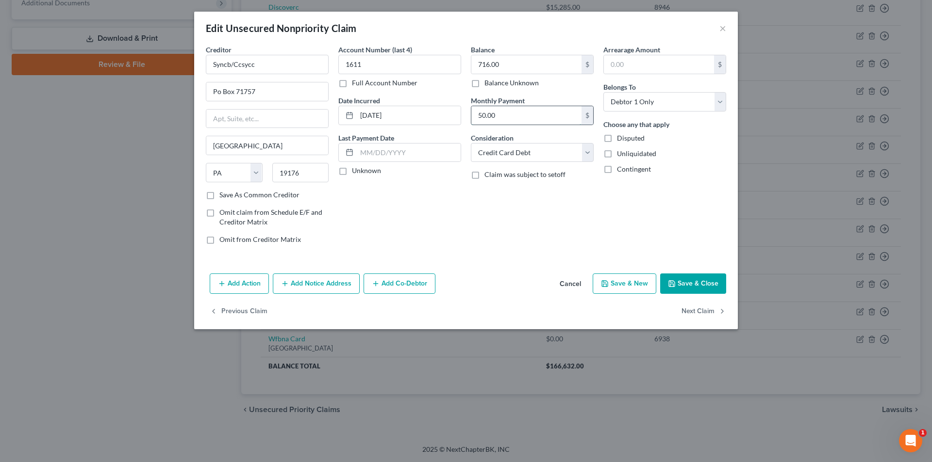
click at [505, 116] on input "50.00" at bounding box center [526, 115] width 110 height 18
click at [685, 280] on button "Save & Close" at bounding box center [693, 284] width 66 height 20
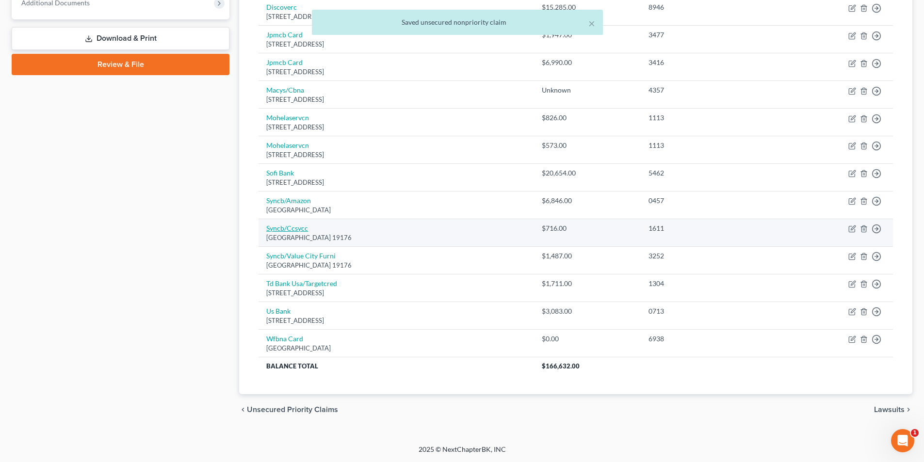
click at [292, 230] on link "Syncb/Ccsycc" at bounding box center [287, 228] width 42 height 8
select select "39"
select select "2"
select select "0"
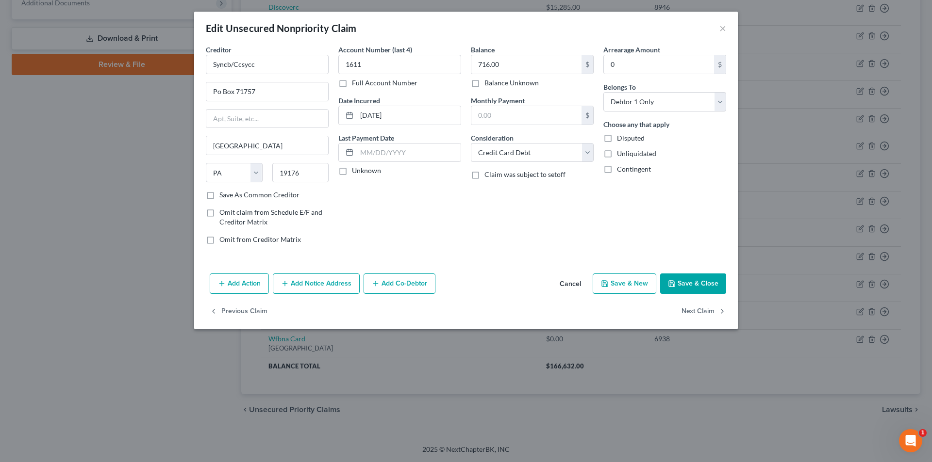
click at [697, 288] on button "Save & Close" at bounding box center [693, 284] width 66 height 20
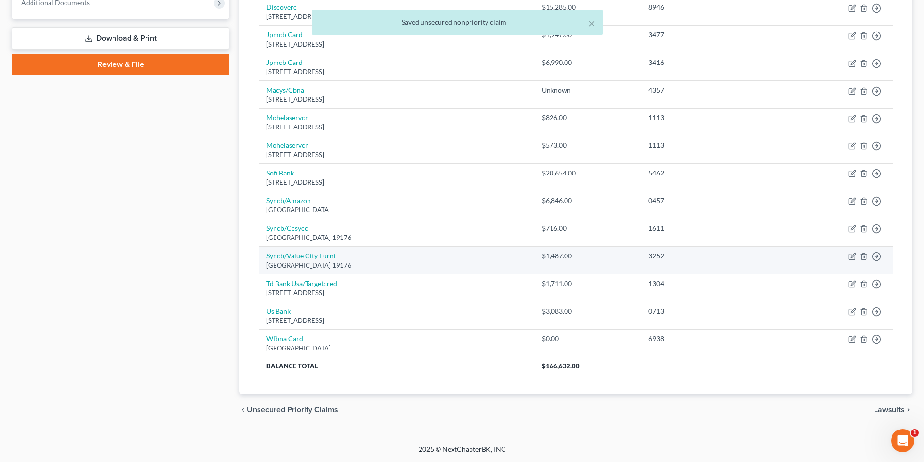
click at [317, 258] on link "Syncb/Value City Furni" at bounding box center [300, 256] width 69 height 8
select select "39"
select select "2"
select select "0"
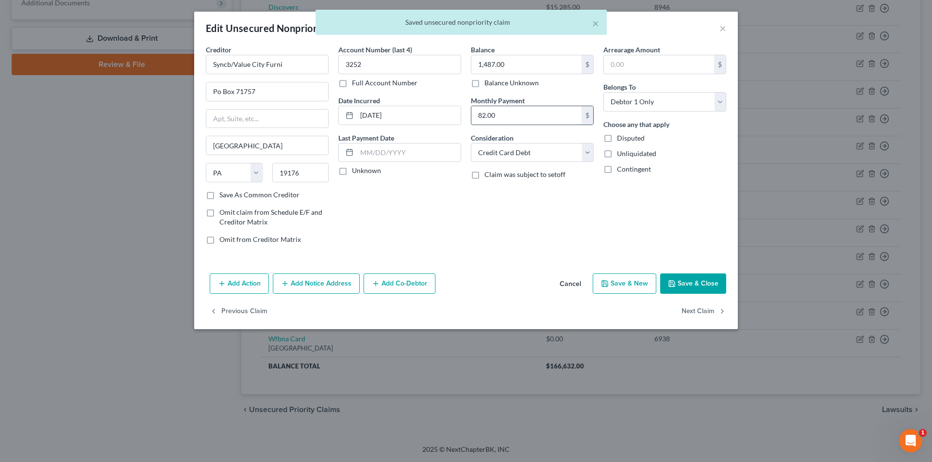
click at [529, 119] on input "82.00" at bounding box center [526, 115] width 110 height 18
click at [694, 283] on button "Save & Close" at bounding box center [693, 284] width 66 height 20
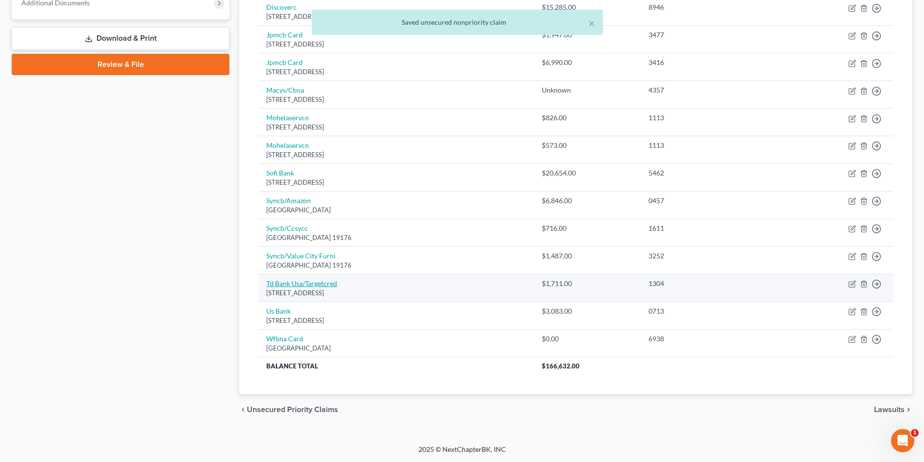
click at [313, 281] on link "Td Bank Usa/Targetcred" at bounding box center [301, 283] width 71 height 8
select select "24"
select select "2"
select select "1"
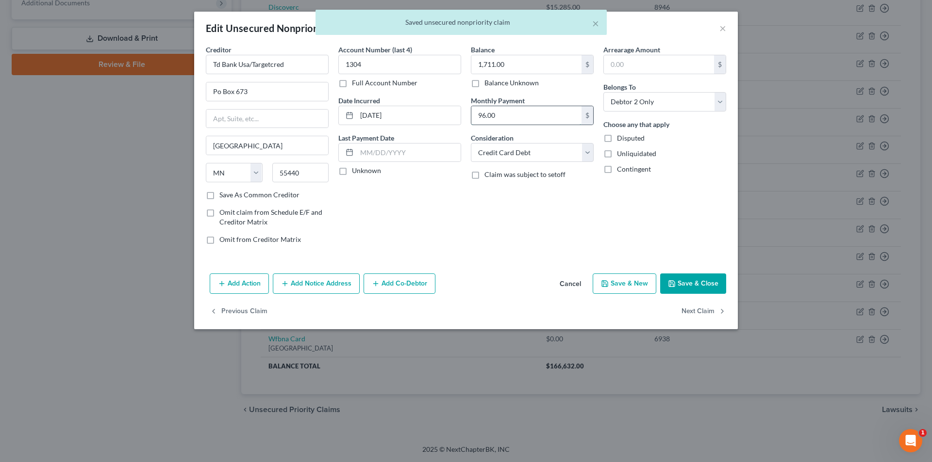
click at [501, 108] on input "96.00" at bounding box center [526, 115] width 110 height 18
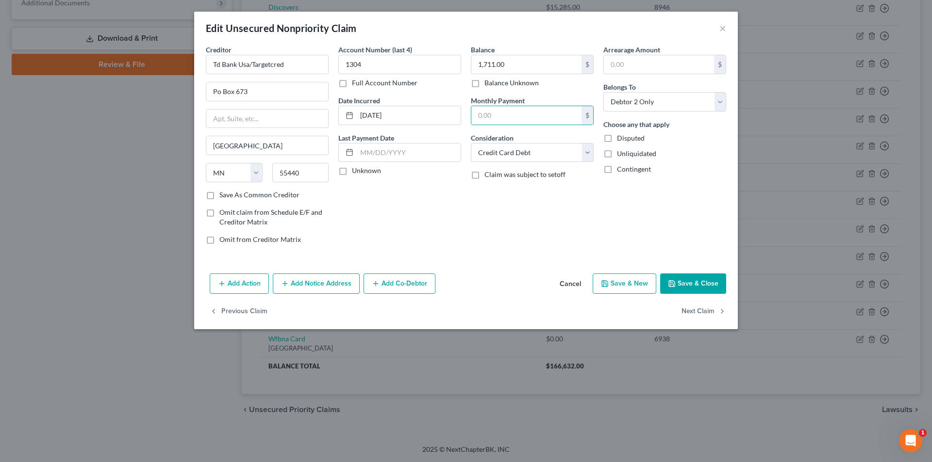
click at [705, 296] on div "Add Action Add Notice Address Add Co-Debtor Cancel Save & New Save & Close" at bounding box center [465, 286] width 543 height 32
click at [700, 284] on button "Save & Close" at bounding box center [693, 284] width 66 height 20
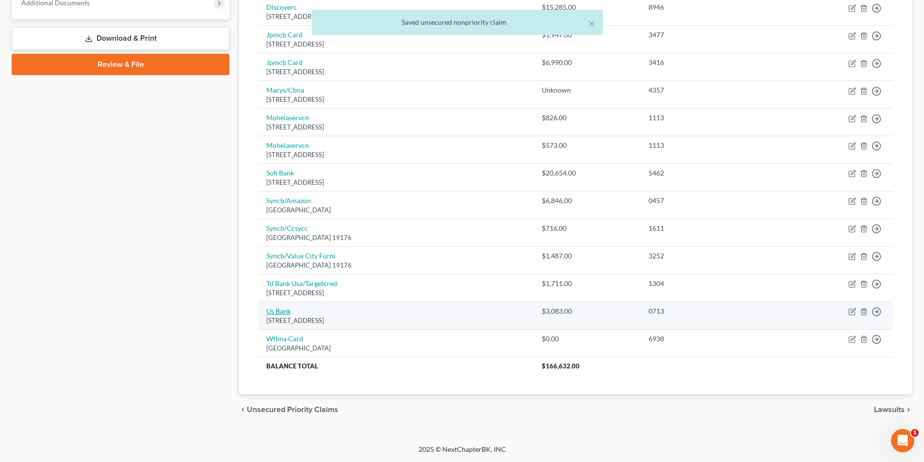
click at [278, 314] on link "Us Bank" at bounding box center [278, 311] width 24 height 8
select select "29"
select select "1"
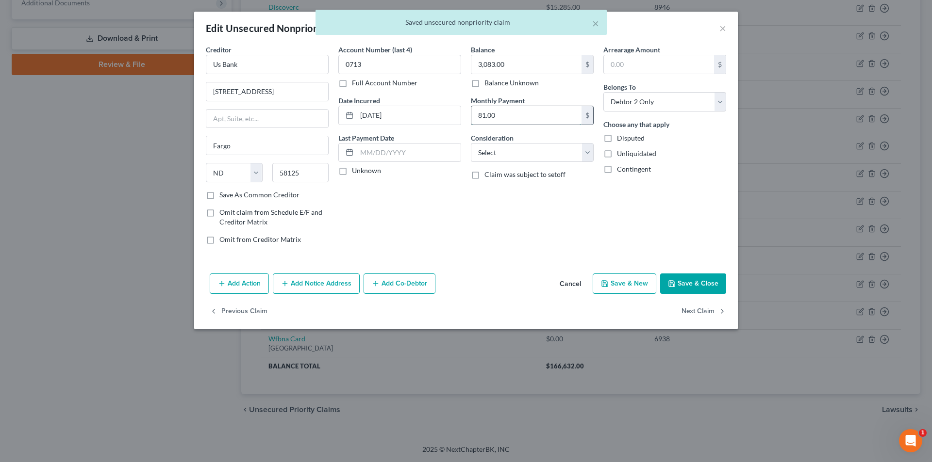
click at [501, 121] on input "81.00" at bounding box center [526, 115] width 110 height 18
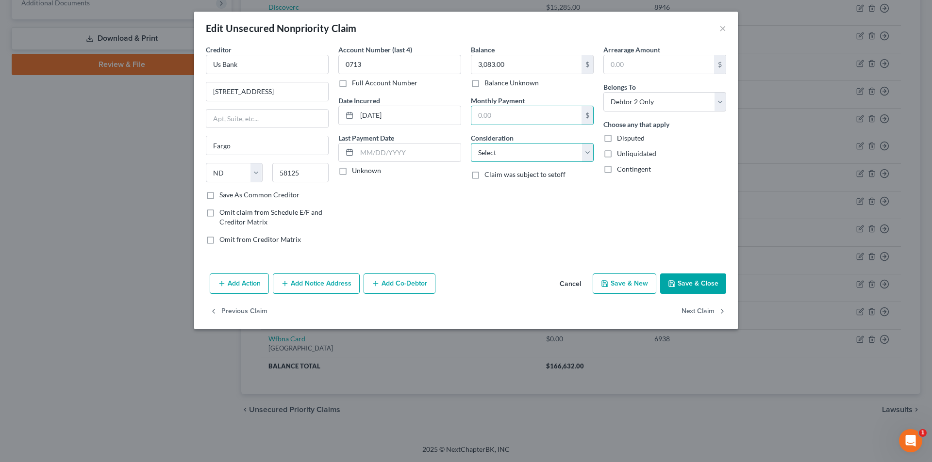
click at [506, 159] on select "Select Cable / Satellite Services Collection Agency Credit Card Debt Debt Couns…" at bounding box center [532, 152] width 123 height 19
select select "2"
click at [471, 143] on select "Select Cable / Satellite Services Collection Agency Credit Card Debt Debt Couns…" at bounding box center [532, 152] width 123 height 19
click at [682, 282] on button "Save & Close" at bounding box center [693, 284] width 66 height 20
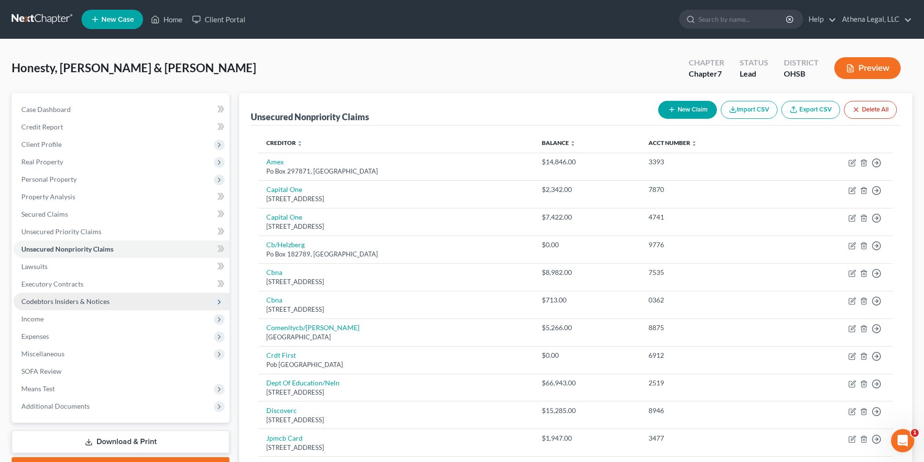
scroll to position [49, 0]
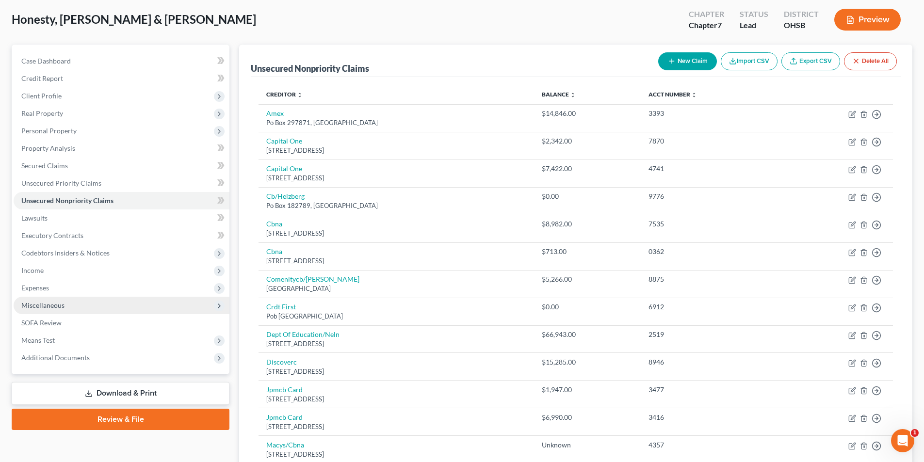
click at [57, 301] on span "Miscellaneous" at bounding box center [42, 305] width 43 height 8
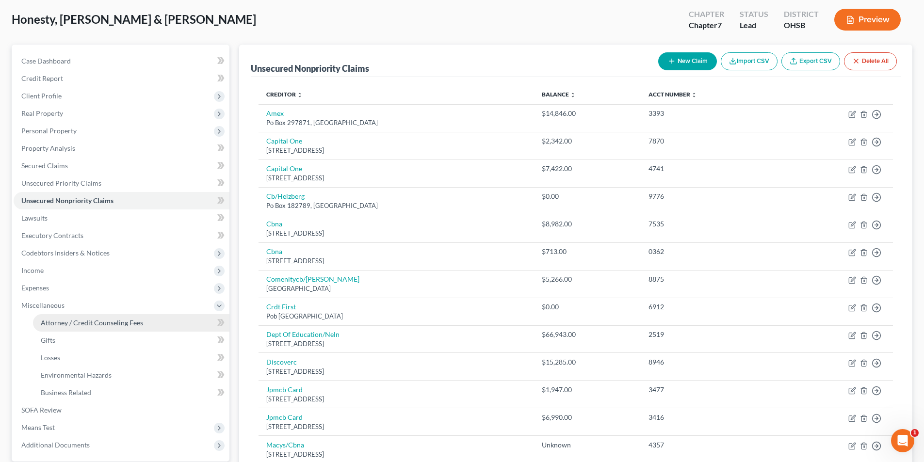
click at [105, 320] on span "Attorney / Credit Counseling Fees" at bounding box center [92, 323] width 102 height 8
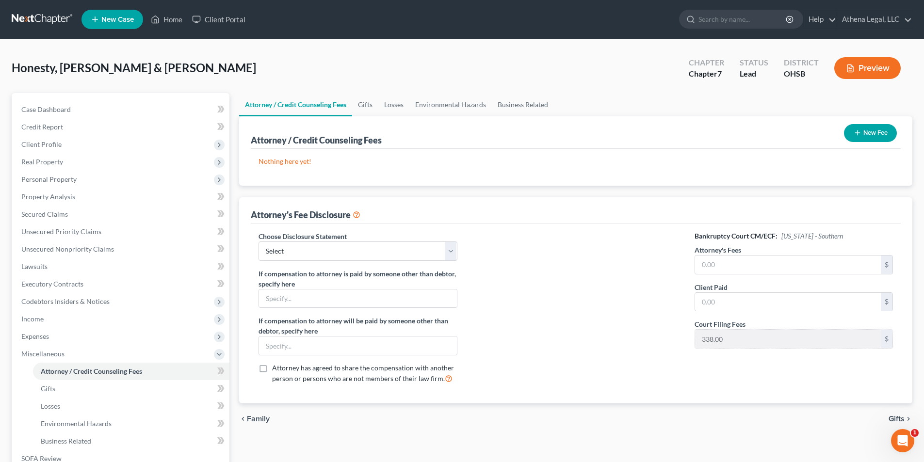
click at [864, 127] on button "New Fee" at bounding box center [870, 133] width 53 height 18
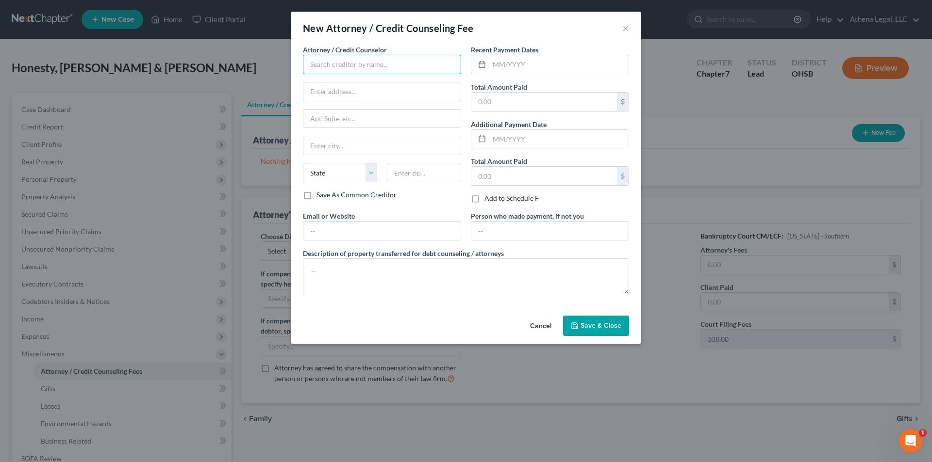
click at [340, 70] on input "text" at bounding box center [382, 64] width 158 height 19
click at [334, 78] on div "[PERSON_NAME]" at bounding box center [361, 82] width 101 height 10
type input "[PERSON_NAME]"
type input "625 City Park Ave."
type input "Columbus"
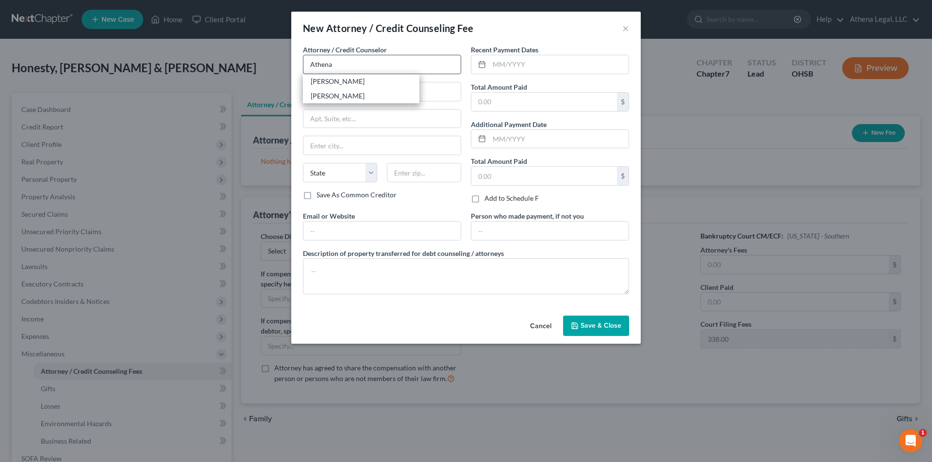
select select "36"
type input "43206"
click at [528, 67] on input "text" at bounding box center [558, 64] width 139 height 18
type input "07/2025"
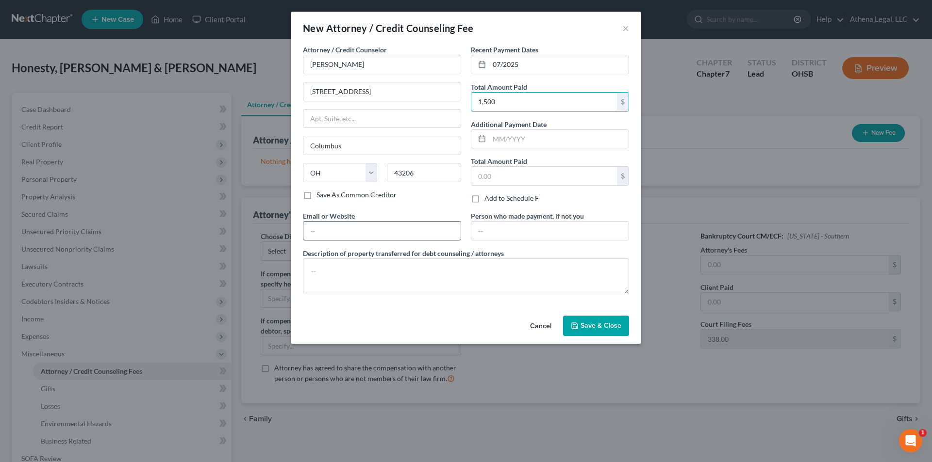
type input "1,500"
click at [334, 230] on input "text" at bounding box center [381, 231] width 157 height 18
type input "www.athenalegal.com"
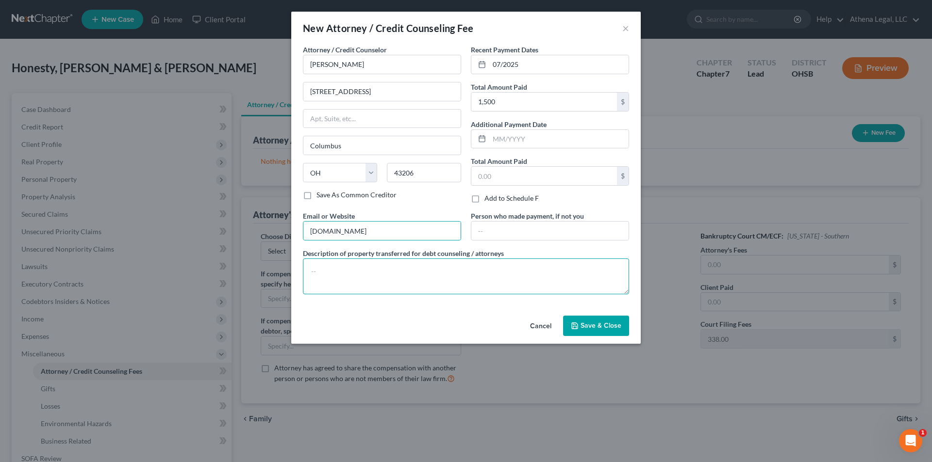
click at [349, 267] on textarea at bounding box center [466, 277] width 326 height 36
type textarea "Legal Fees"
click at [588, 324] on span "Save & Close" at bounding box center [600, 326] width 41 height 8
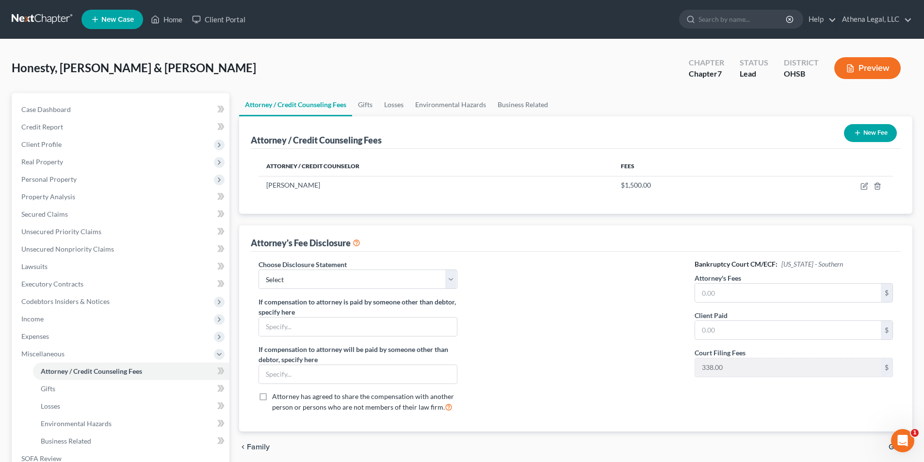
click at [873, 133] on button "New Fee" at bounding box center [870, 133] width 53 height 18
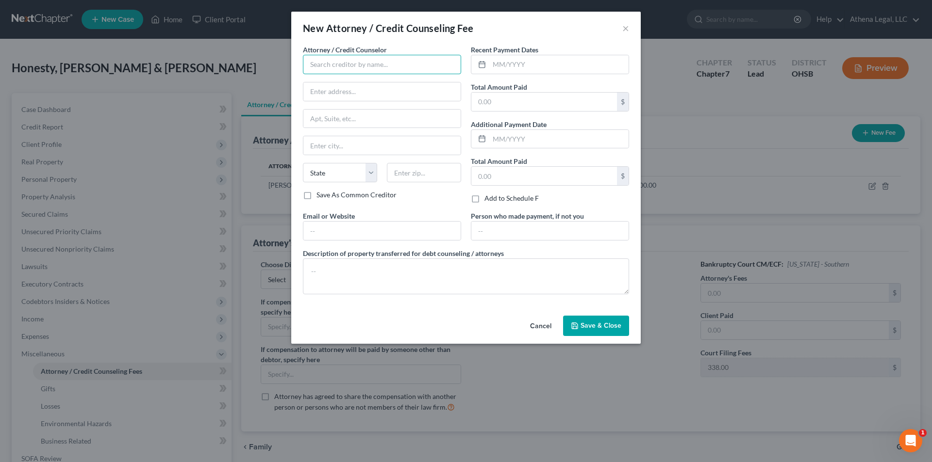
click at [339, 71] on input "text" at bounding box center [382, 64] width 158 height 19
click at [339, 78] on div "[PERSON_NAME]" at bounding box center [361, 82] width 101 height 10
type input "[PERSON_NAME]"
type input "625 City Park Ave."
type input "Columbus"
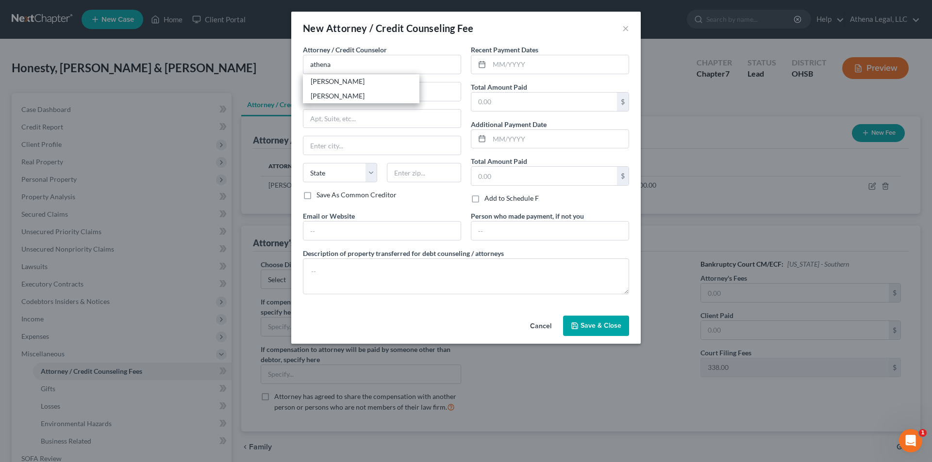
select select "36"
type input "43206"
click at [495, 66] on input "text" at bounding box center [558, 64] width 139 height 18
type input "07/2025"
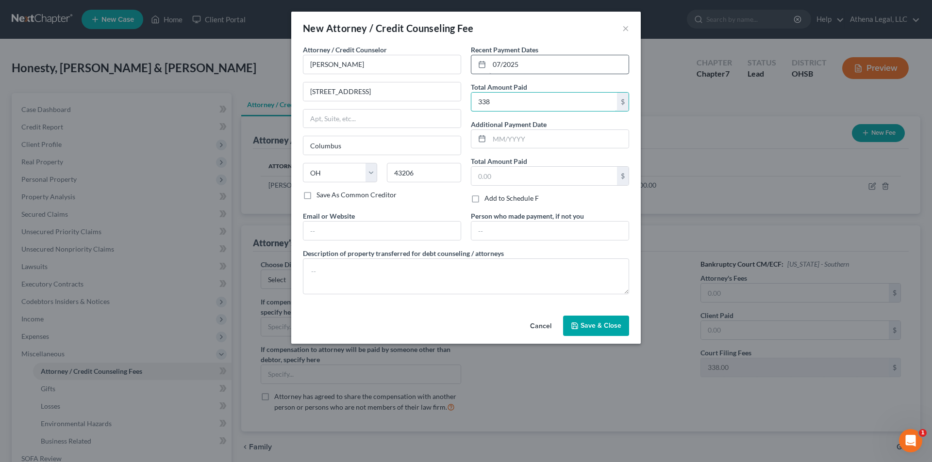
type input "338"
click at [344, 228] on input "text" at bounding box center [381, 231] width 157 height 18
click at [330, 263] on textarea at bounding box center [466, 277] width 326 height 36
click at [346, 231] on input "www" at bounding box center [381, 231] width 157 height 18
type input "www.athenalegal.com"
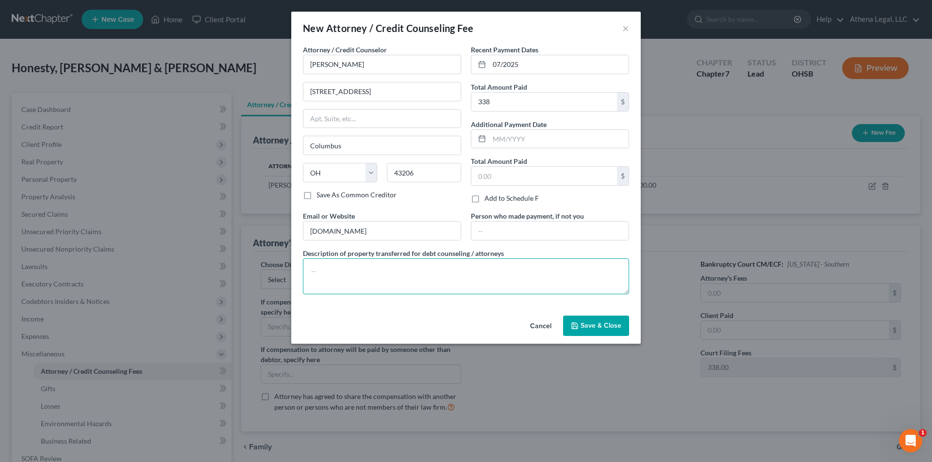
click at [336, 271] on textarea at bounding box center [466, 277] width 326 height 36
type textarea "Legal Fees"
click at [599, 325] on span "Save & Close" at bounding box center [600, 326] width 41 height 8
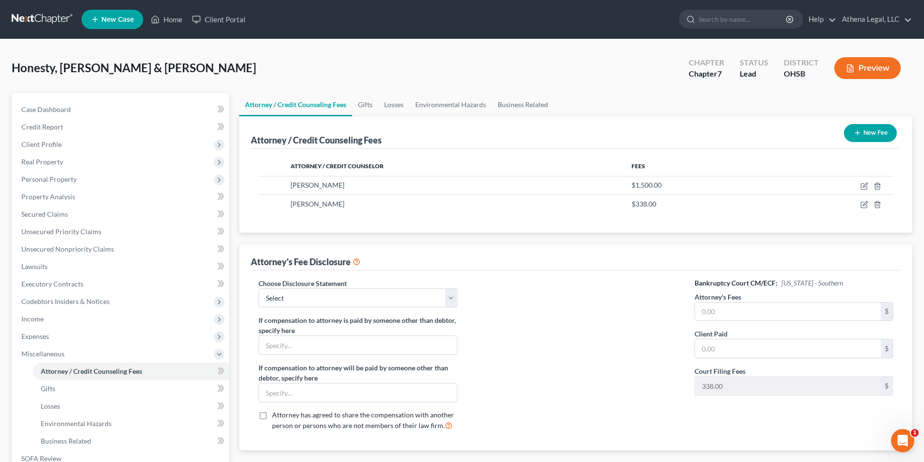
click at [877, 137] on button "New Fee" at bounding box center [870, 133] width 53 height 18
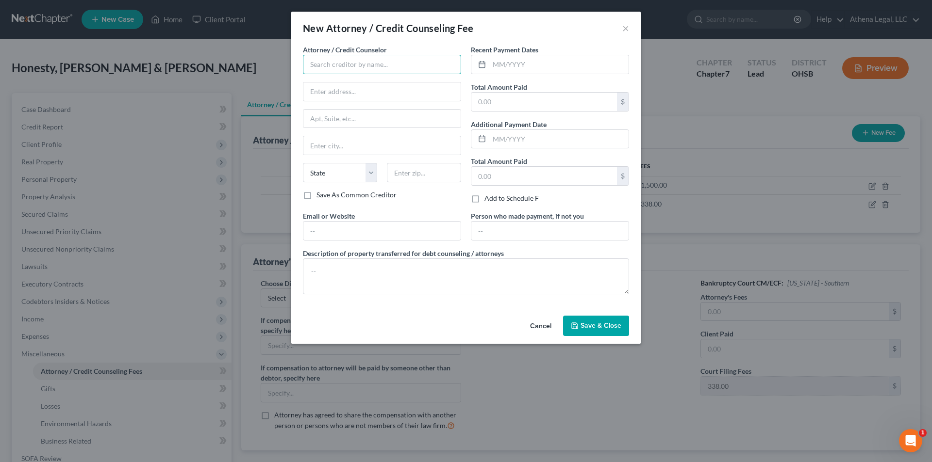
click at [383, 59] on input "text" at bounding box center [382, 64] width 158 height 19
click at [360, 82] on div "[PERSON_NAME]" at bounding box center [361, 82] width 101 height 10
type input "[PERSON_NAME]"
type input "625 City Park Ave."
type input "Columbus"
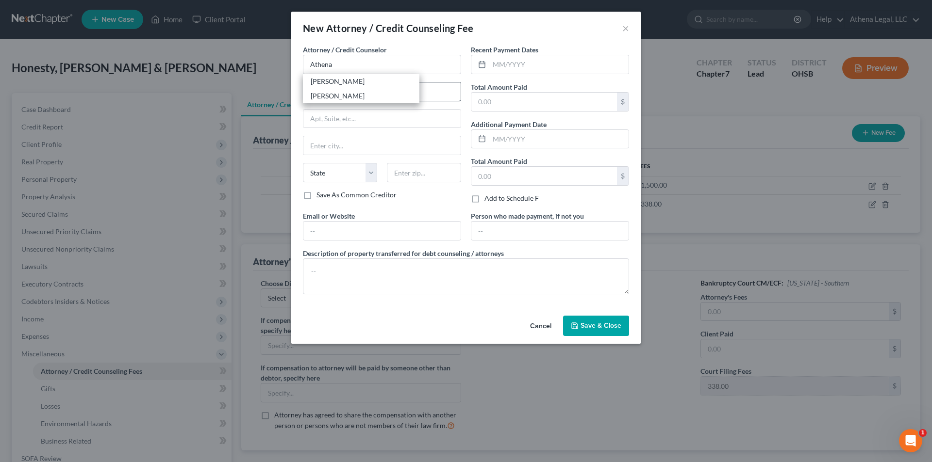
select select "36"
type input "43206"
click at [519, 70] on input "text" at bounding box center [558, 64] width 139 height 18
type input "07/2025"
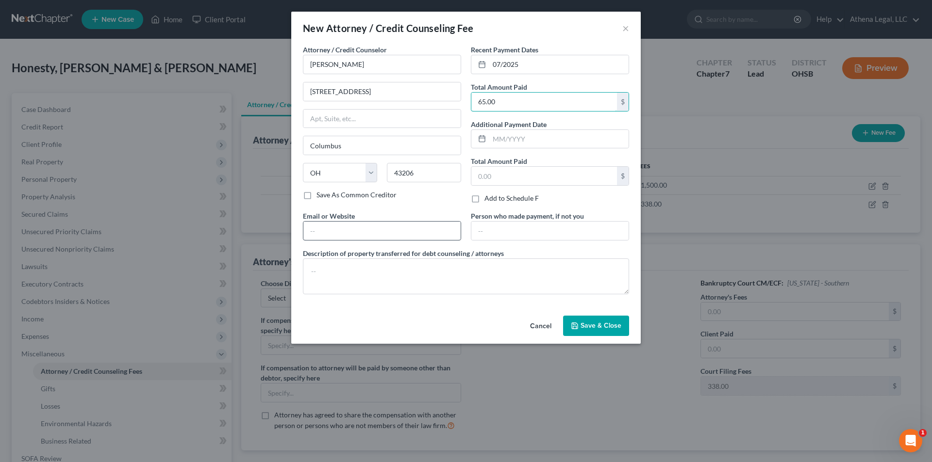
type input "65.00"
click at [335, 236] on input "text" at bounding box center [381, 231] width 157 height 18
type input "www.athenalegal.com"
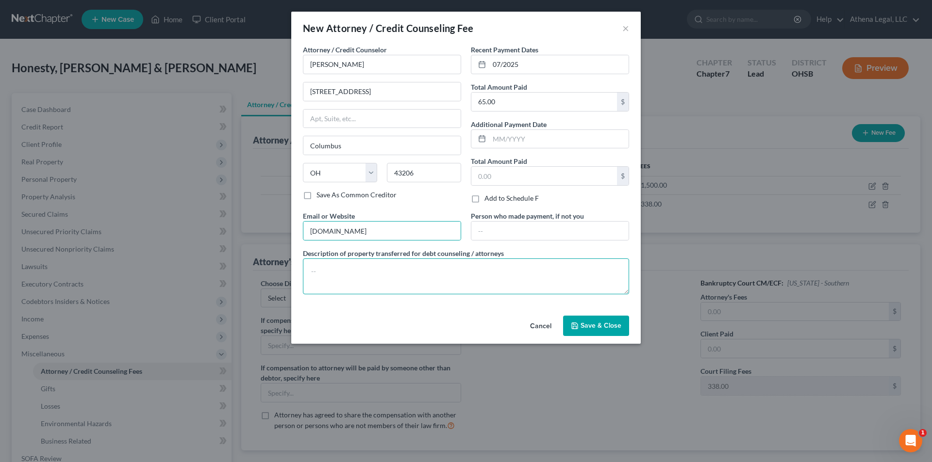
click at [340, 267] on textarea at bounding box center [466, 277] width 326 height 36
type textarea "Credit Report"
click at [589, 329] on span "Save & Close" at bounding box center [600, 326] width 41 height 8
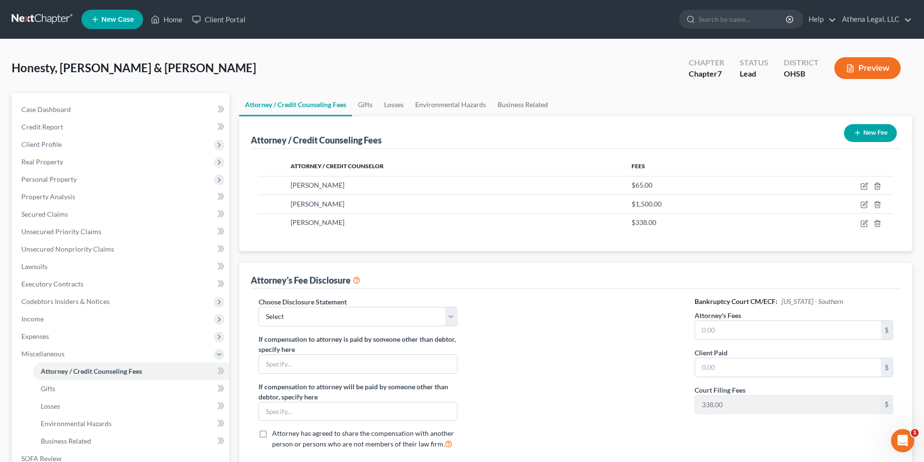
click at [854, 133] on icon "button" at bounding box center [858, 133] width 8 height 8
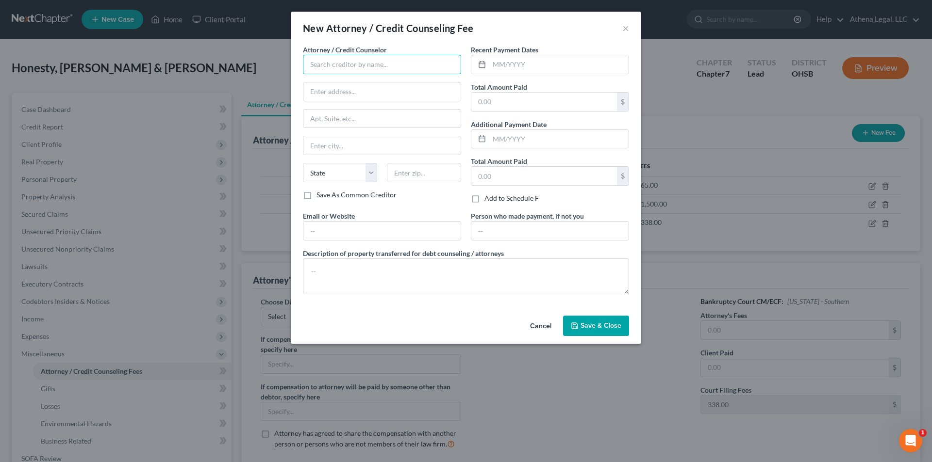
click at [352, 61] on input "text" at bounding box center [382, 64] width 158 height 19
type input "Moneysharp.org"
click at [492, 67] on input "text" at bounding box center [558, 64] width 139 height 18
type input "07/2025"
type input "12"
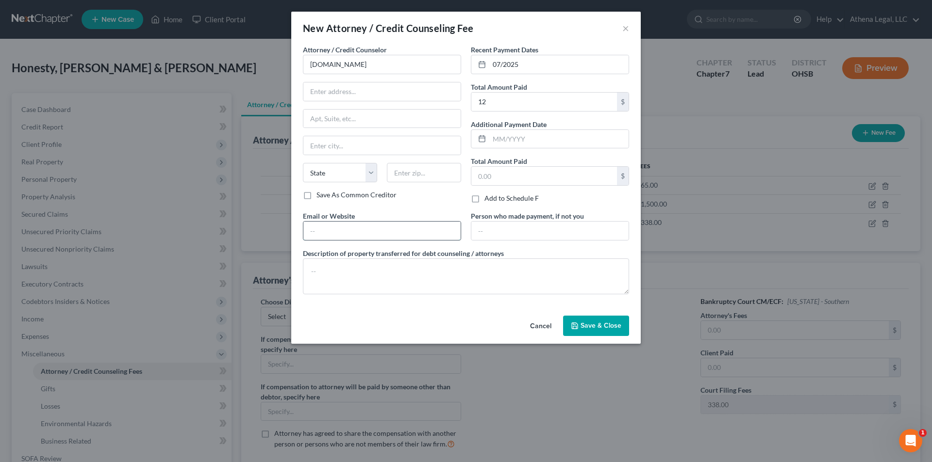
click at [381, 236] on input "text" at bounding box center [381, 231] width 157 height 18
type input "www.moneysharp.org"
click at [356, 275] on textarea at bounding box center [466, 277] width 326 height 36
type textarea "Credit Counseling"
click at [603, 333] on button "Save & Close" at bounding box center [596, 326] width 66 height 20
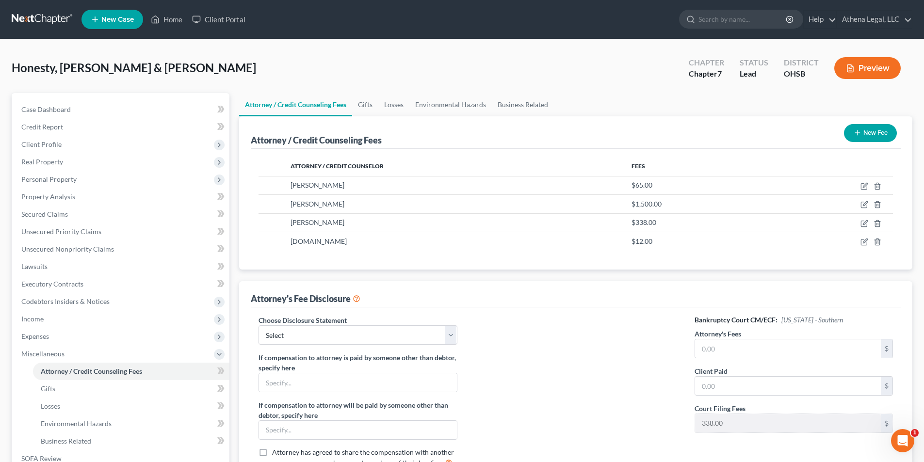
click at [358, 313] on div "Choose Disclosure Statement Select Hourly Fee Disclosure If compensation to att…" at bounding box center [576, 398] width 650 height 180
click at [346, 330] on select "Select Hourly Fee Disclosure" at bounding box center [358, 335] width 198 height 19
select select "1"
click at [259, 326] on select "Select Hourly Fee Disclosure" at bounding box center [358, 335] width 198 height 19
click at [734, 356] on input "text" at bounding box center [788, 349] width 186 height 18
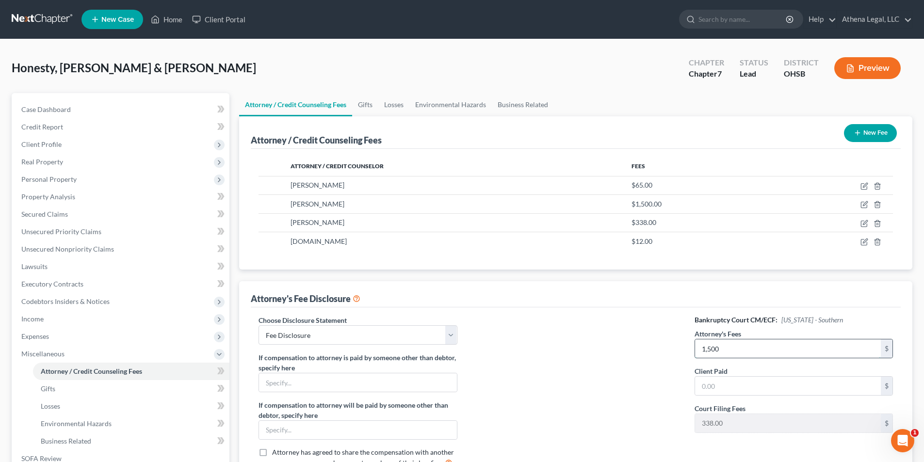
type input "1,500"
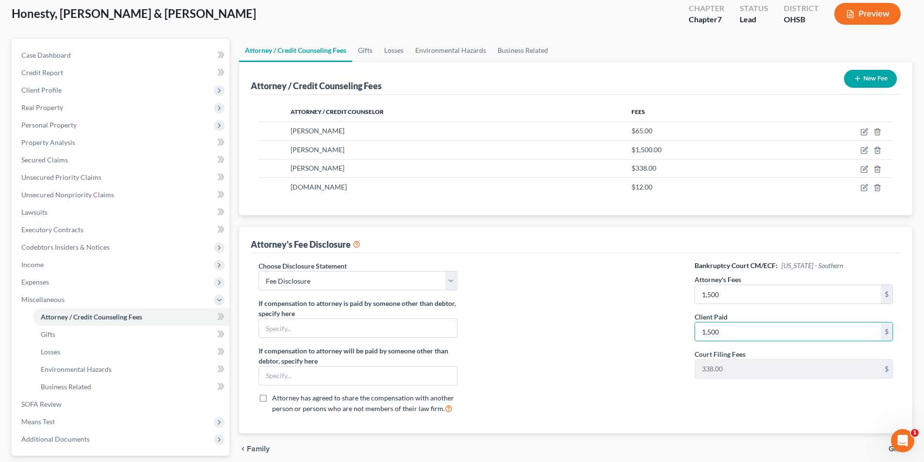
scroll to position [141, 0]
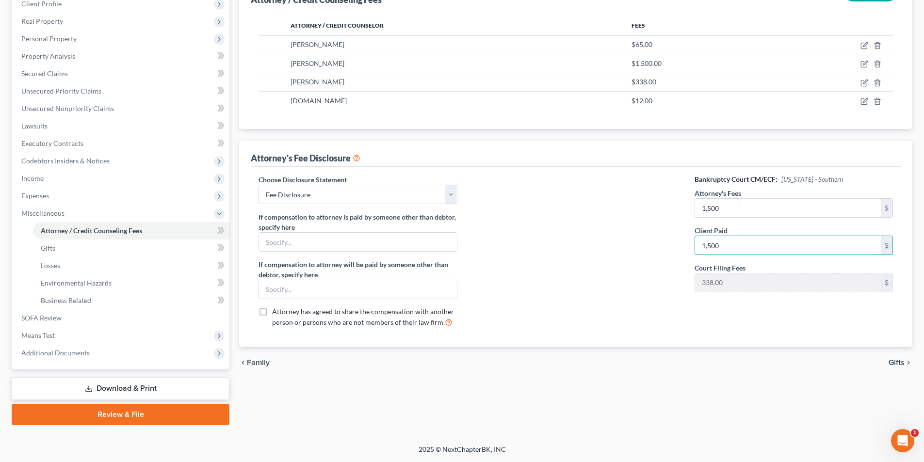
type input "1,500"
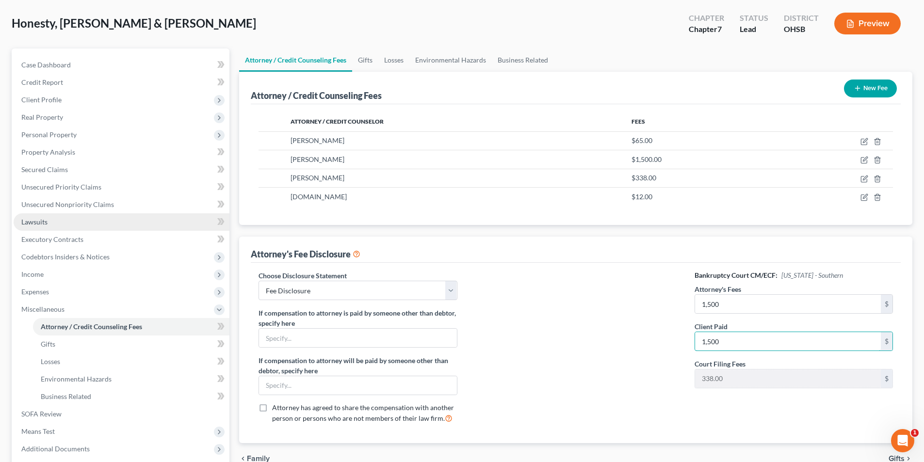
scroll to position [44, 0]
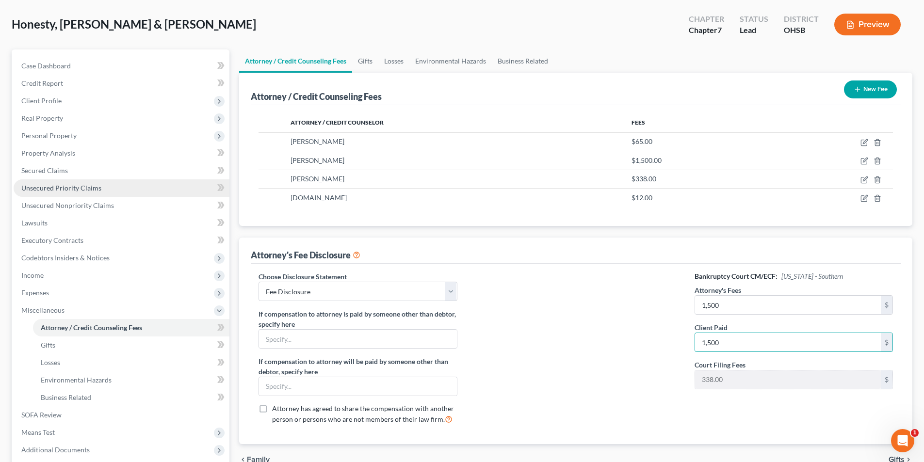
click at [90, 192] on span "Unsecured Priority Claims" at bounding box center [61, 188] width 80 height 8
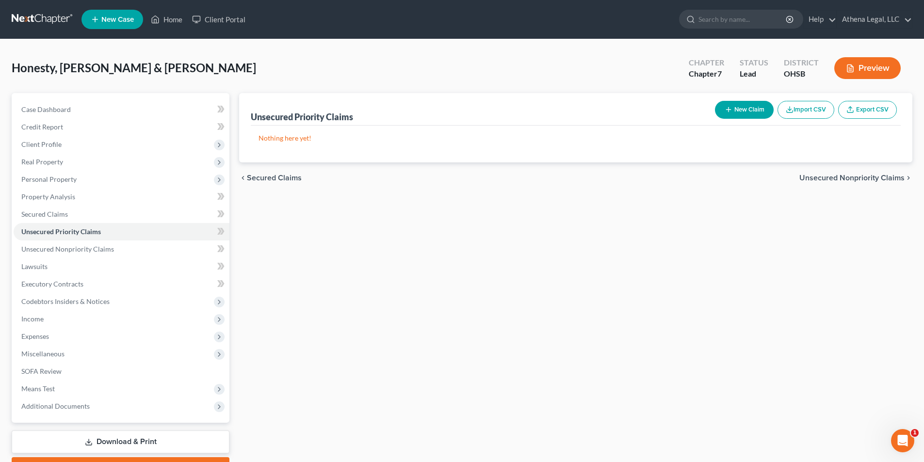
click at [737, 110] on button "New Claim" at bounding box center [744, 110] width 59 height 18
select select "2"
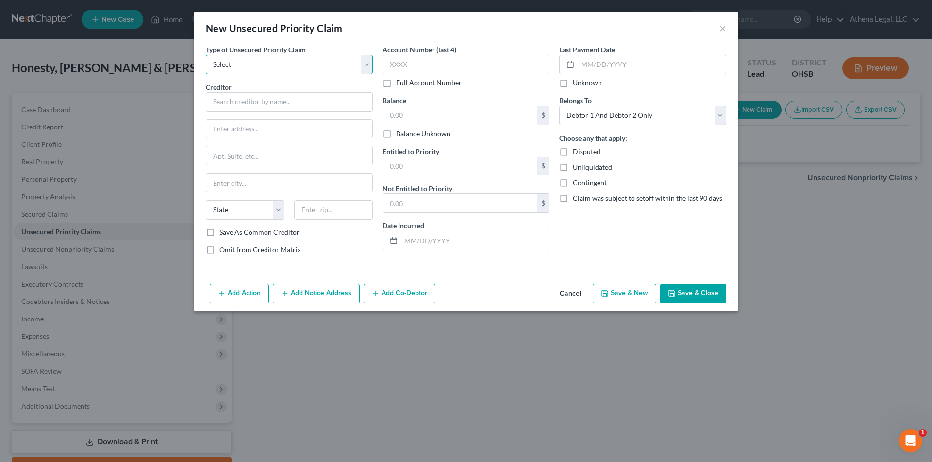
click at [282, 71] on select "Select Taxes & Other Government Units Domestic Support Obligations Extensions o…" at bounding box center [289, 64] width 167 height 19
select select "0"
click at [206, 55] on select "Select Taxes & Other Government Units Domestic Support Obligations Extensions o…" at bounding box center [289, 64] width 167 height 19
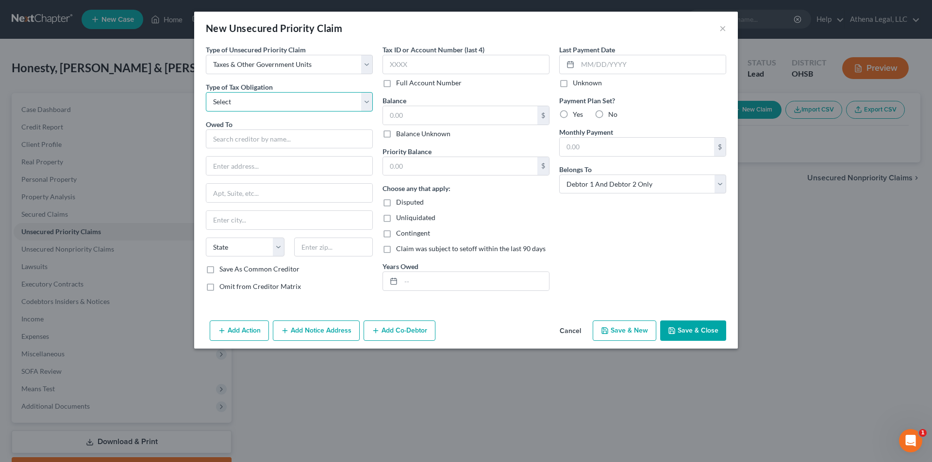
click at [252, 101] on select "Select Federal City State Franchise Tax Board Other" at bounding box center [289, 101] width 167 height 19
select select "1"
click at [206, 92] on select "Select Federal City State Franchise Tax Board Other" at bounding box center [289, 101] width 167 height 19
click at [243, 145] on input "text" at bounding box center [289, 139] width 167 height 19
type input "RITA"
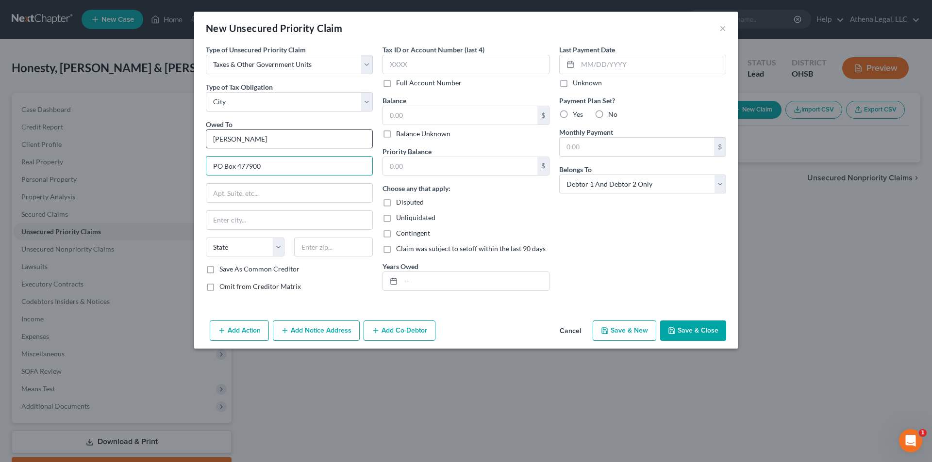
type input "PO Box 477900"
type input "Broadview Hts."
select select "36"
type input "44147-7900"
click at [398, 117] on input "text" at bounding box center [460, 115] width 154 height 18
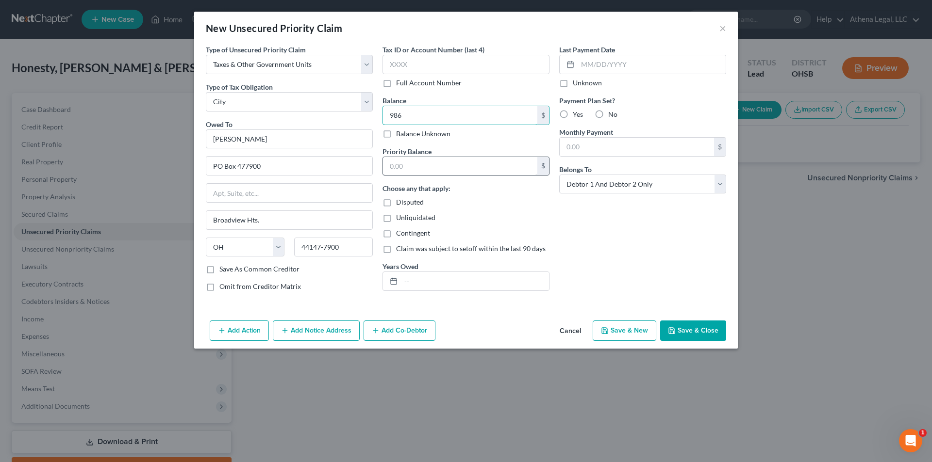
type input "986"
click at [410, 172] on input "text" at bounding box center [460, 166] width 154 height 18
type input "986"
click at [620, 148] on input "text" at bounding box center [636, 147] width 154 height 18
type input "55"
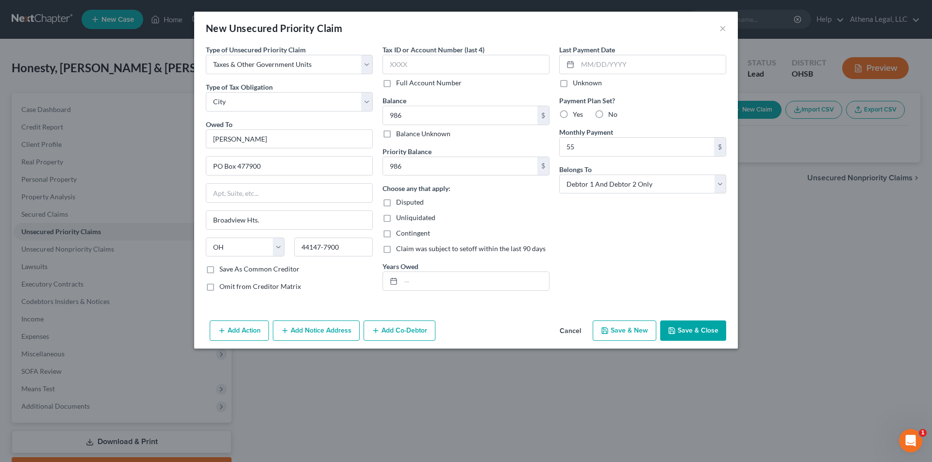
click at [573, 114] on label "Yes" at bounding box center [578, 115] width 10 height 10
click at [576, 114] on input "Yes" at bounding box center [579, 113] width 6 height 6
radio input "true"
click at [689, 326] on button "Save & Close" at bounding box center [693, 331] width 66 height 20
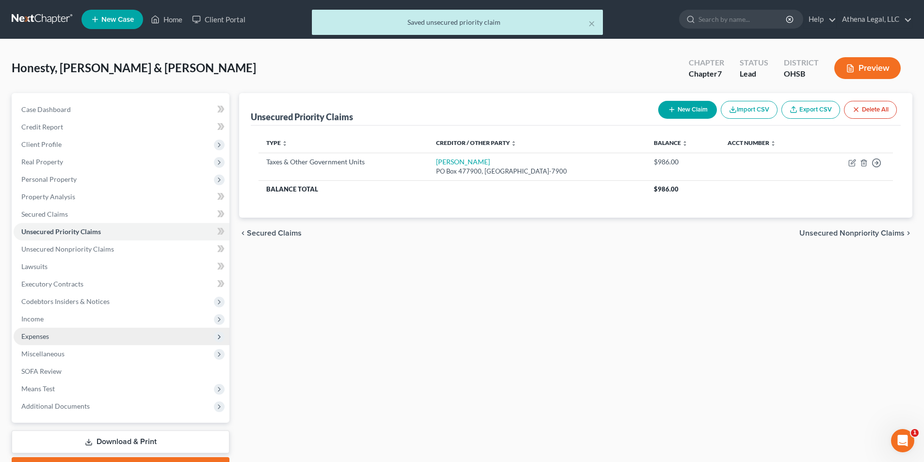
click at [42, 333] on span "Expenses" at bounding box center [35, 336] width 28 height 8
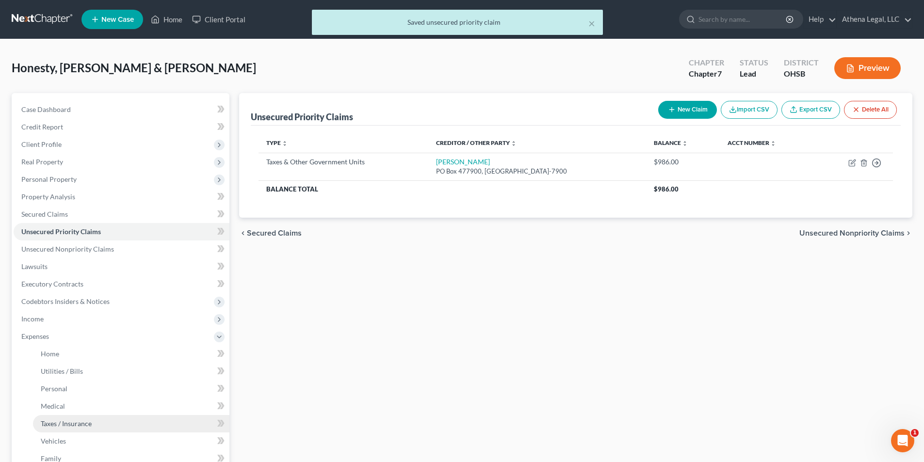
click at [76, 422] on span "Taxes / Insurance" at bounding box center [66, 424] width 51 height 8
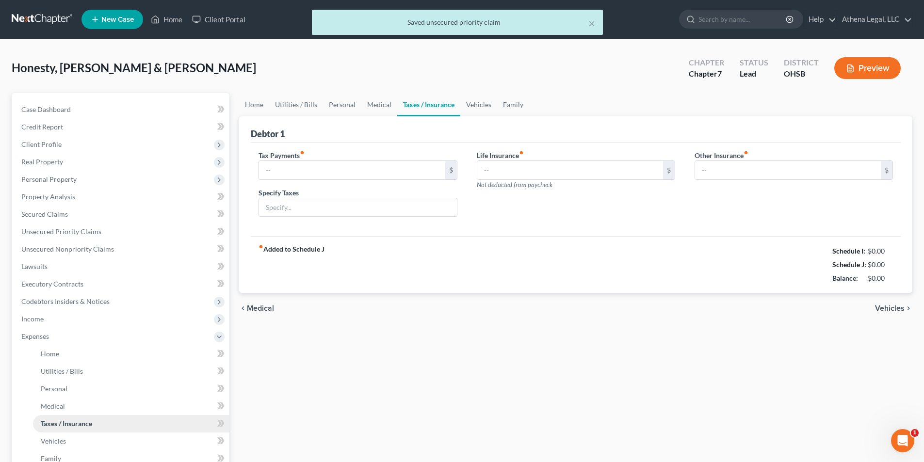
type input "0.00"
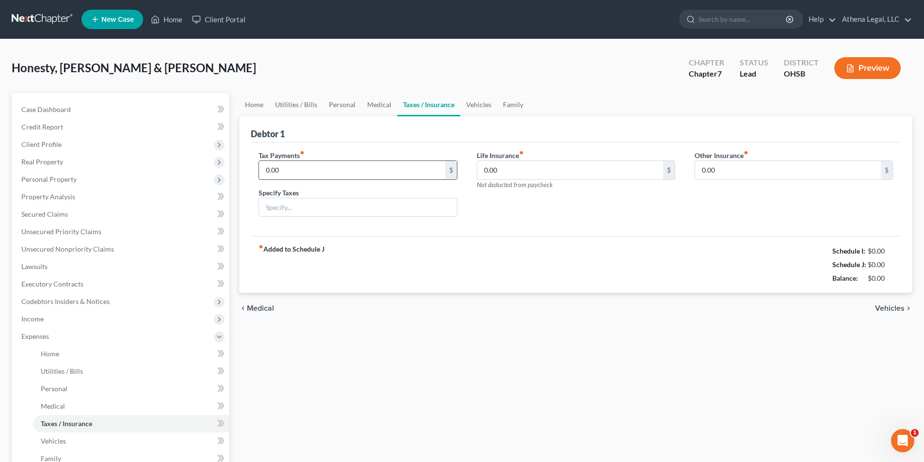
click at [283, 179] on input "0.00" at bounding box center [352, 170] width 186 height 18
type input "55"
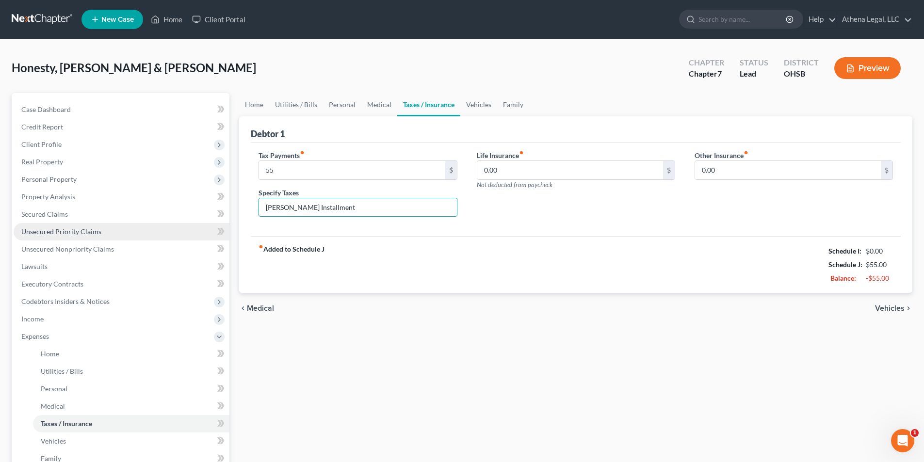
type input "RITA Installment"
click at [88, 234] on span "Unsecured Priority Claims" at bounding box center [61, 232] width 80 height 8
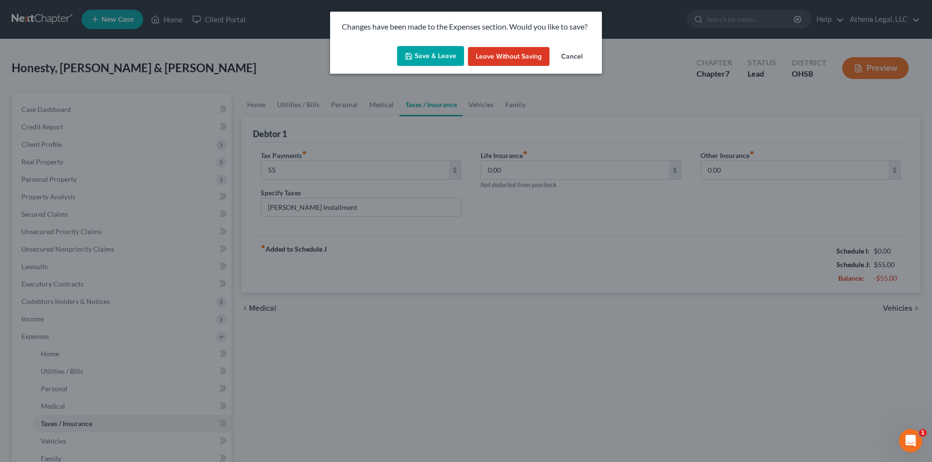
click at [436, 57] on button "Save & Leave" at bounding box center [430, 56] width 67 height 20
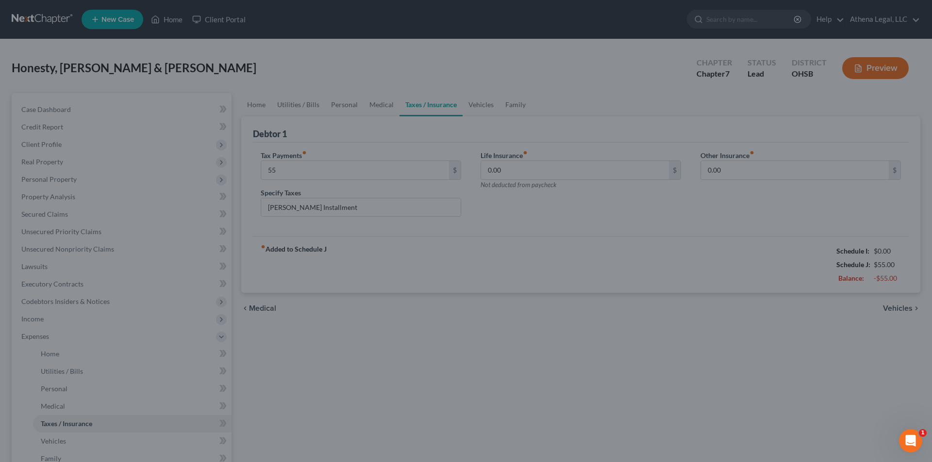
type input "55.00"
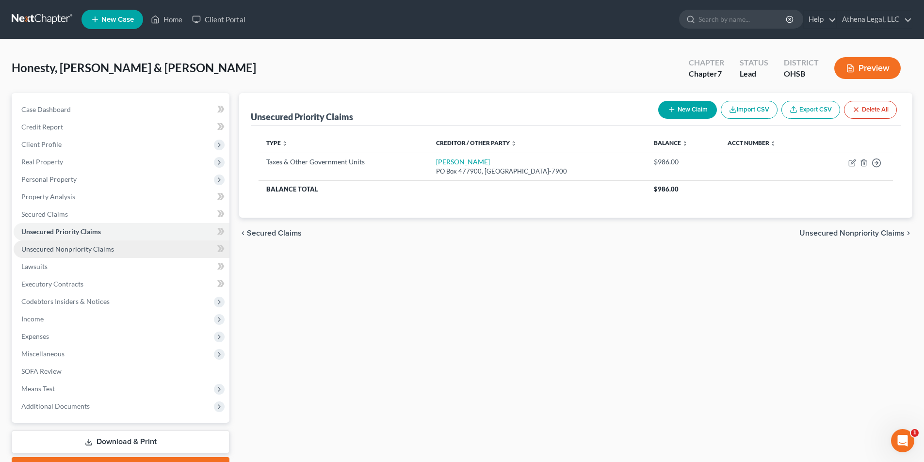
click at [85, 249] on span "Unsecured Nonpriority Claims" at bounding box center [67, 249] width 93 height 8
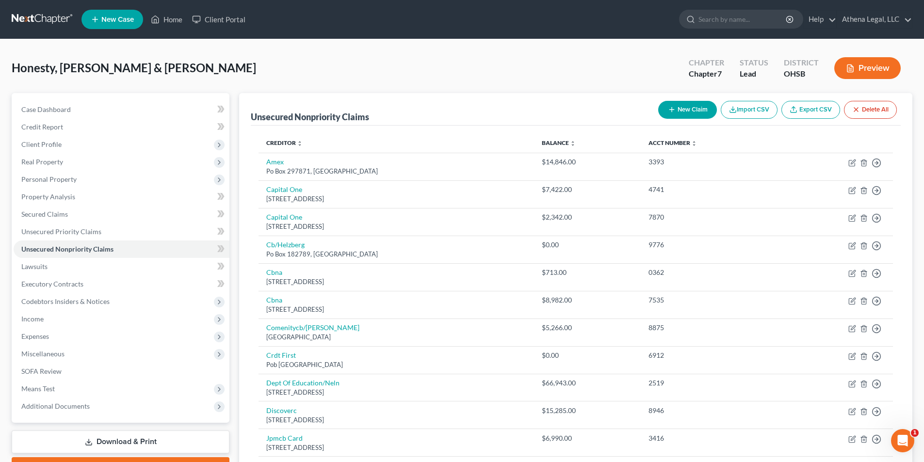
click at [696, 105] on button "New Claim" at bounding box center [687, 110] width 59 height 18
select select "2"
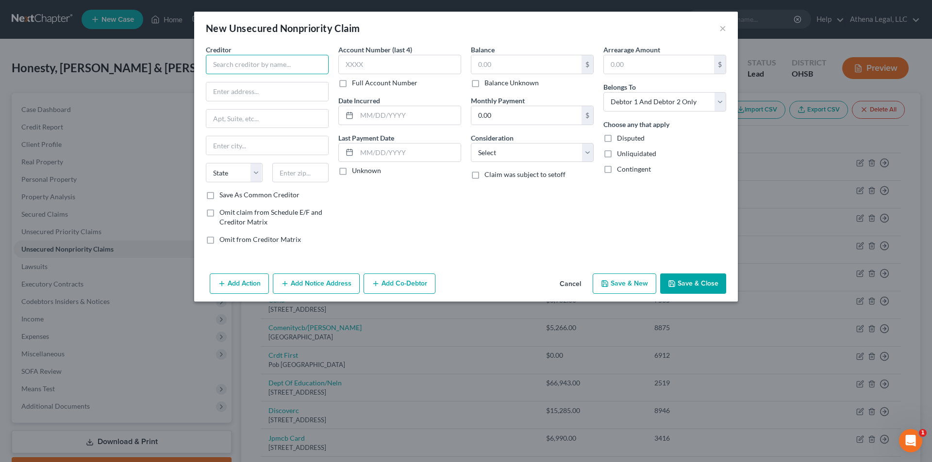
click at [244, 65] on input "text" at bounding box center [267, 64] width 123 height 19
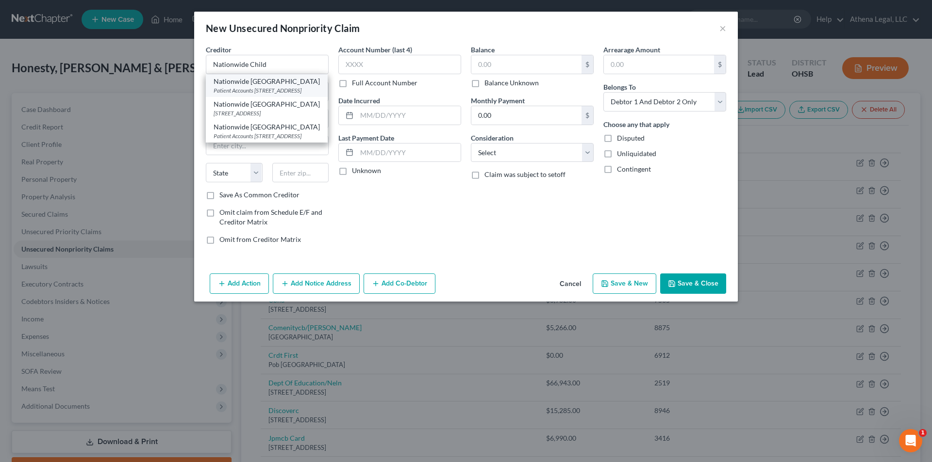
click at [241, 84] on div "Nationwide Children's Hospital" at bounding box center [266, 82] width 106 height 10
type input "Nationwide Children's Hospital"
type input "Patient Accounts"
type input "700 Children's Drive"
type input "Columbus"
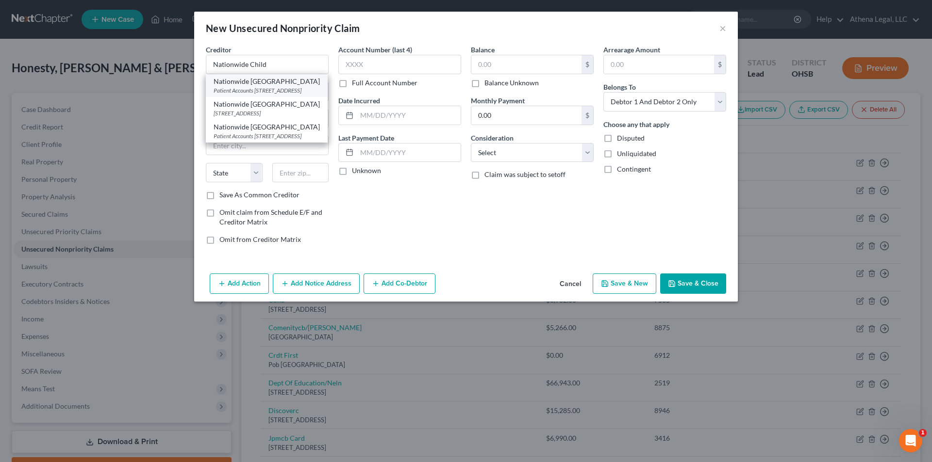
select select "36"
type input "43205-2664"
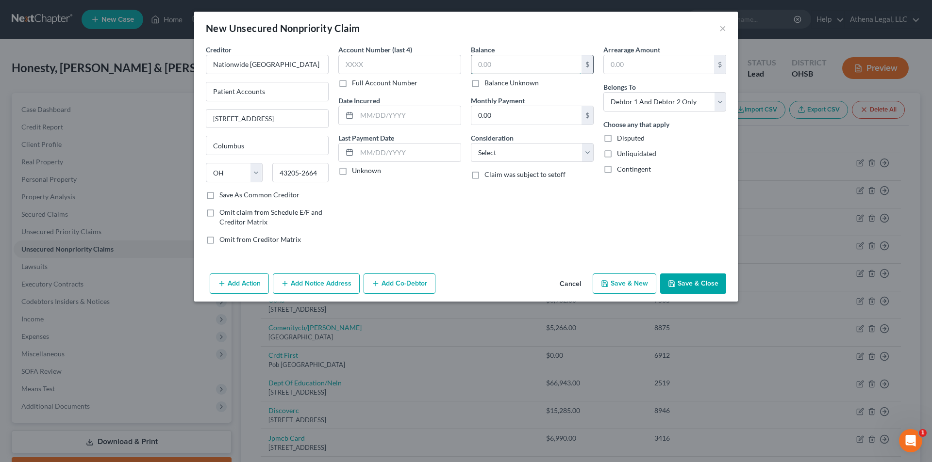
click at [503, 66] on input "text" at bounding box center [526, 64] width 110 height 18
type input "3,557"
click at [492, 154] on select "Select Cable / Satellite Services Collection Agency Credit Card Debt Debt Couns…" at bounding box center [532, 152] width 123 height 19
select select "9"
click at [471, 143] on select "Select Cable / Satellite Services Collection Agency Credit Card Debt Debt Couns…" at bounding box center [532, 152] width 123 height 19
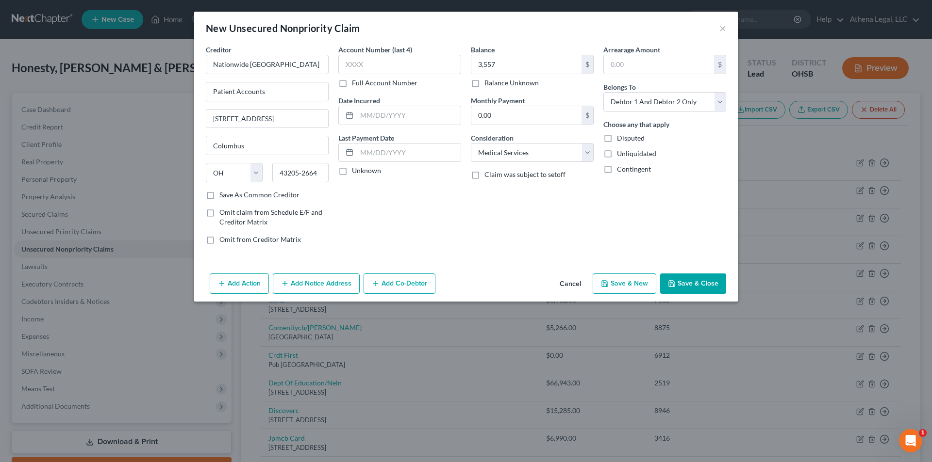
click at [297, 281] on button "Add Notice Address" at bounding box center [316, 284] width 87 height 20
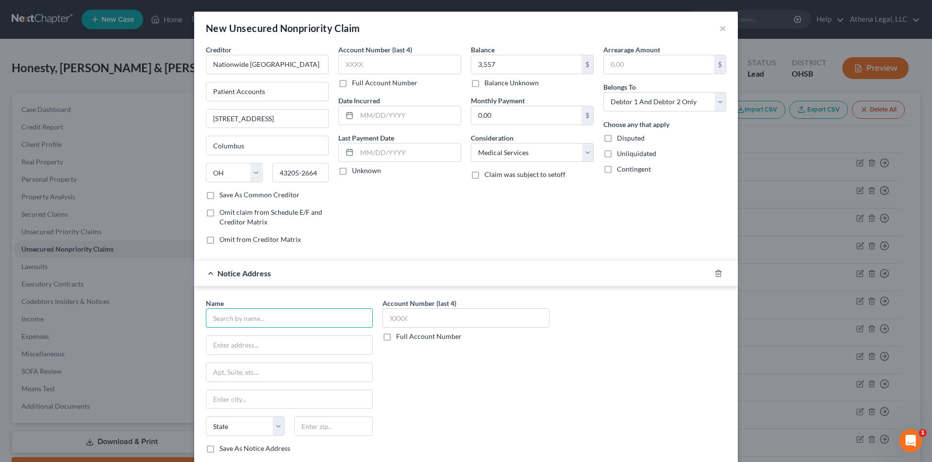
click at [246, 317] on input "text" at bounding box center [289, 318] width 167 height 19
type input "PCB"
type input "PO Box 7722"
type input "New Albany"
select select "36"
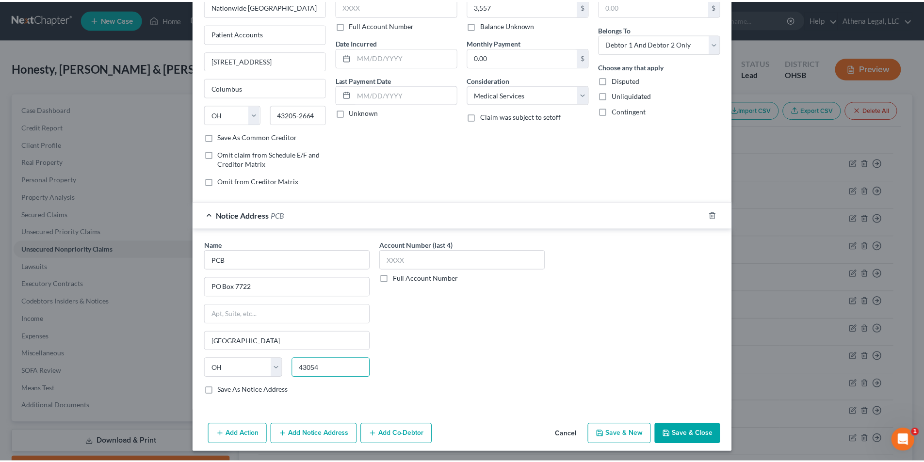
scroll to position [60, 0]
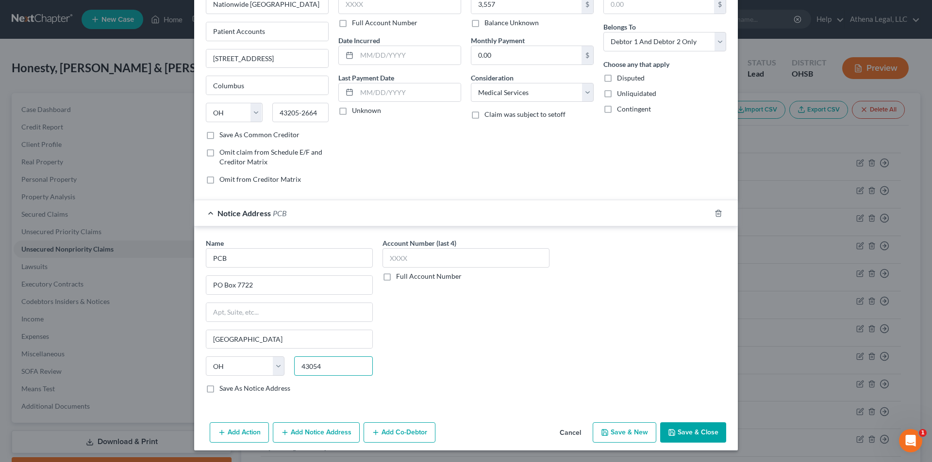
type input "43054"
click at [694, 441] on button "Save & Close" at bounding box center [693, 433] width 66 height 20
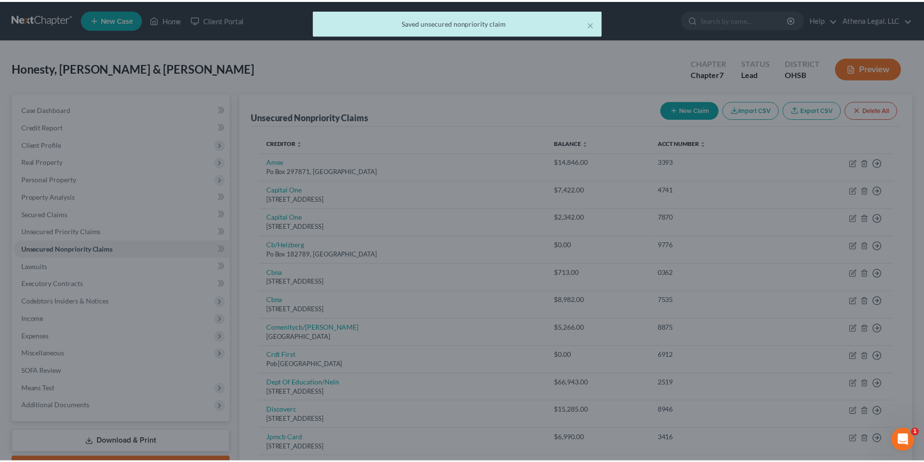
scroll to position [0, 0]
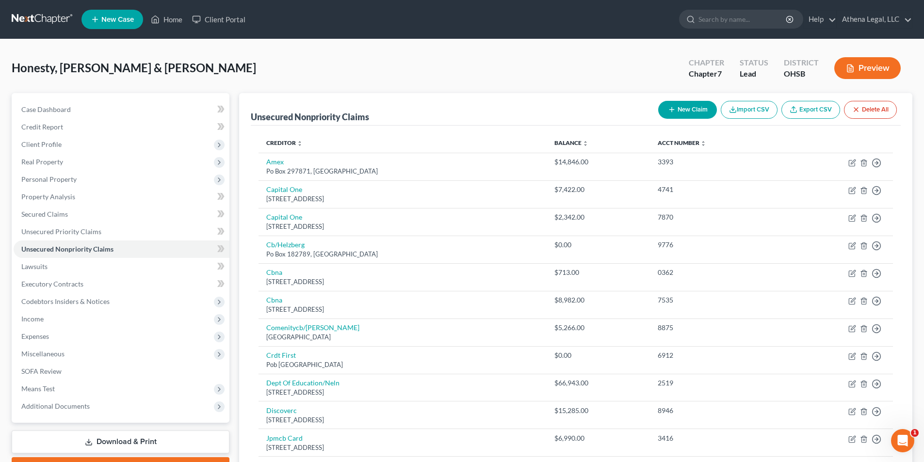
click at [691, 104] on button "New Claim" at bounding box center [687, 110] width 59 height 18
select select "2"
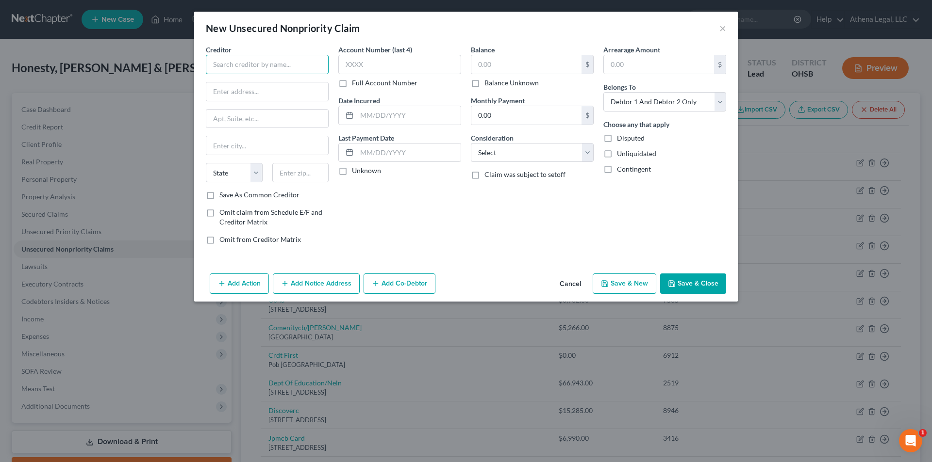
click at [255, 65] on input "text" at bounding box center [267, 64] width 123 height 19
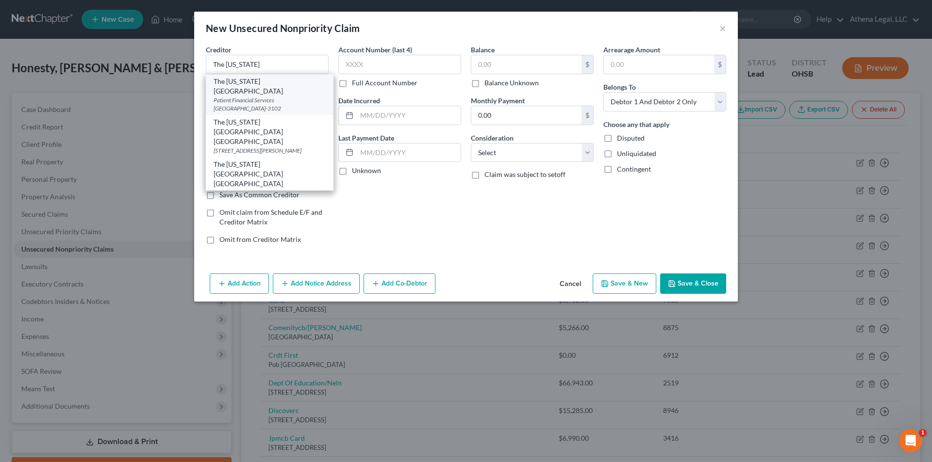
click at [248, 84] on div "The Ohio State University" at bounding box center [269, 86] width 112 height 19
type input "The Ohio State University"
type input "Patient Financial Services"
type input "PO Box 183102"
type input "Columbus"
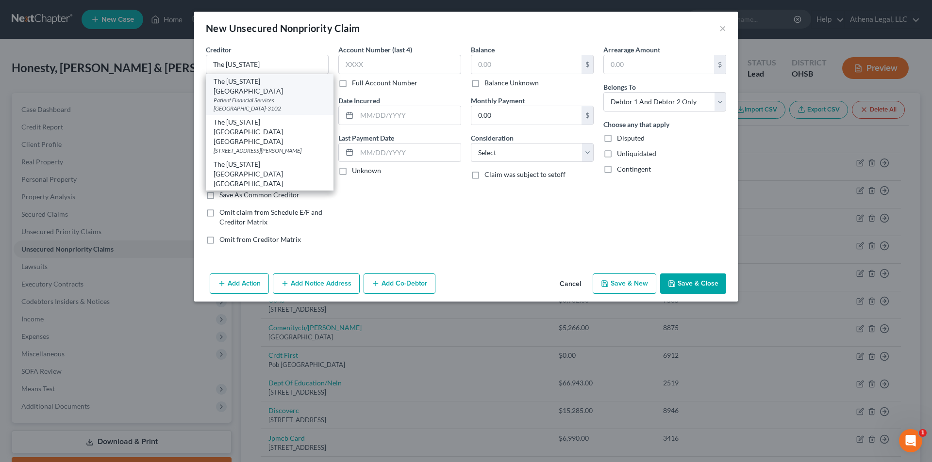
select select "36"
type input "43218-3102"
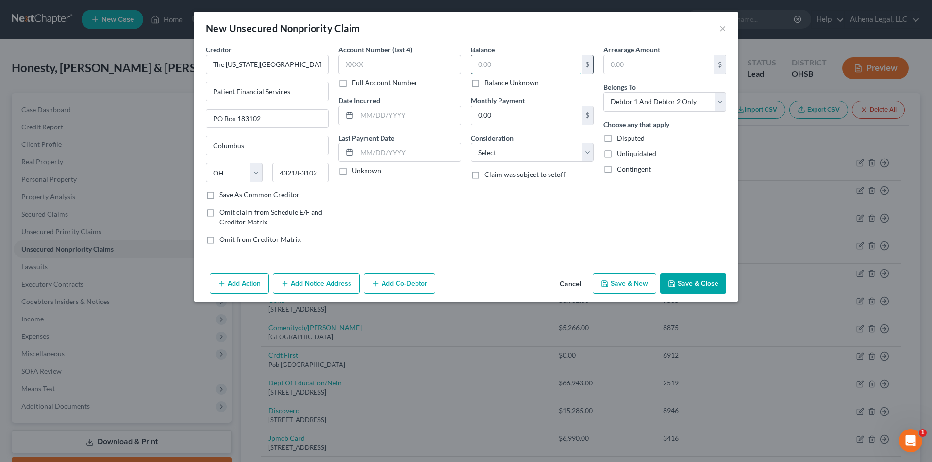
click at [504, 64] on input "text" at bounding box center [526, 64] width 110 height 18
type input "50"
click at [501, 149] on select "Select Cable / Satellite Services Collection Agency Credit Card Debt Debt Couns…" at bounding box center [532, 152] width 123 height 19
select select "9"
click at [471, 143] on select "Select Cable / Satellite Services Collection Agency Credit Card Debt Debt Couns…" at bounding box center [532, 152] width 123 height 19
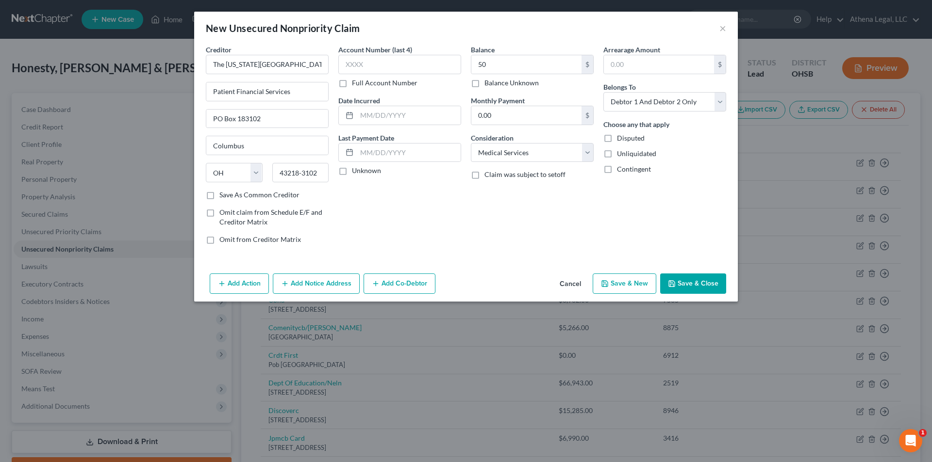
click at [683, 288] on button "Save & Close" at bounding box center [693, 284] width 66 height 20
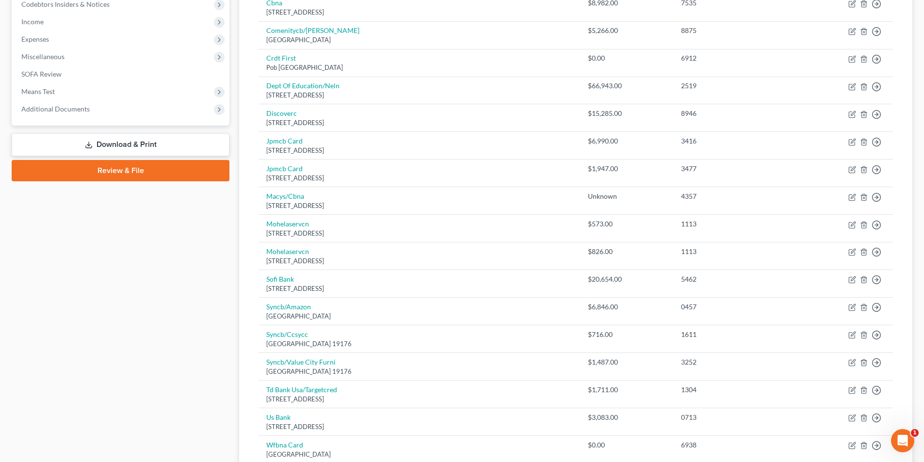
scroll to position [388, 0]
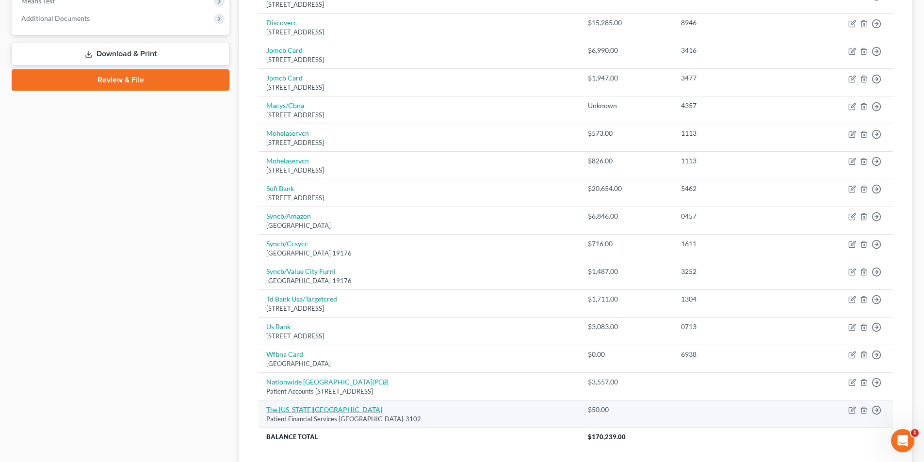
click at [295, 410] on link "The Ohio State University" at bounding box center [324, 410] width 116 height 8
select select "36"
select select "9"
select select "2"
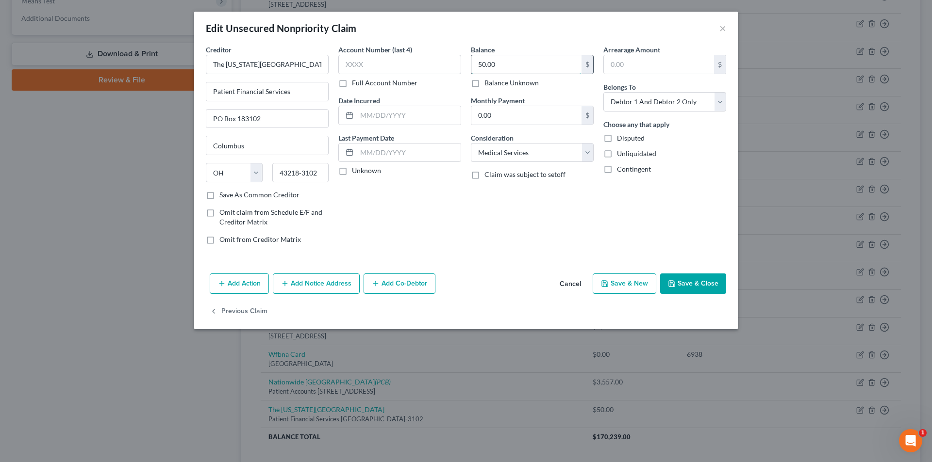
click at [507, 65] on input "50.00" at bounding box center [526, 64] width 110 height 18
type input "1,105"
click at [700, 288] on button "Save & Close" at bounding box center [693, 284] width 66 height 20
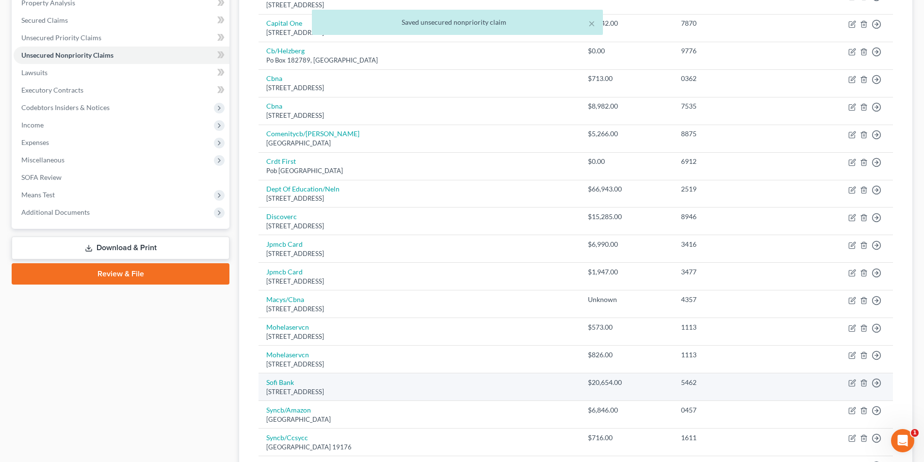
scroll to position [0, 0]
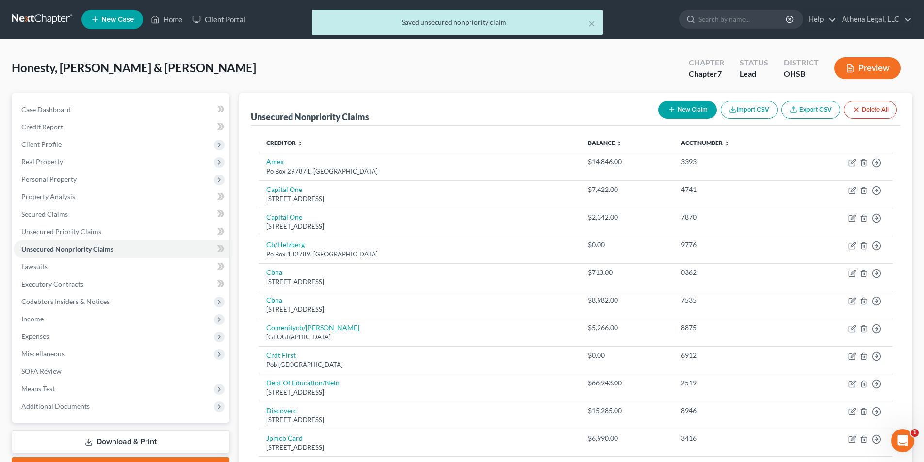
click at [689, 115] on button "New Claim" at bounding box center [687, 110] width 59 height 18
select select "2"
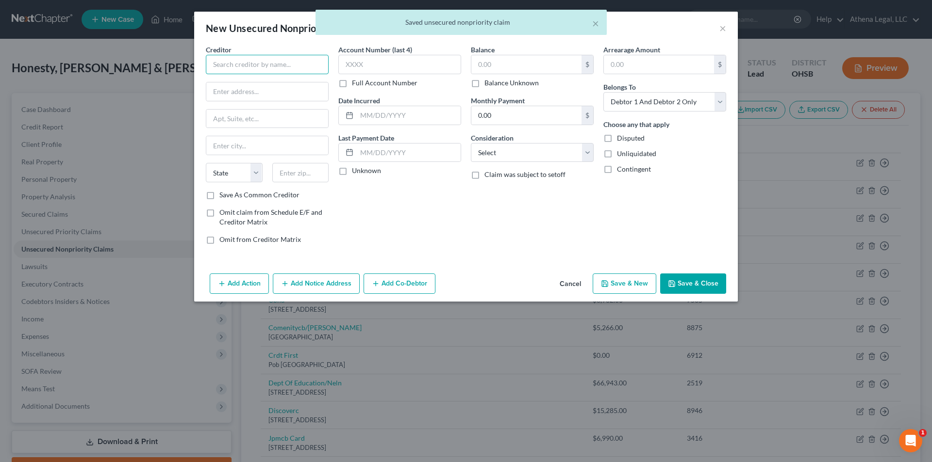
click at [240, 69] on input "text" at bounding box center [267, 64] width 123 height 19
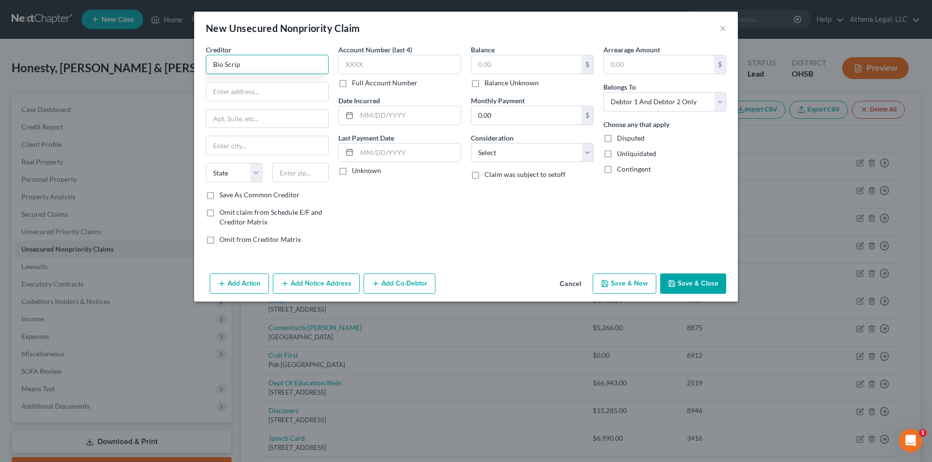
type input "Bio Scrip"
type input "2765 Paysphere Circle"
type input "Chicago"
select select "14"
type input "60674-2765"
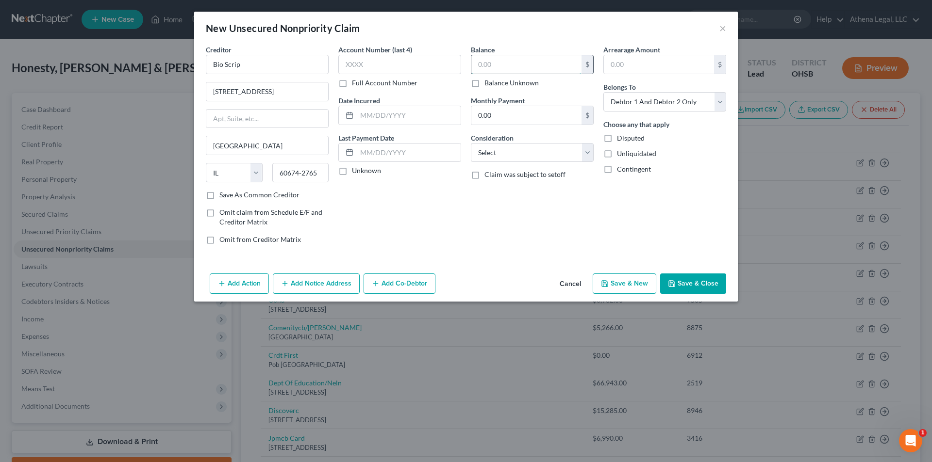
click at [482, 65] on input "text" at bounding box center [526, 64] width 110 height 18
type input "104"
click at [505, 144] on select "Select Cable / Satellite Services Collection Agency Credit Card Debt Debt Couns…" at bounding box center [532, 152] width 123 height 19
select select "9"
click at [471, 143] on select "Select Cable / Satellite Services Collection Agency Credit Card Debt Debt Couns…" at bounding box center [532, 152] width 123 height 19
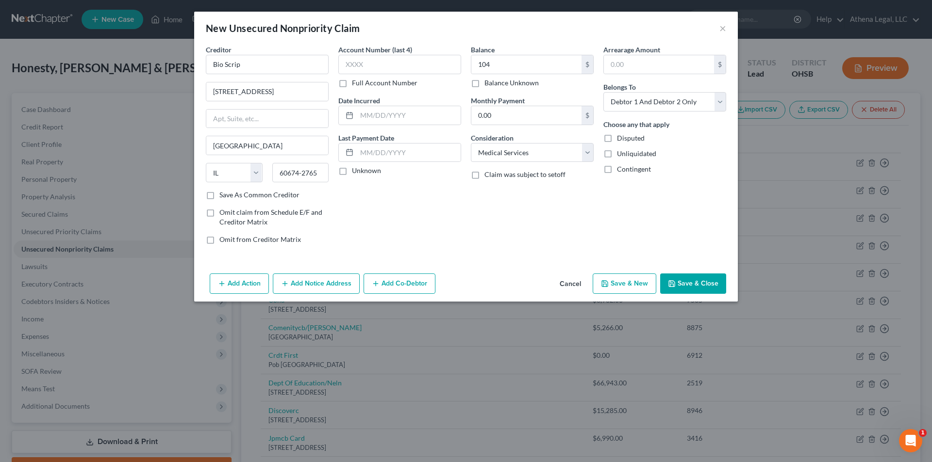
click at [694, 279] on button "Save & Close" at bounding box center [693, 284] width 66 height 20
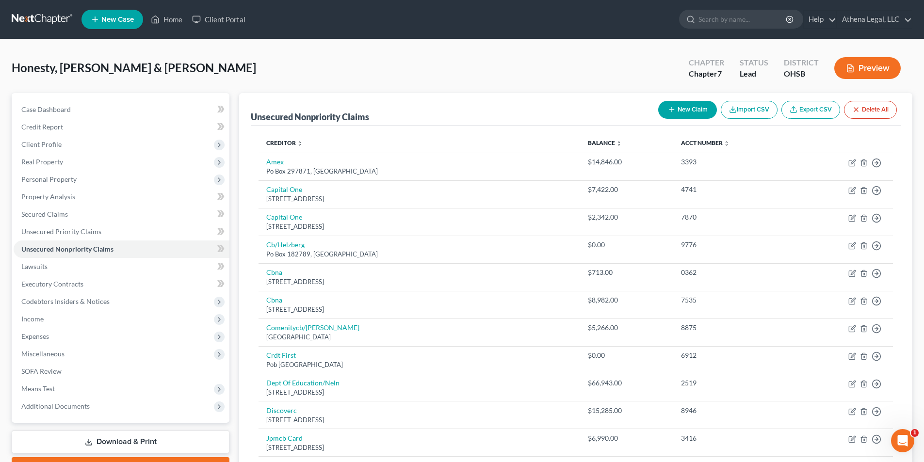
click at [676, 110] on button "New Claim" at bounding box center [687, 110] width 59 height 18
select select "2"
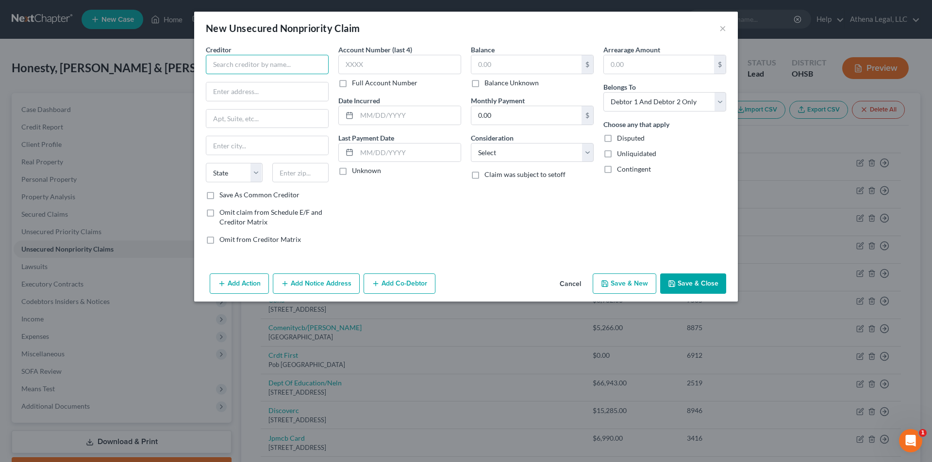
click at [262, 68] on input "text" at bounding box center [267, 64] width 123 height 19
type input "Radius Global Solutions"
click at [246, 85] on div "Radius Global Solutions" at bounding box center [263, 82] width 101 height 10
type input "P.O. Box 390846"
type input "Minneapolis"
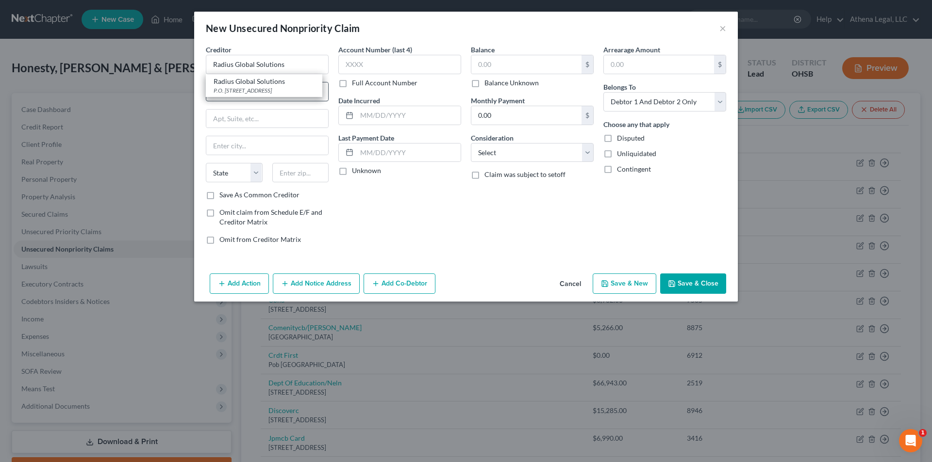
select select "24"
type input "55439"
click at [497, 154] on select "Select Cable / Satellite Services Collection Agency Credit Card Debt Debt Couns…" at bounding box center [532, 152] width 123 height 19
select select "14"
click at [471, 143] on select "Select Cable / Satellite Services Collection Agency Credit Card Debt Debt Couns…" at bounding box center [532, 152] width 123 height 19
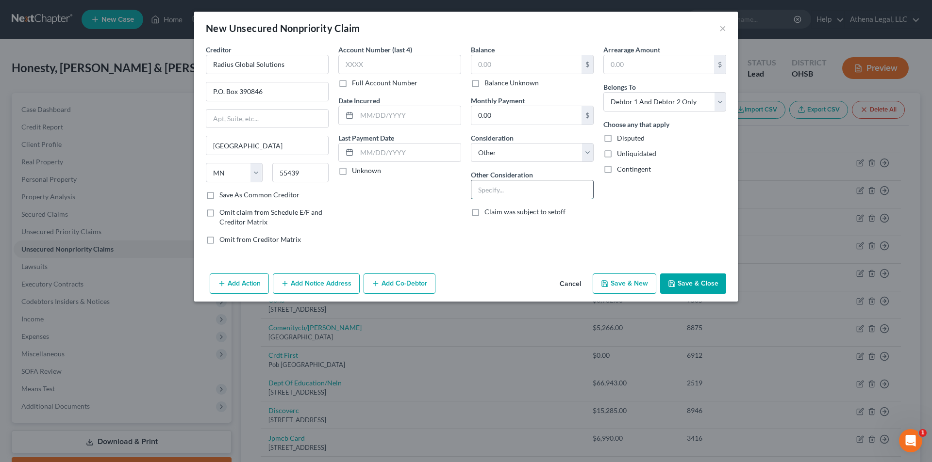
click at [487, 186] on input "text" at bounding box center [532, 189] width 122 height 18
type input "Notice"
drag, startPoint x: 673, startPoint y: 210, endPoint x: 682, endPoint y: 225, distance: 17.4
click at [673, 210] on div "Arrearage Amount $ Belongs To * Select Debtor 1 Only Debtor 2 Only Debtor 1 And…" at bounding box center [664, 149] width 132 height 208
click at [708, 282] on button "Save & Close" at bounding box center [693, 284] width 66 height 20
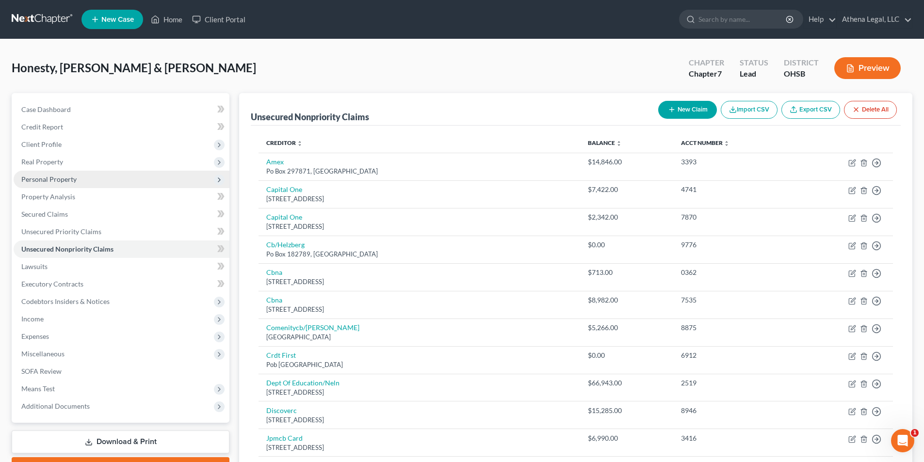
click at [49, 182] on span "Personal Property" at bounding box center [48, 179] width 55 height 8
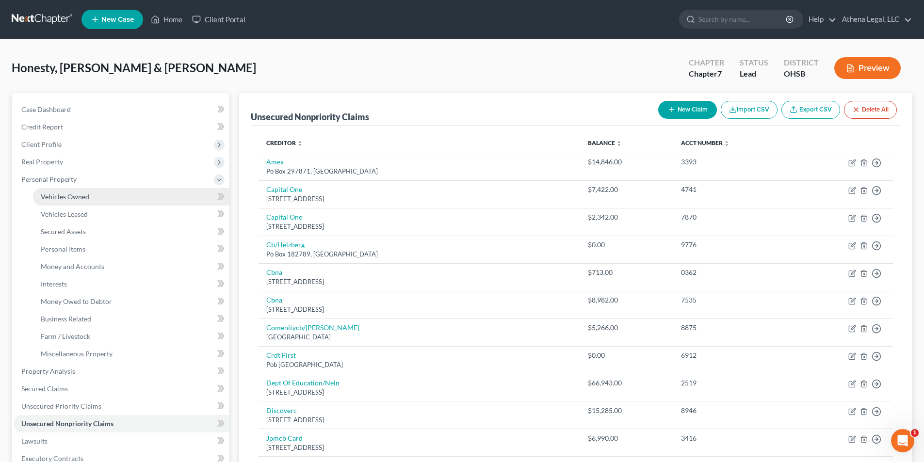
click at [67, 197] on span "Vehicles Owned" at bounding box center [65, 197] width 49 height 8
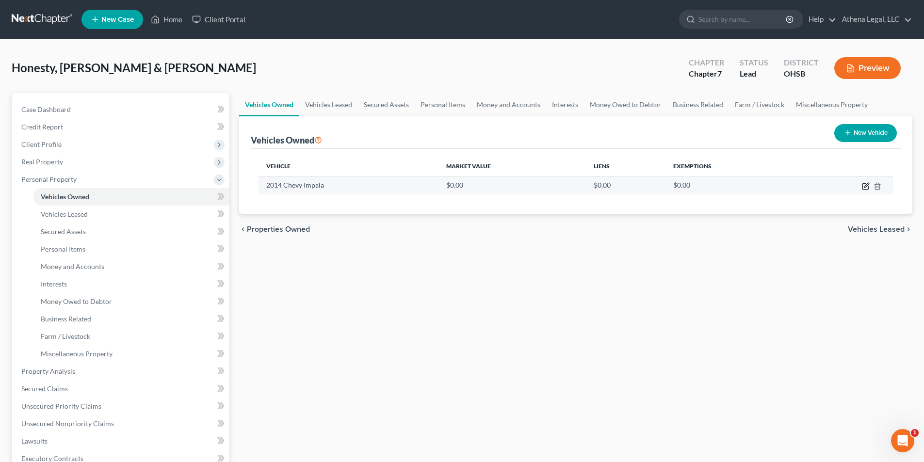
click at [866, 189] on icon "button" at bounding box center [866, 187] width 6 height 6
select select "0"
select select "12"
select select "0"
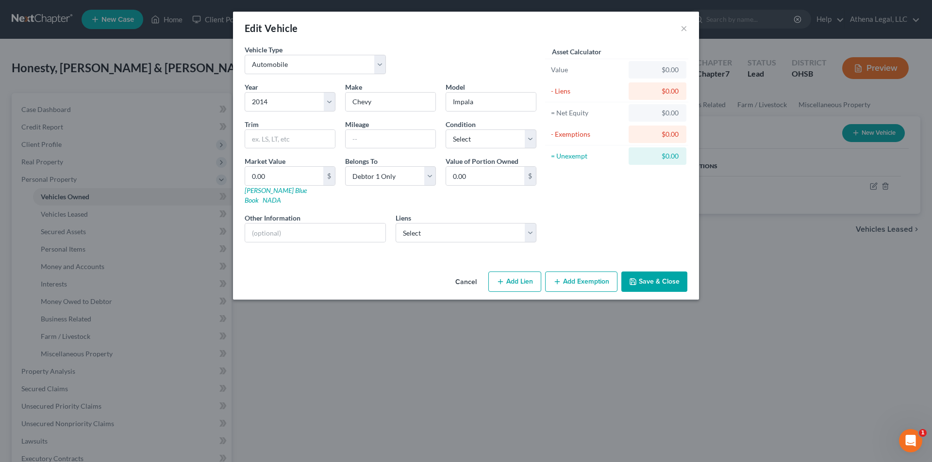
click at [651, 274] on button "Save & Close" at bounding box center [654, 282] width 66 height 20
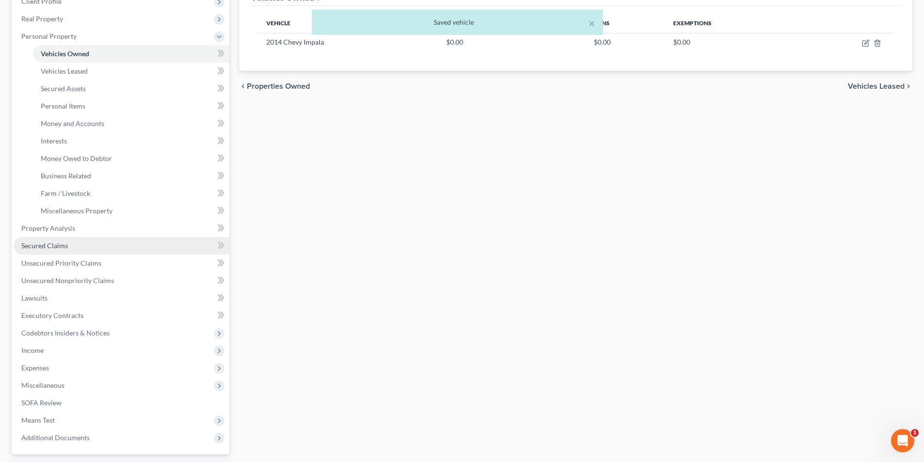
scroll to position [146, 0]
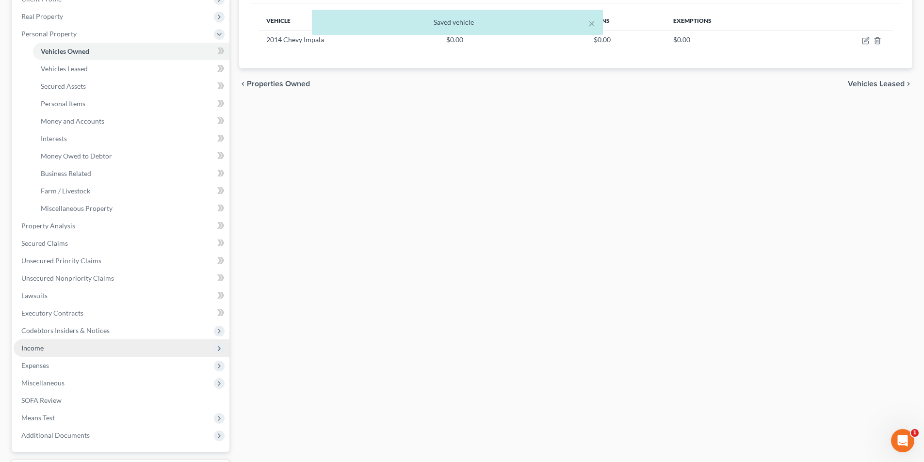
click at [51, 349] on span "Income" at bounding box center [122, 348] width 216 height 17
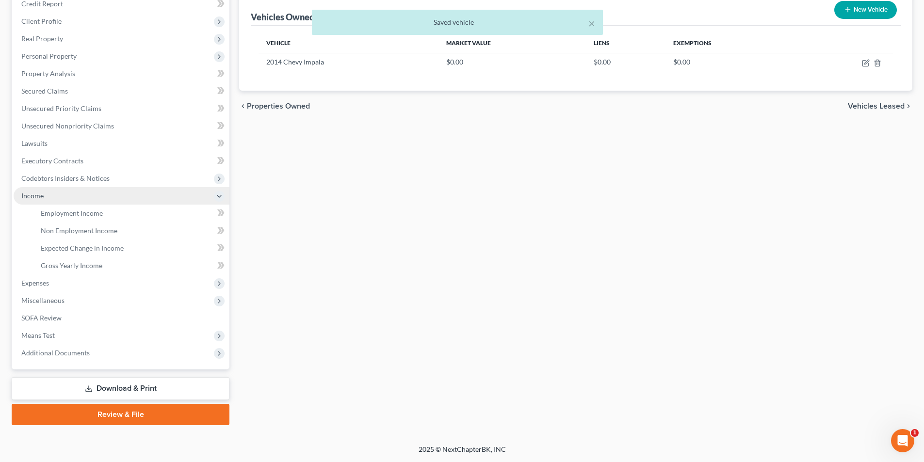
scroll to position [123, 0]
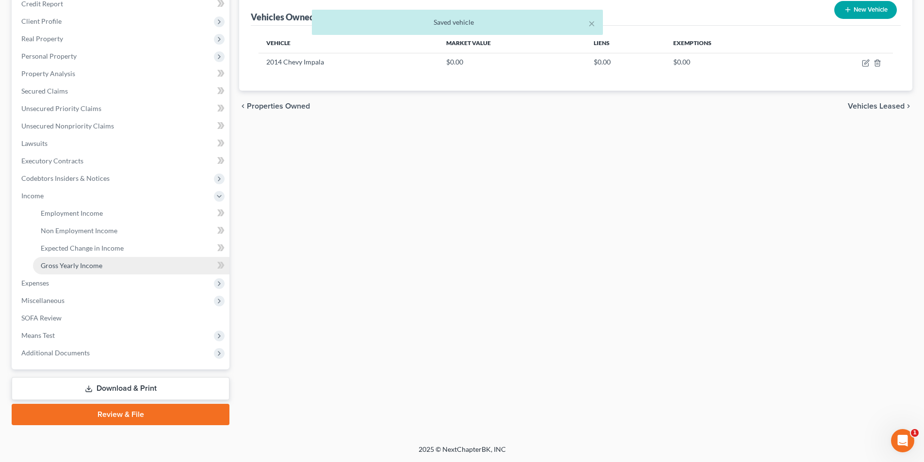
click at [75, 265] on span "Gross Yearly Income" at bounding box center [72, 266] width 62 height 8
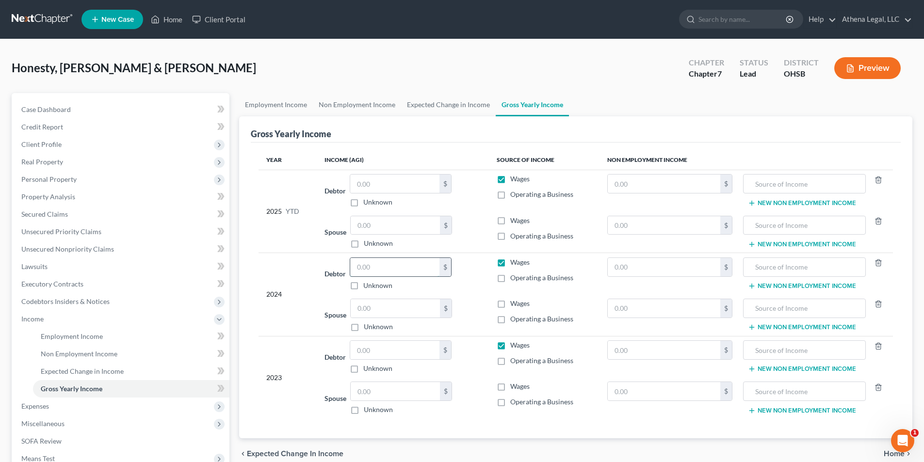
click at [385, 273] on input "text" at bounding box center [394, 267] width 89 height 18
type input "55,275"
click at [392, 352] on input "text" at bounding box center [394, 350] width 89 height 18
type input "69,542"
click at [259, 105] on link "Employment Income" at bounding box center [276, 104] width 74 height 23
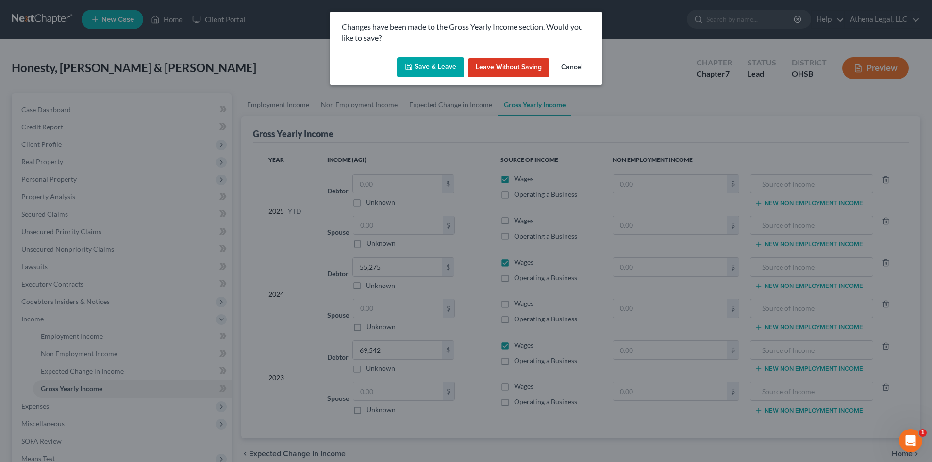
click at [421, 66] on button "Save & Leave" at bounding box center [430, 67] width 67 height 20
